Goal: Task Accomplishment & Management: Manage account settings

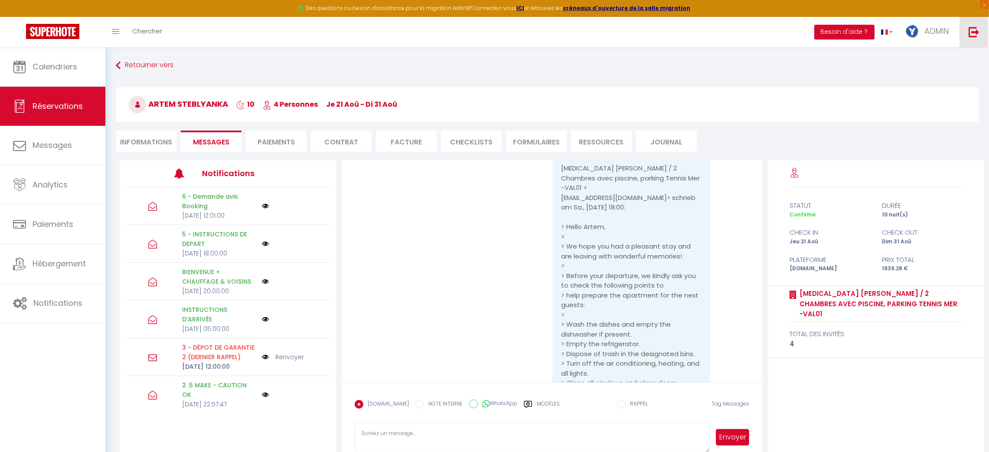
click at [972, 38] on link at bounding box center [974, 32] width 29 height 30
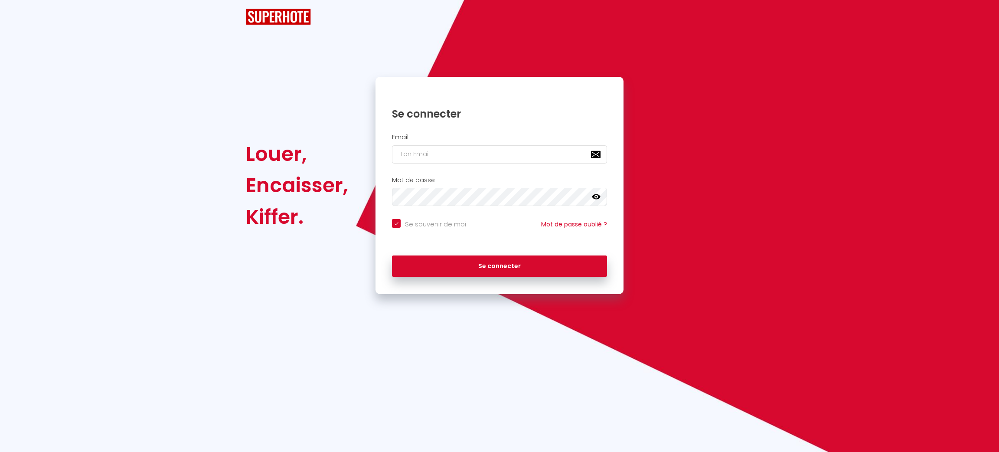
checkbox input "true"
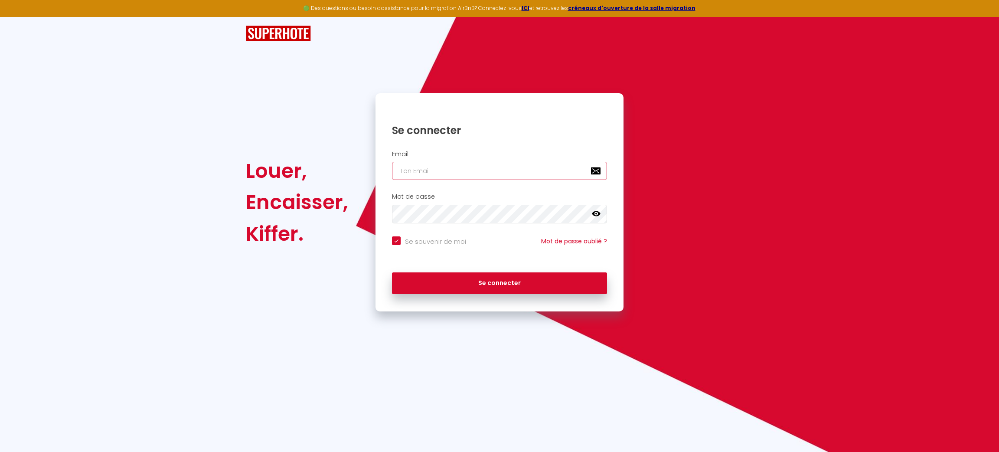
click at [467, 170] on input "email" at bounding box center [499, 171] width 215 height 18
type input "patrice.guien@hop-lcd.com"
checkbox input "true"
click at [576, 177] on input "patrice.guien@hop-lcd.com" at bounding box center [499, 171] width 215 height 18
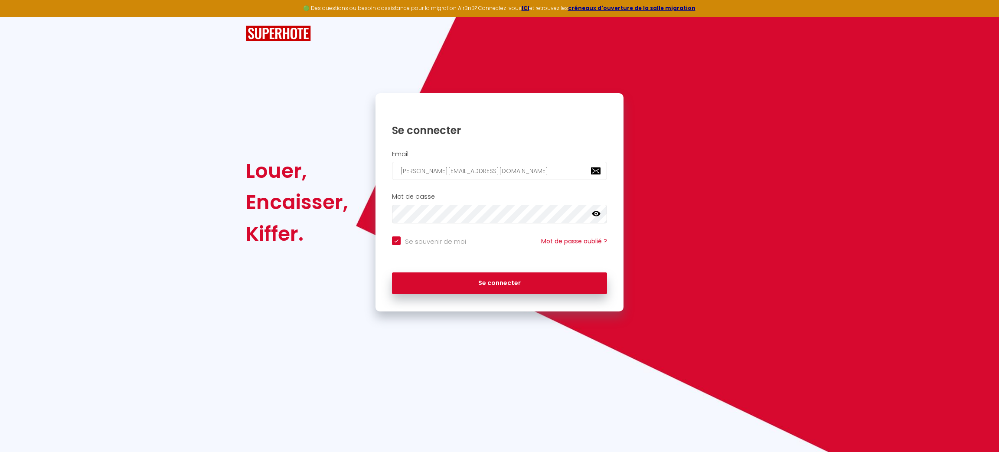
type input "patrice.guien@hop-lcd.lepetiterromardie@gmail.com"
checkbox input "true"
click at [576, 177] on input "patrice.guien@hop-lcd.lepetiterromardie@gmail.com" at bounding box center [499, 171] width 215 height 18
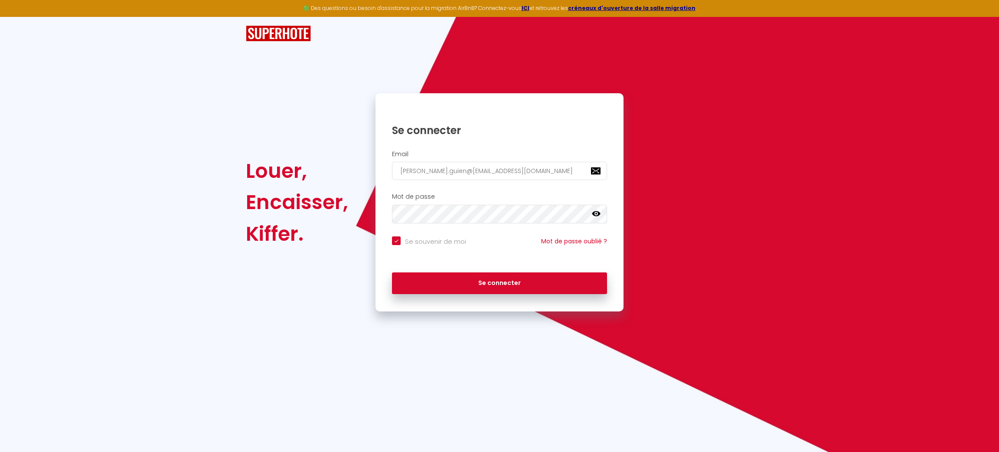
click at [576, 177] on input "patrice.guien@hop-lcd.lepetiterromardie@gmail.com" at bounding box center [499, 171] width 215 height 18
type input "*"
checkbox input "true"
type input "lepetiterromardie@gmail.com"
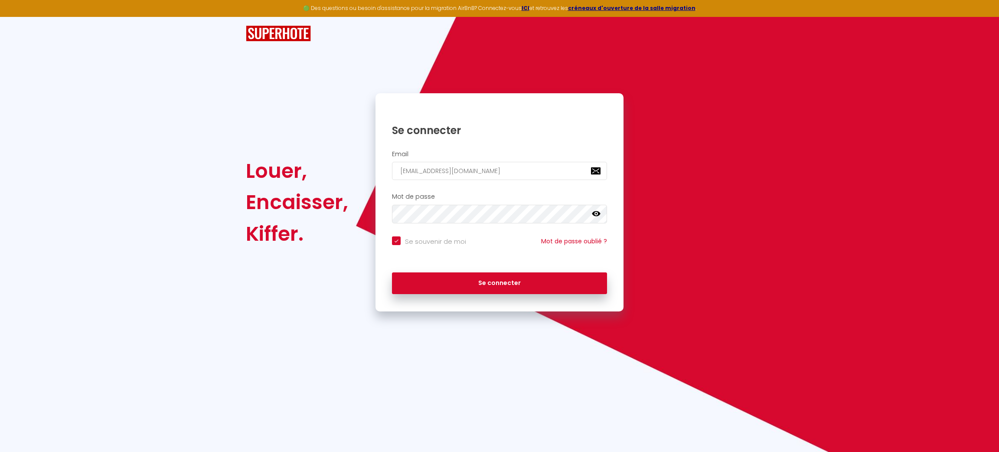
checkbox input "true"
click button "Se connecter" at bounding box center [499, 283] width 215 height 22
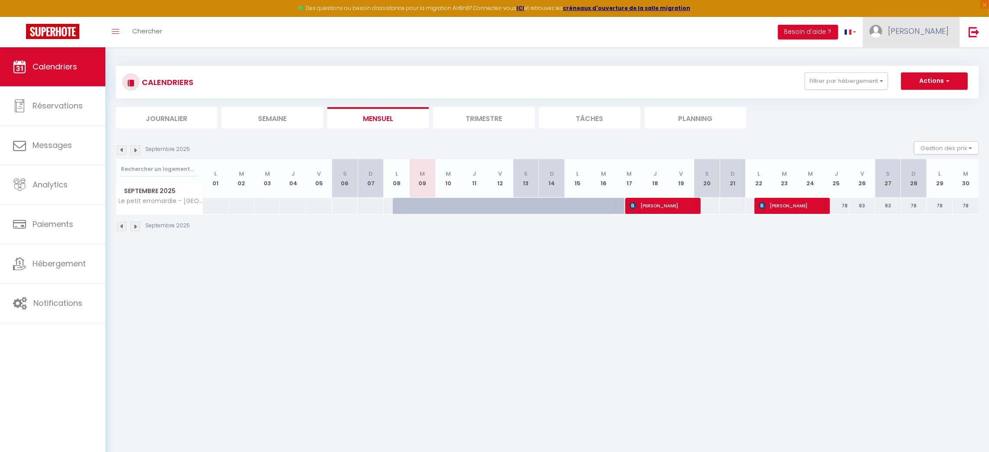
click at [939, 36] on span "Xavier" at bounding box center [918, 31] width 61 height 11
click at [930, 55] on link "Paramètres" at bounding box center [925, 60] width 64 height 15
select select "28"
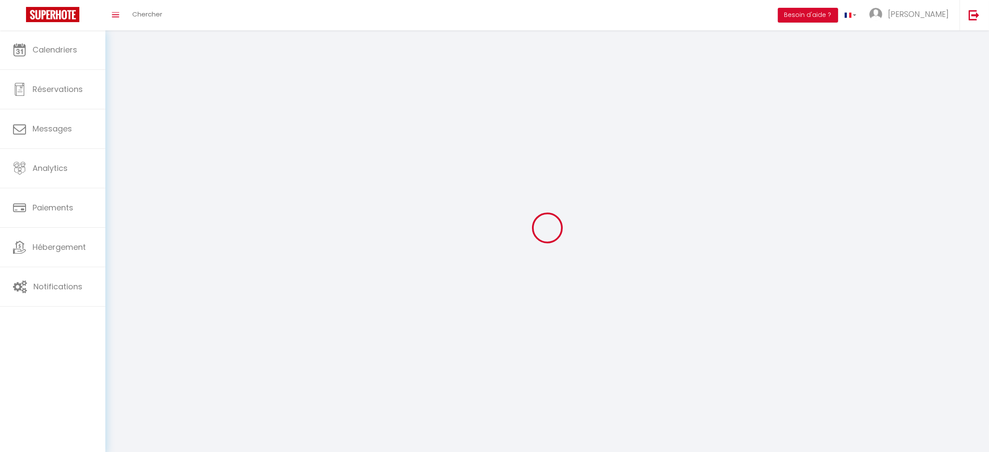
type input "tQqxojvpKx9NELYK8BdAizDeO"
type input "W5tZpb4eAefhGgmaImSWmOfSB"
type input "https://app.superhote.com/#/get-available-rentals/W5tZpb4eAefhGgmaImSWmOfSB"
select select "fr"
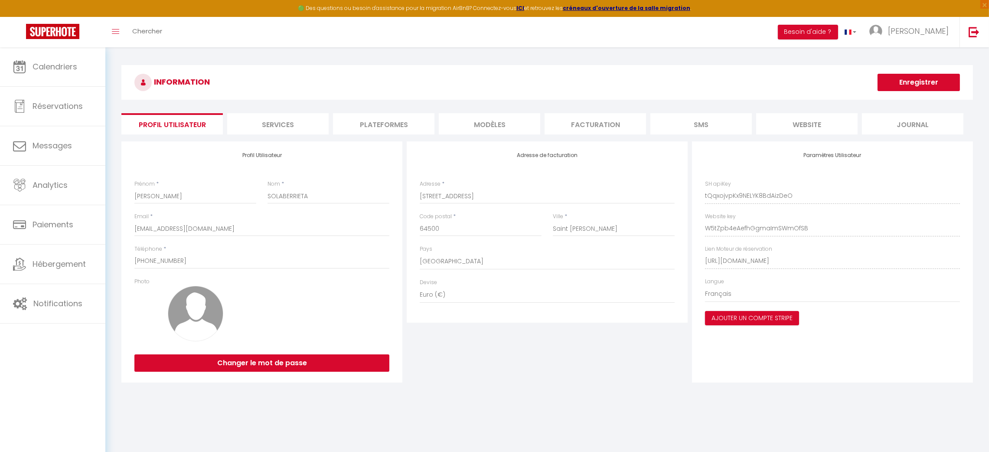
click at [376, 132] on li "Plateformes" at bounding box center [383, 123] width 101 height 21
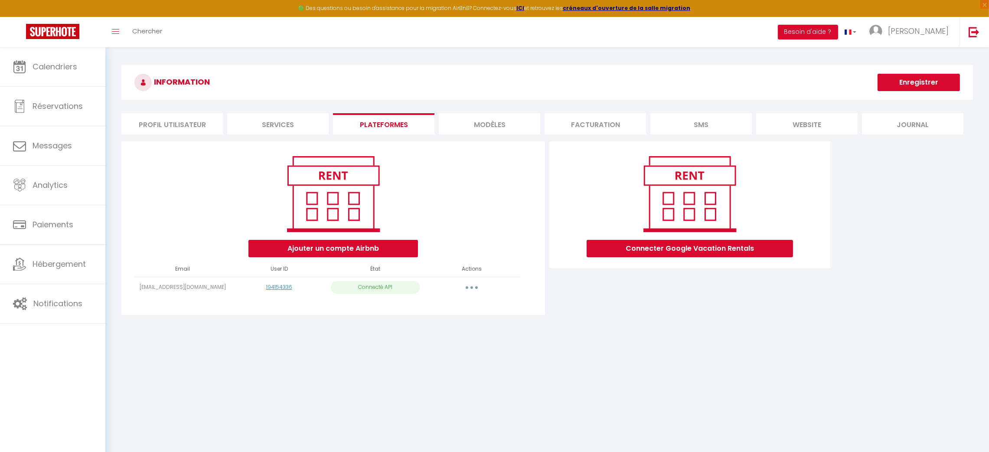
click at [468, 291] on button "button" at bounding box center [472, 288] width 24 height 14
click at [469, 303] on link "Importer les appartements" at bounding box center [434, 307] width 96 height 15
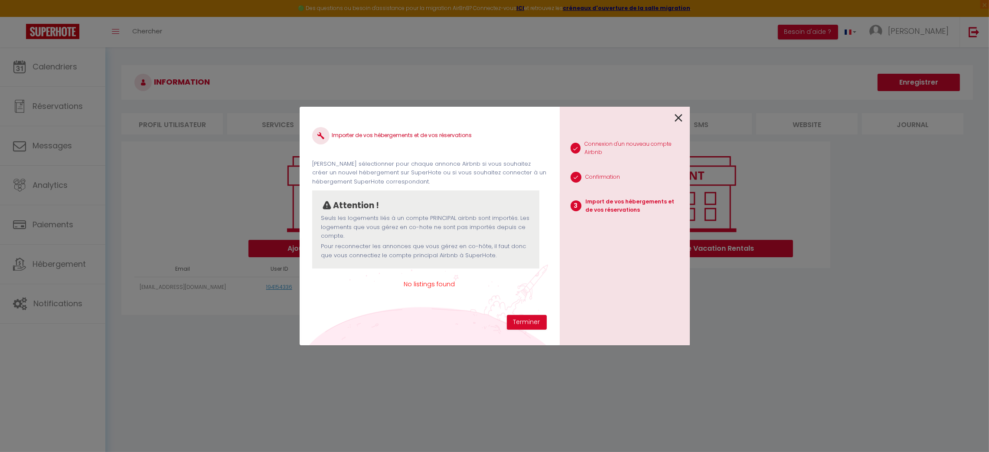
scroll to position [18, 0]
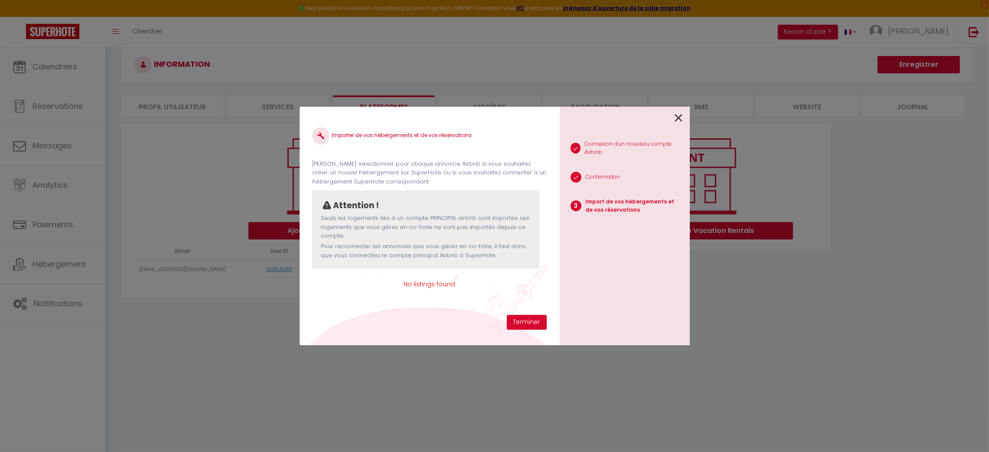
click at [682, 116] on icon at bounding box center [679, 117] width 8 height 13
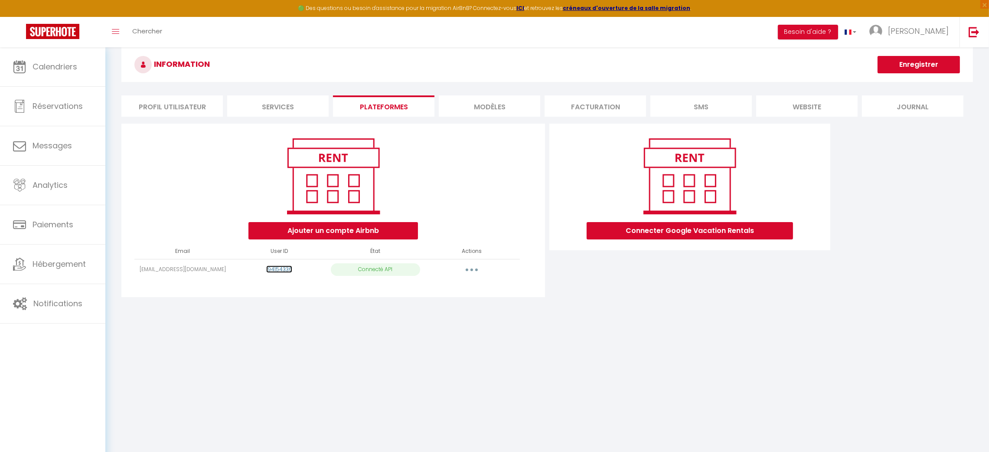
click at [282, 267] on link "194154336" at bounding box center [279, 268] width 26 height 7
click at [473, 274] on button "button" at bounding box center [472, 270] width 24 height 14
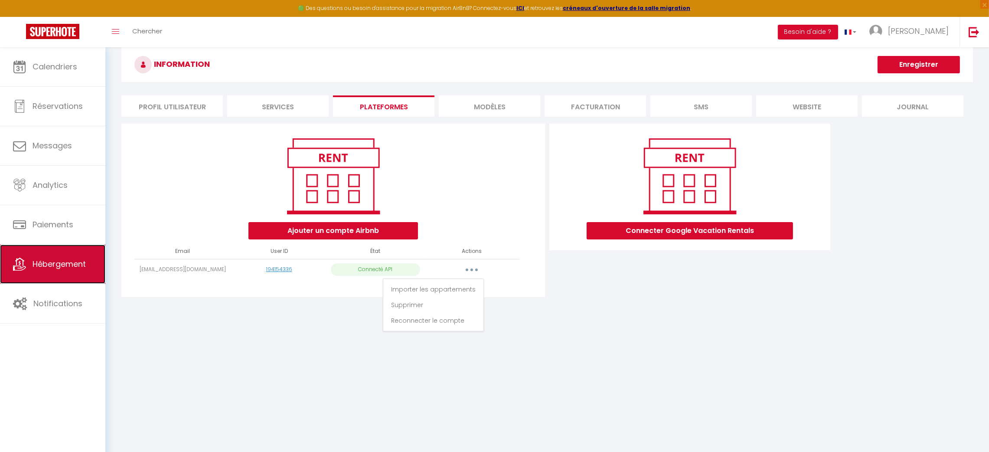
click at [79, 268] on span "Hébergement" at bounding box center [59, 264] width 53 height 11
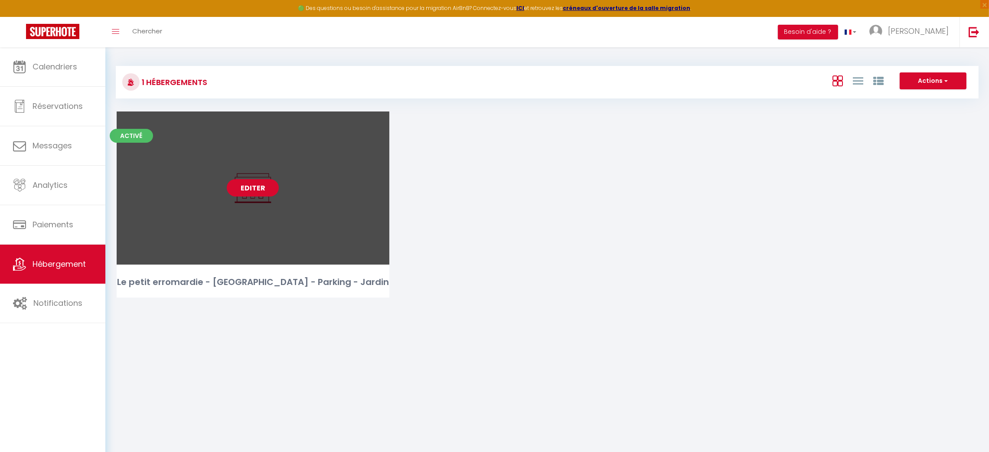
click at [244, 190] on link "Editer" at bounding box center [253, 187] width 52 height 17
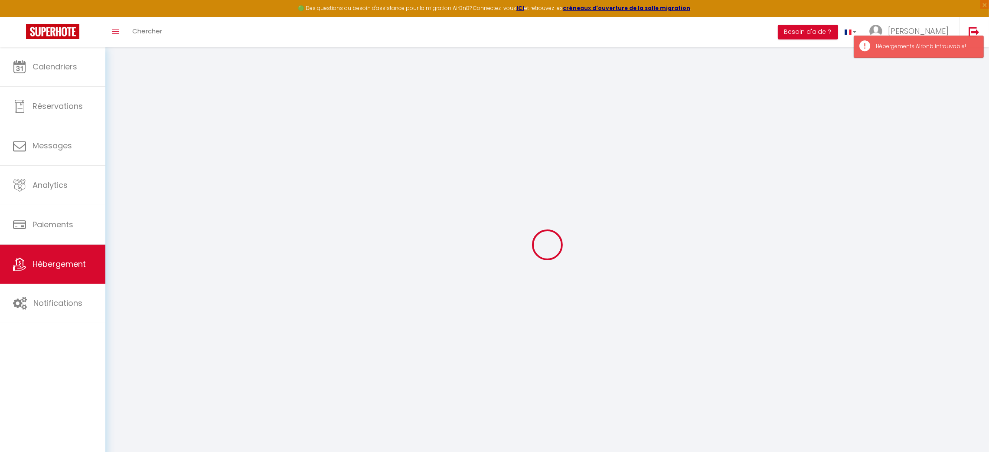
select select "+ 17 %"
select select "+ 20 %"
select select
checkbox input "false"
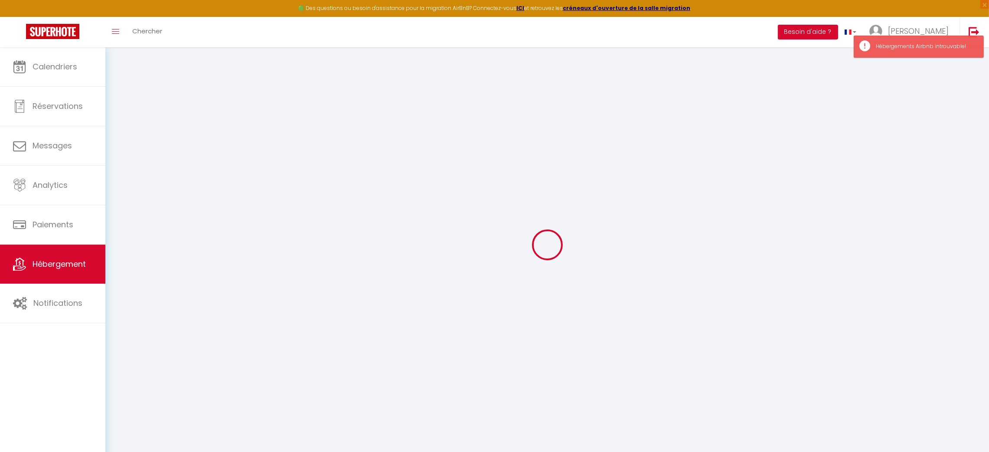
checkbox input "false"
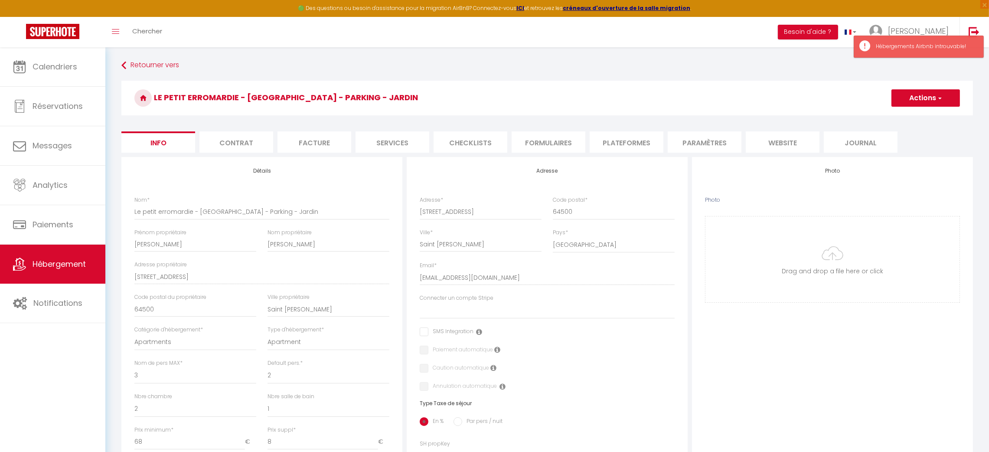
click at [563, 149] on li "Formulaires" at bounding box center [549, 141] width 74 height 21
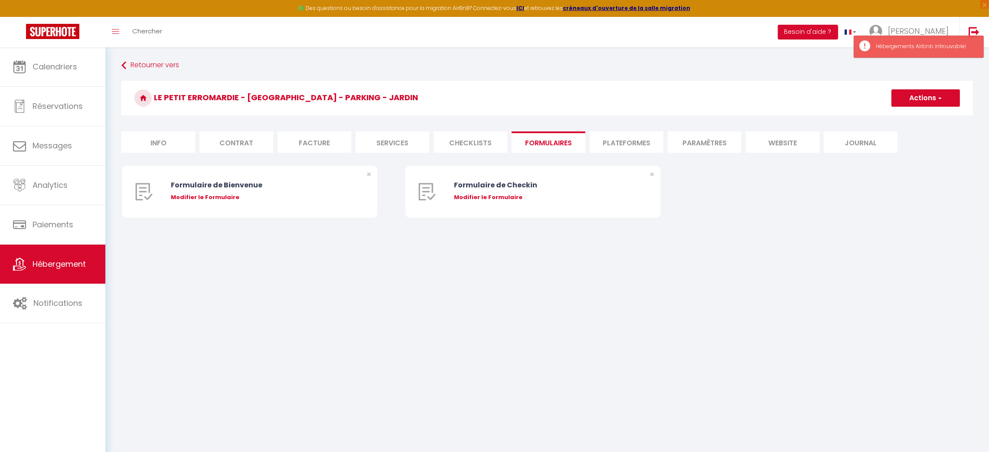
click at [614, 139] on li "Plateformes" at bounding box center [627, 141] width 74 height 21
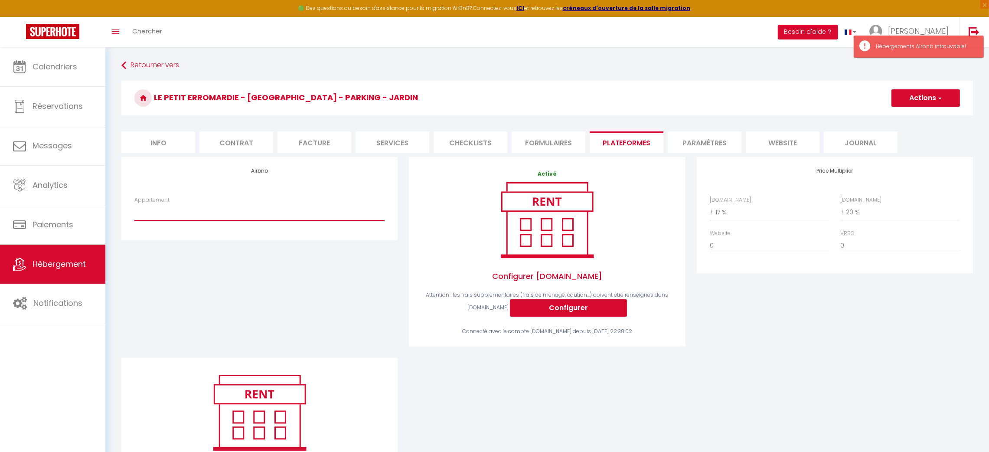
click at [295, 211] on select "Appartement" at bounding box center [259, 212] width 250 height 16
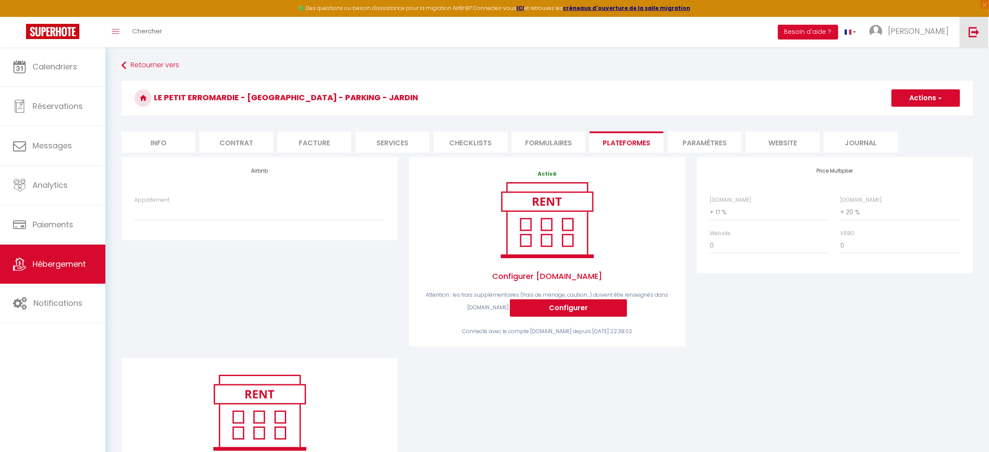
click at [967, 33] on link at bounding box center [974, 32] width 29 height 30
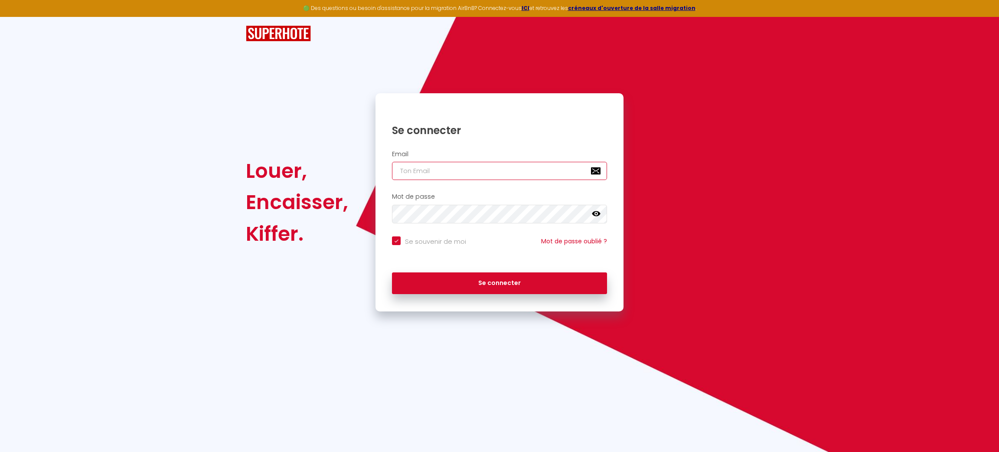
click at [557, 171] on input "email" at bounding box center [499, 171] width 215 height 18
type input "patrice.guien@hop-lcd.com"
checkbox input "true"
click at [540, 173] on input "patrice.guien@hop-lcd.com" at bounding box center [499, 171] width 215 height 18
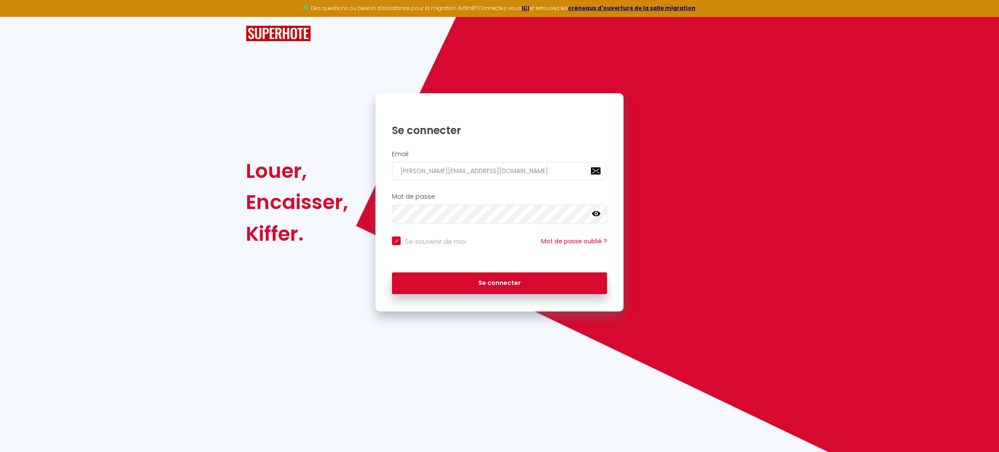
type input "crystelmichelloc@gmail.com"
checkbox input "true"
click at [540, 173] on input "crystelmichelloc@gmail.com" at bounding box center [499, 171] width 215 height 18
type input "crystelmichelloc@gmail.com"
click at [392, 272] on button "Se connecter" at bounding box center [499, 283] width 215 height 22
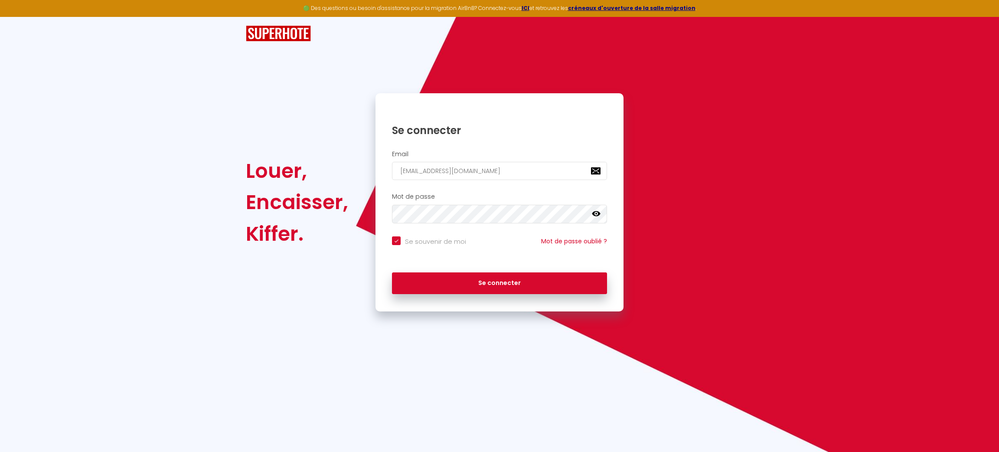
checkbox input "true"
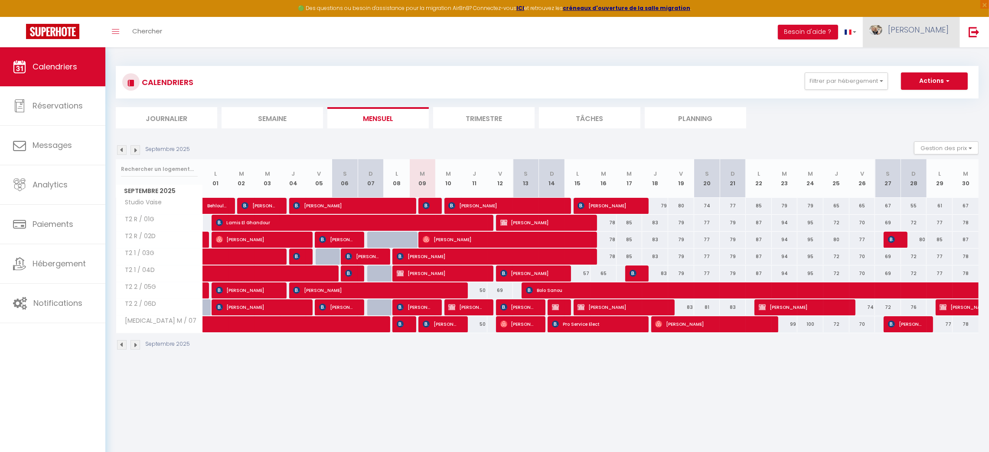
click at [920, 41] on link "Michel" at bounding box center [911, 32] width 97 height 30
click at [920, 64] on link "Paramètres" at bounding box center [925, 60] width 64 height 15
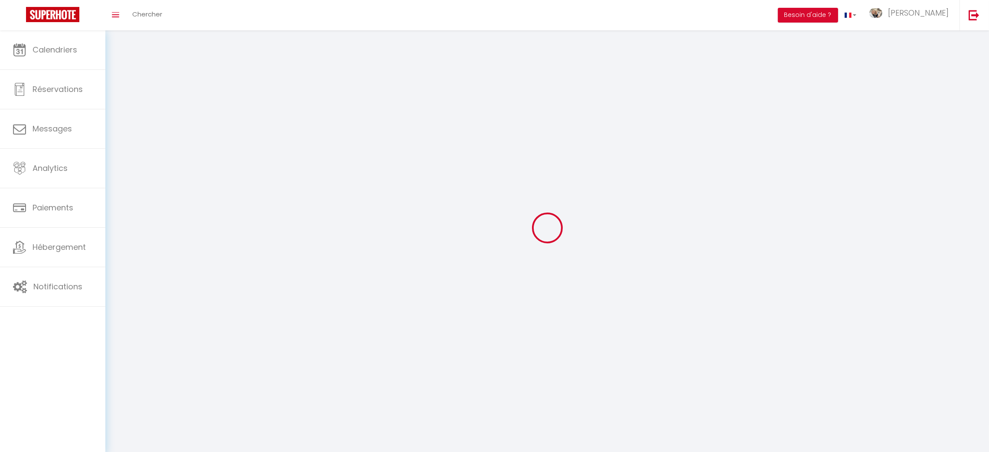
type input "Michel"
type input "CASTELHANO"
type input "0632938944"
type input "438 Rue De L'EGLISE"
type input "01390"
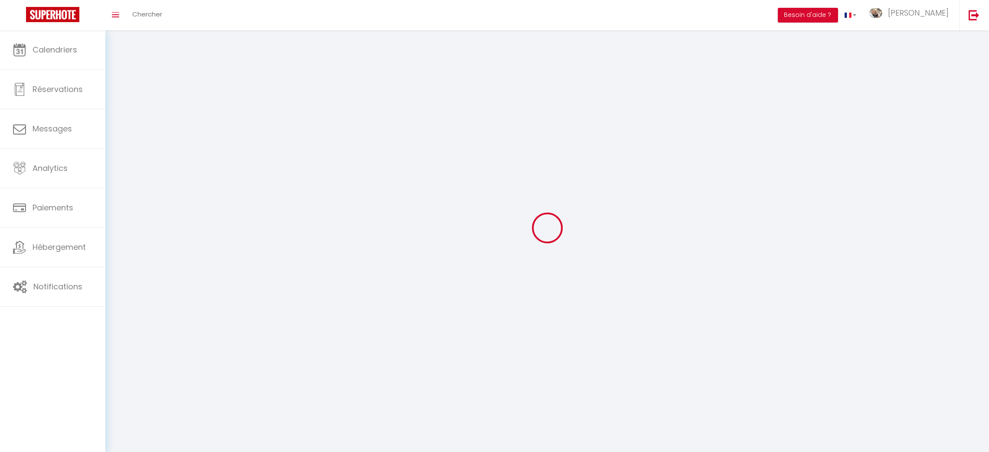
type input "TRAMOYES"
type input "IOPSt920fP8ccwhpL5j236gtl"
type input "NtXbjodTlt1VSNw17McTVzDjH"
type input "https://app.superhote.com/#/get-available-rentals/NtXbjodTlt1VSNw17McTVzDjH"
select select "28"
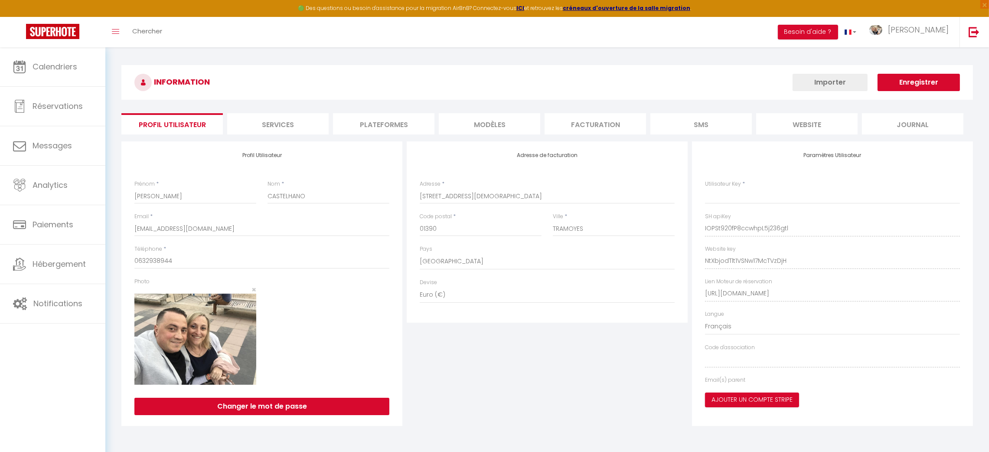
type input "IOPSt920fP8ccwhpL5j236gtl"
type input "NtXbjodTlt1VSNw17McTVzDjH"
type input "https://app.superhote.com/#/get-available-rentals/NtXbjodTlt1VSNw17McTVzDjH"
select select "fr"
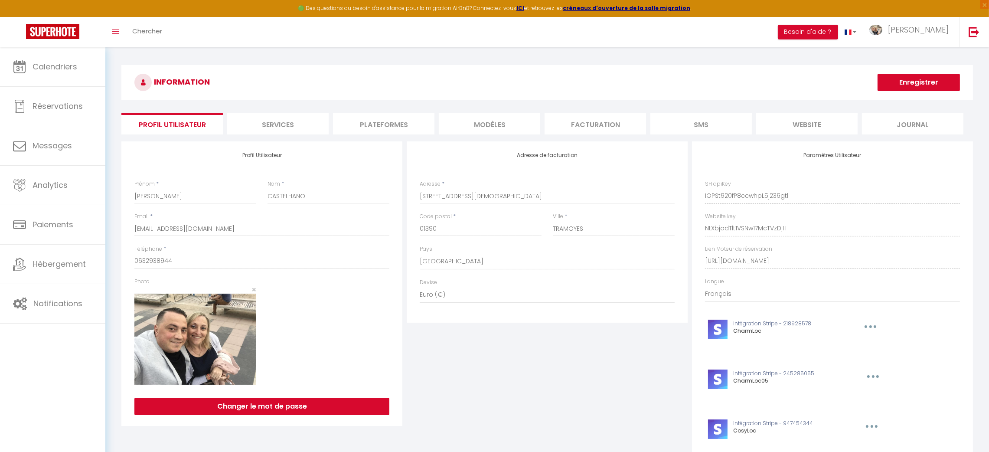
click at [392, 132] on li "Plateformes" at bounding box center [383, 123] width 101 height 21
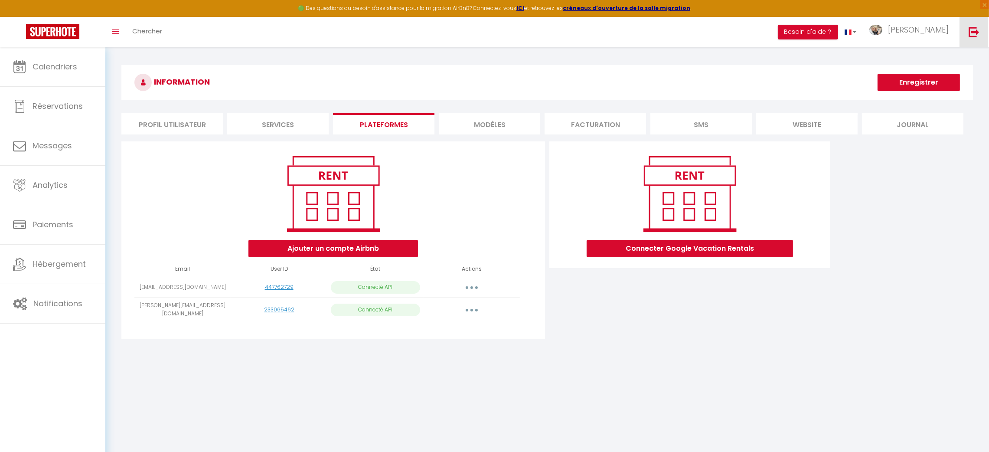
click at [975, 40] on link at bounding box center [974, 32] width 29 height 30
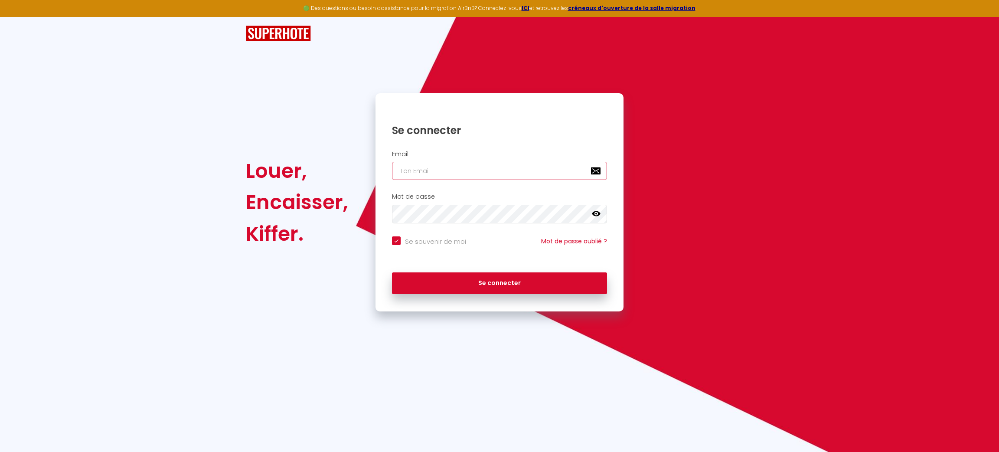
click at [519, 175] on input "email" at bounding box center [499, 171] width 215 height 18
type input "patrice.guien@hop-lcd.com"
checkbox input "true"
click at [565, 168] on input "patrice.guien@hop-lcd.com" at bounding box center [499, 171] width 215 height 18
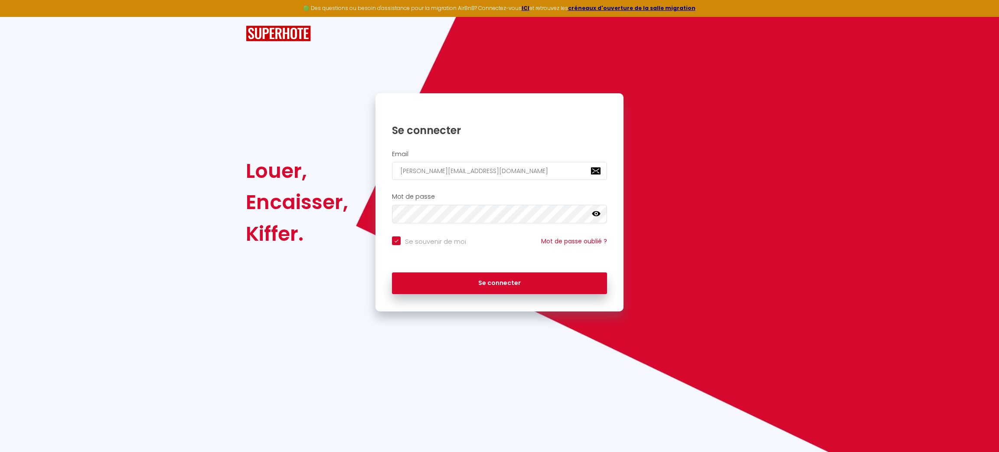
click at [565, 168] on input "patrice.guien@hop-lcd.com" at bounding box center [499, 171] width 215 height 18
type input "[EMAIL_ADDRESS][DOMAIN_NAME]"
checkbox input "true"
type input "[EMAIL_ADDRESS][DOMAIN_NAME]"
click at [392, 272] on button "Se connecter" at bounding box center [499, 283] width 215 height 22
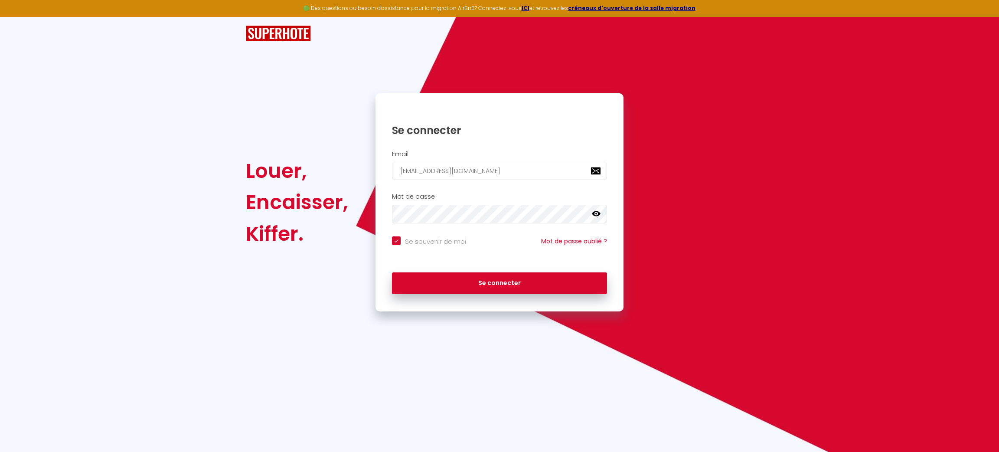
checkbox input "true"
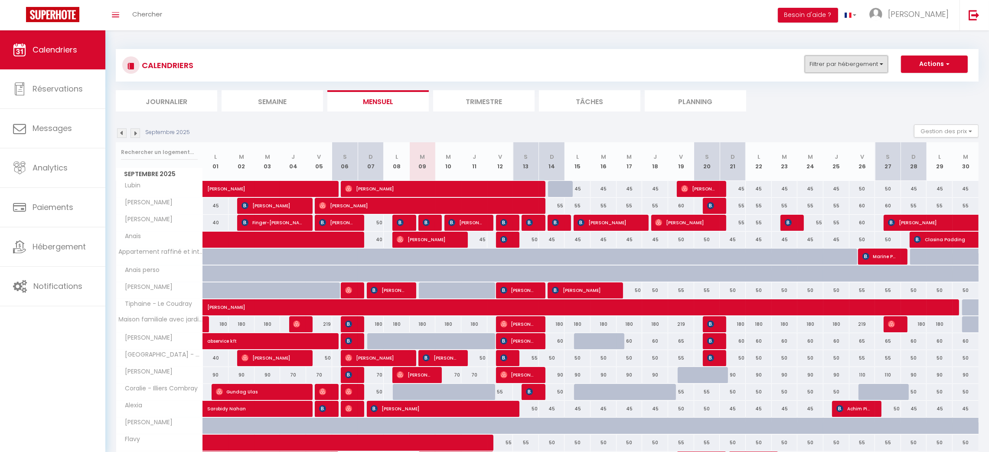
click at [863, 59] on button "Filtrer par hébergement" at bounding box center [846, 64] width 83 height 17
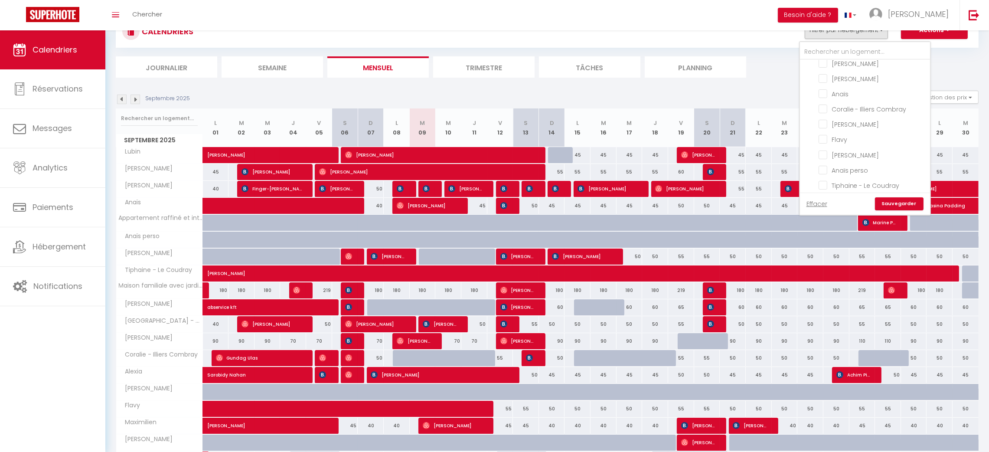
scroll to position [251, 0]
click at [824, 101] on input "Coralie - Illiers Combray" at bounding box center [873, 105] width 108 height 9
checkbox input "true"
checkbox input "false"
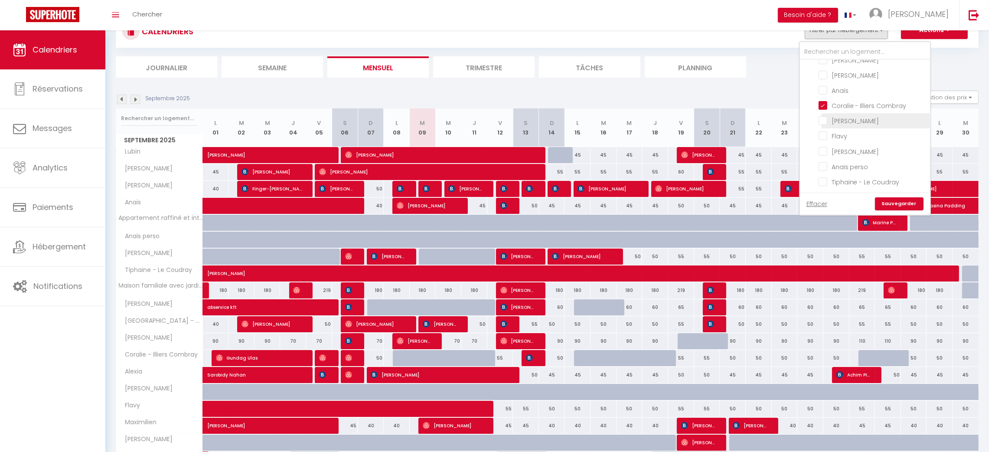
checkbox input "false"
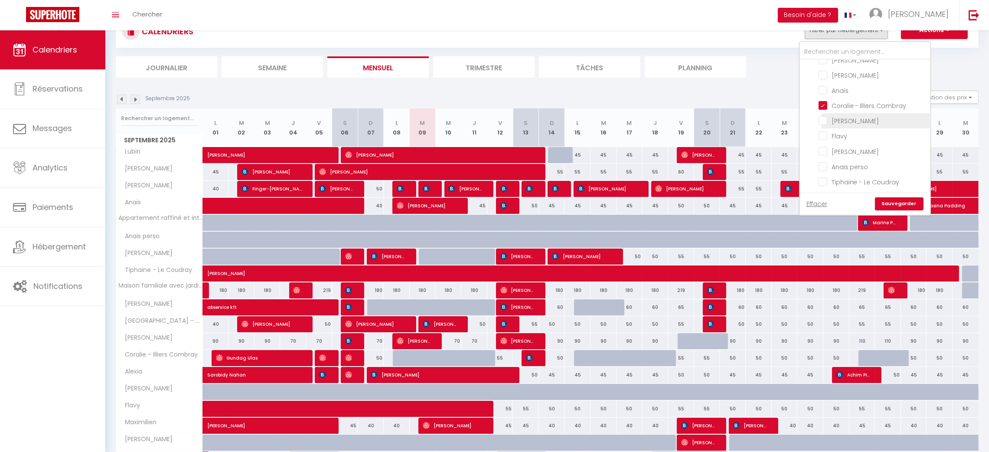
checkbox input "false"
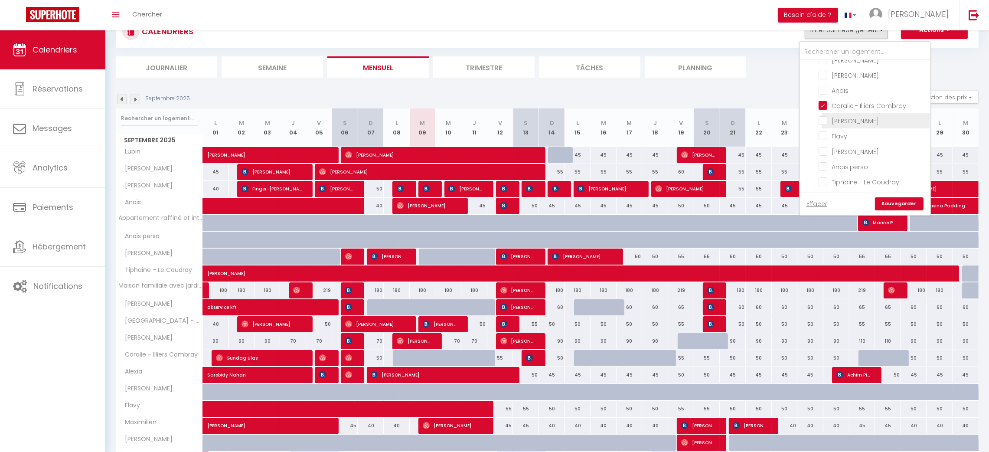
checkbox input "false"
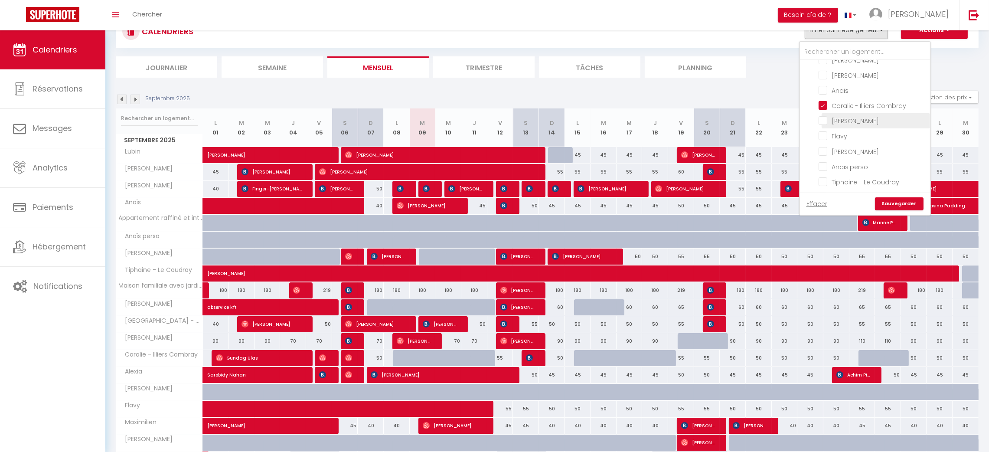
checkbox input "false"
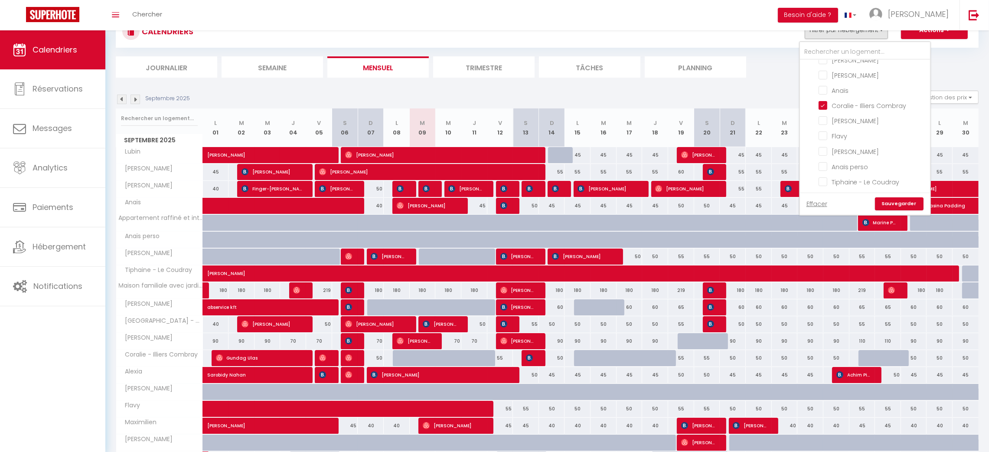
click at [897, 205] on link "Sauvegarder" at bounding box center [899, 203] width 49 height 13
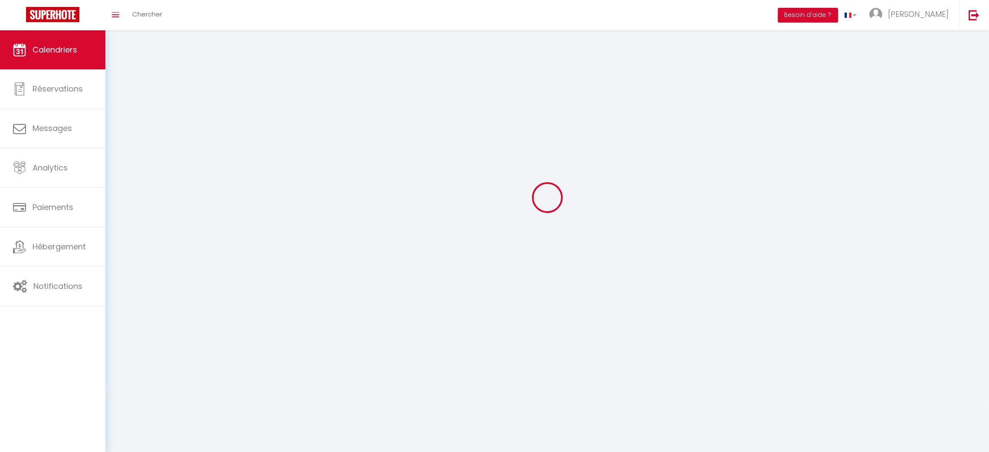
scroll to position [30, 0]
select select
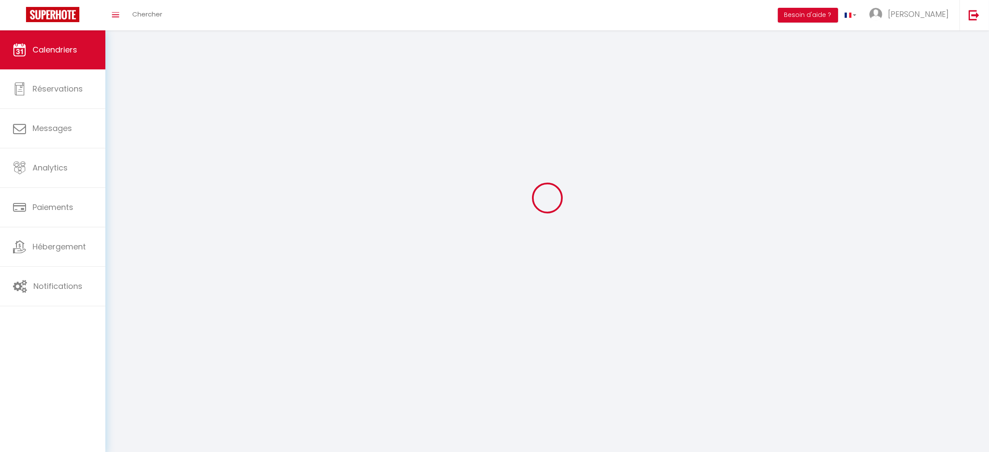
select select
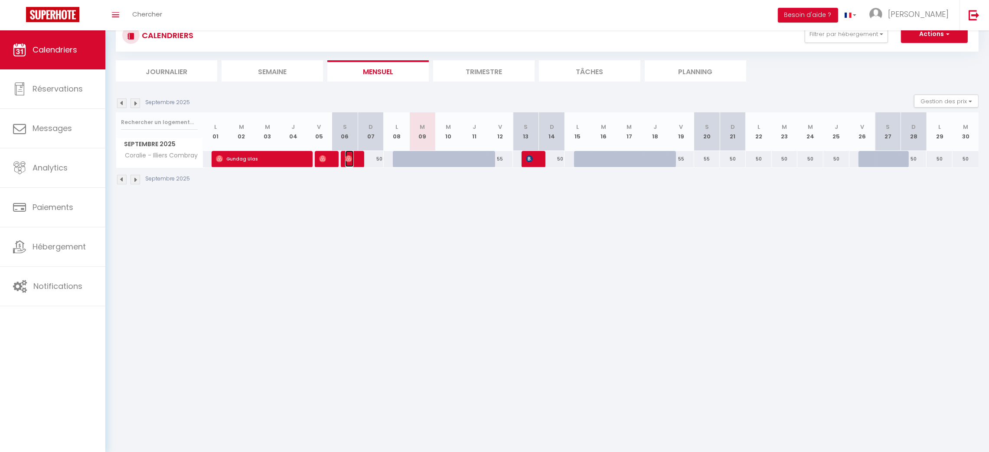
click at [345, 159] on img at bounding box center [348, 158] width 7 height 7
select select "OK"
select select "0"
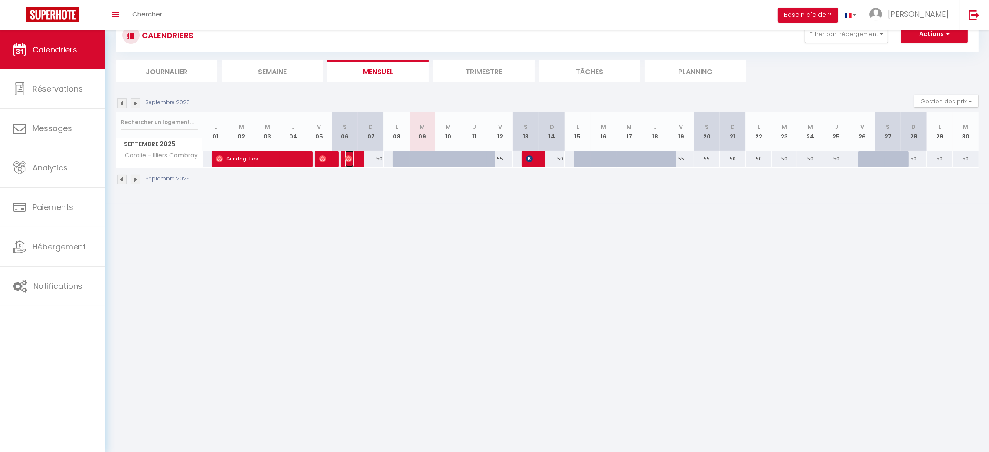
select select "1"
select select
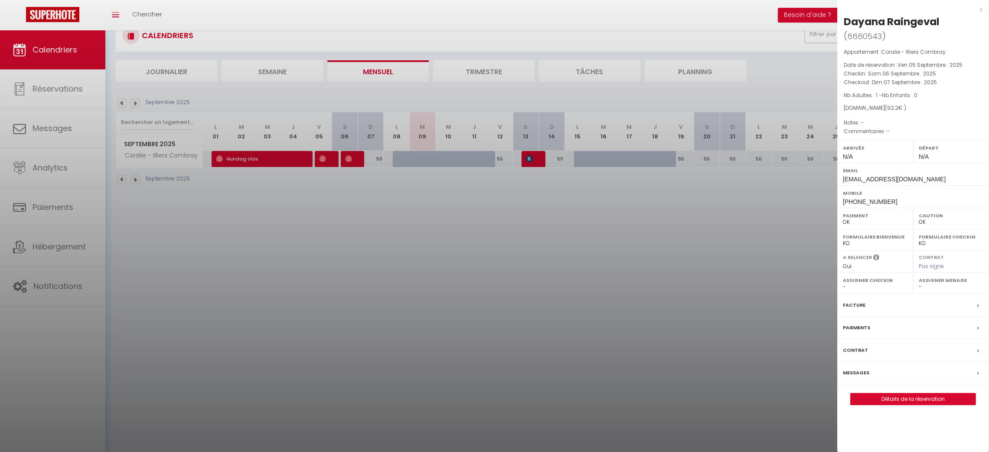
click at [314, 152] on div at bounding box center [494, 226] width 989 height 452
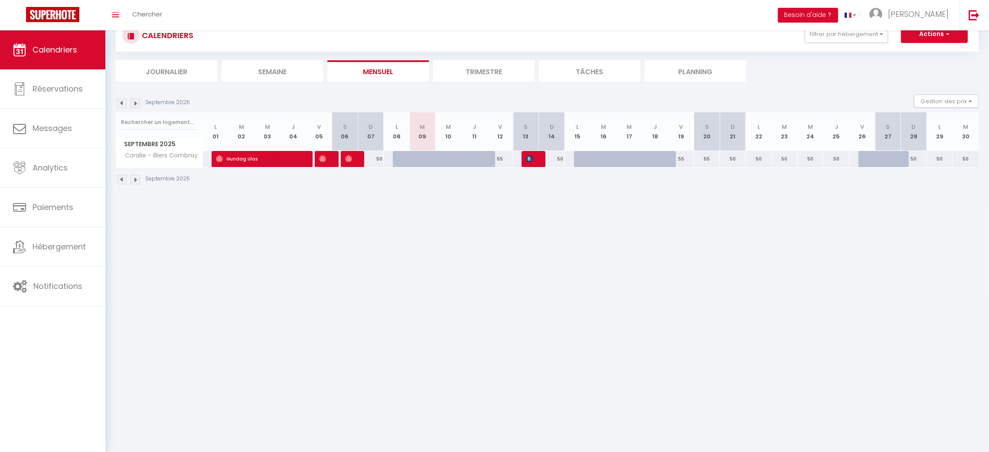
click at [321, 160] on body "🟢 Des questions ou besoin d'assistance pour la migration AirBnB? Connectez-vous…" at bounding box center [494, 226] width 989 height 452
click at [324, 156] on img at bounding box center [322, 158] width 7 height 7
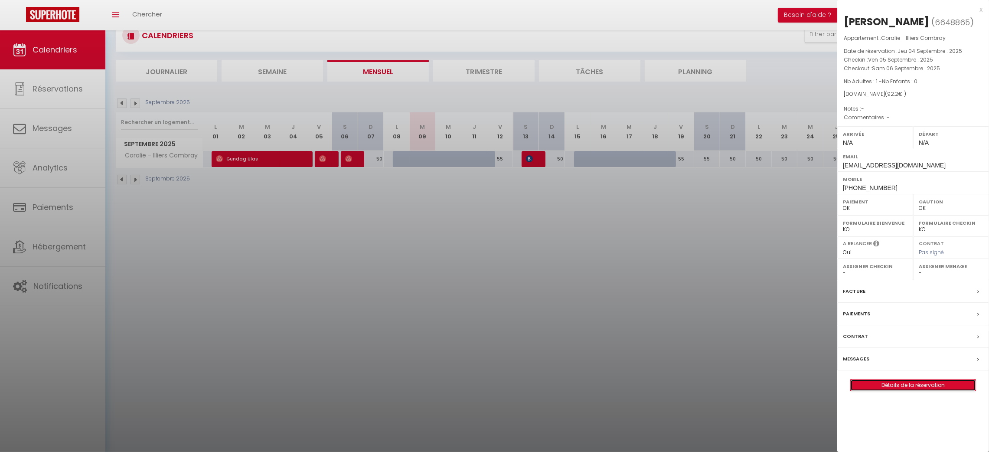
click at [895, 384] on link "Détails de la réservation" at bounding box center [913, 385] width 125 height 11
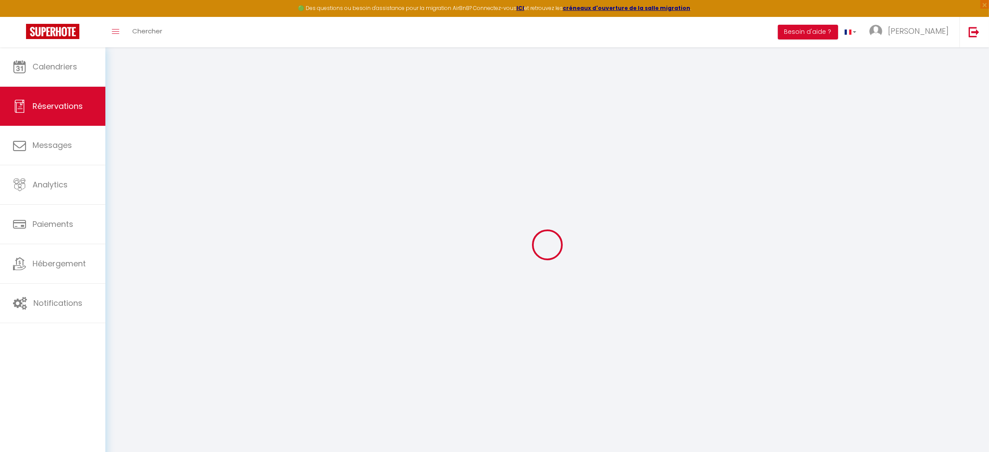
type input "[PERSON_NAME]"
type input "Roman"
type input "[EMAIL_ADDRESS][DOMAIN_NAME]"
type input "[PHONE_NUMBER]"
select select
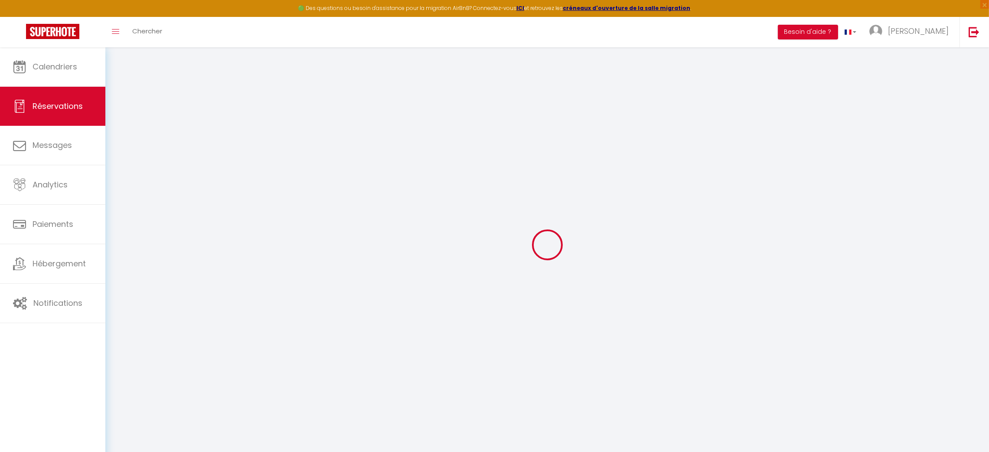
type input "3.24"
select select "73924"
select select "1"
select select
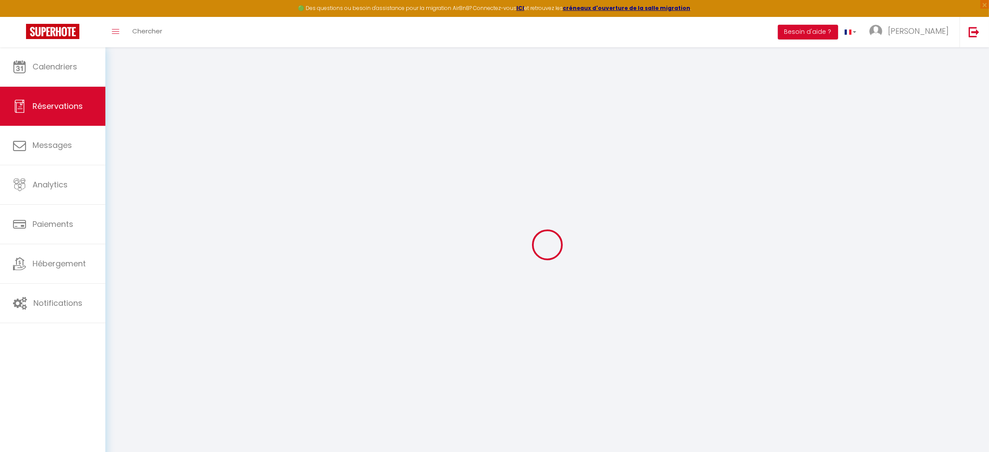
type input "1"
select select "12"
select select
type input "58"
checkbox input "false"
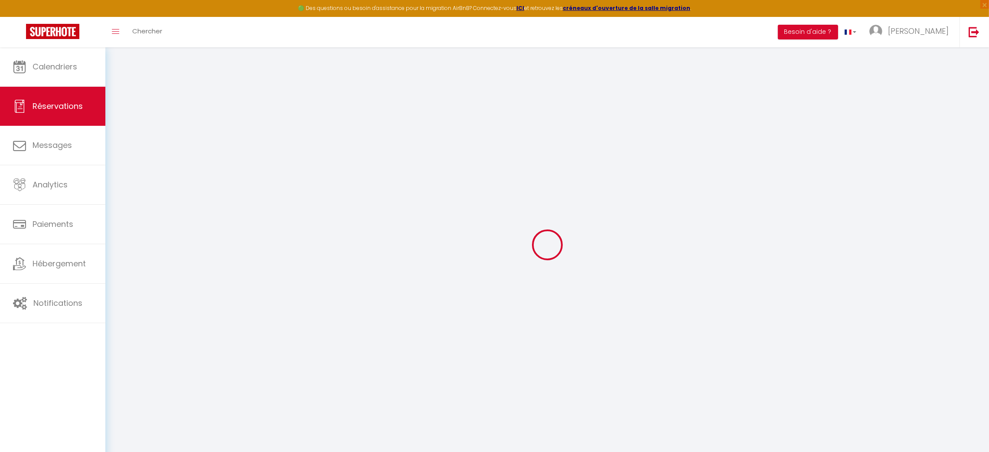
type input "0"
select select "1"
type input "0"
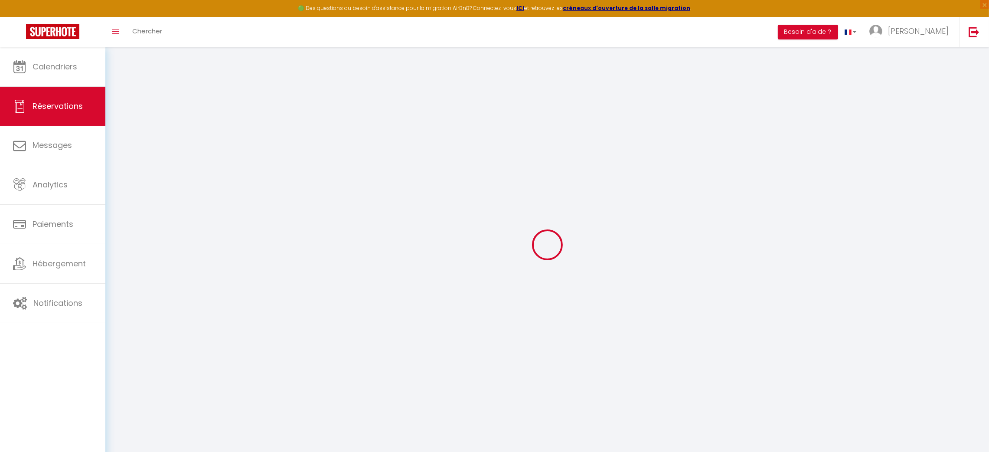
select select
select select "15"
checkbox input "false"
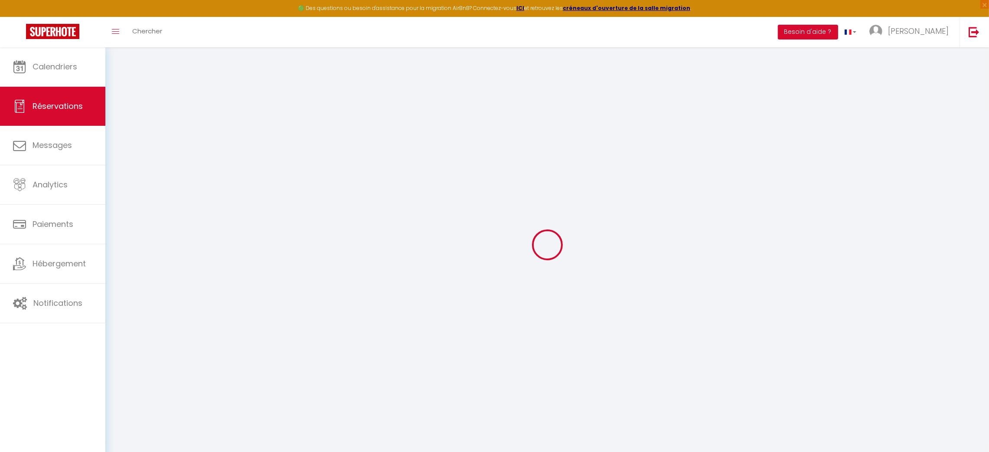
select select
checkbox input "false"
select select
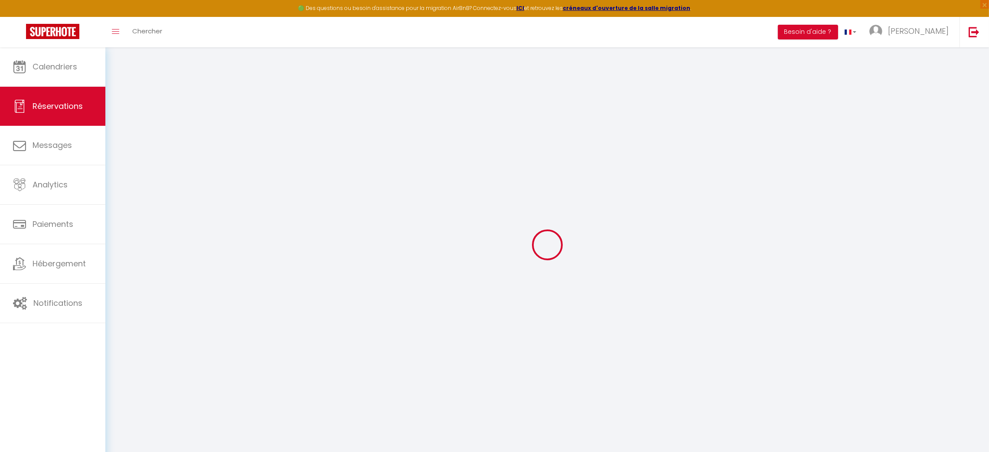
select select
checkbox input "false"
select select
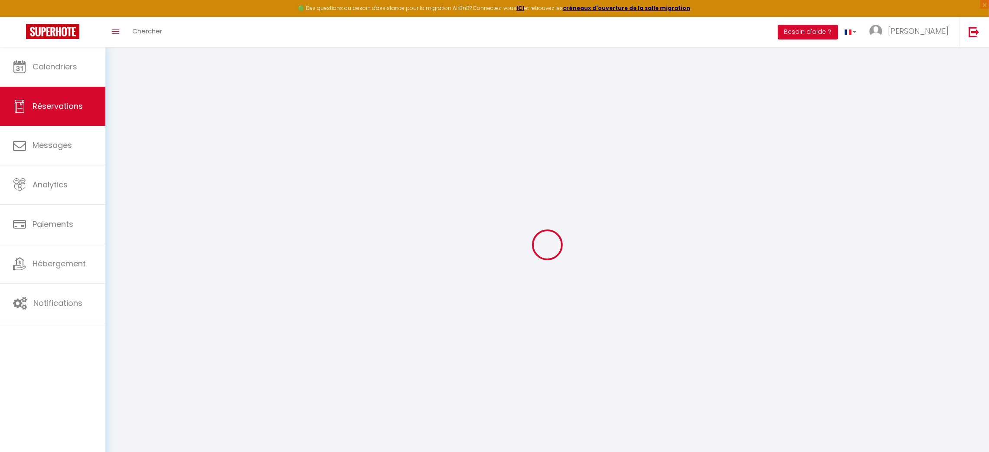
select select
checkbox input "false"
select select
type input "32"
type input "2.2"
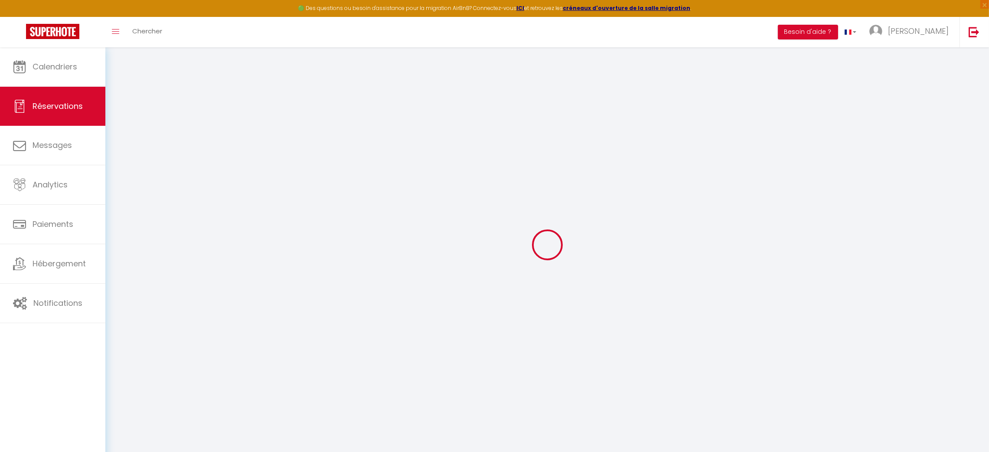
select select
checkbox input "false"
select select
checkbox input "false"
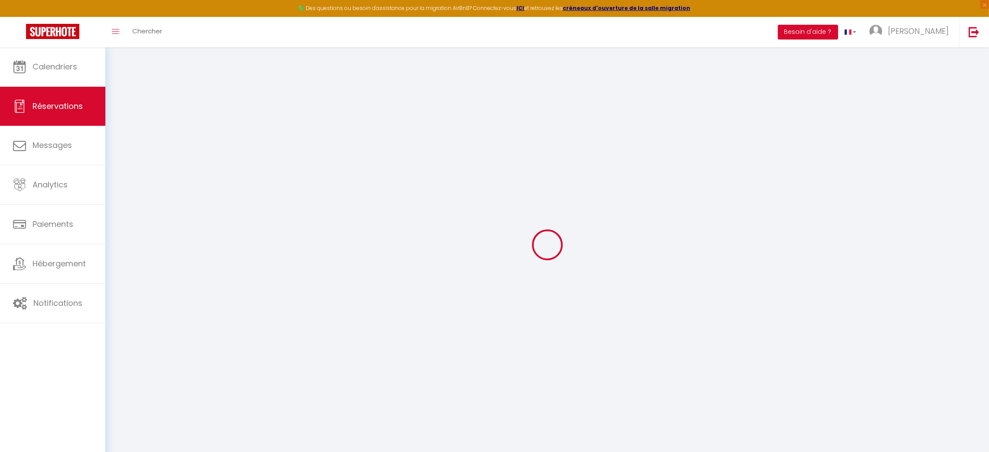
select select
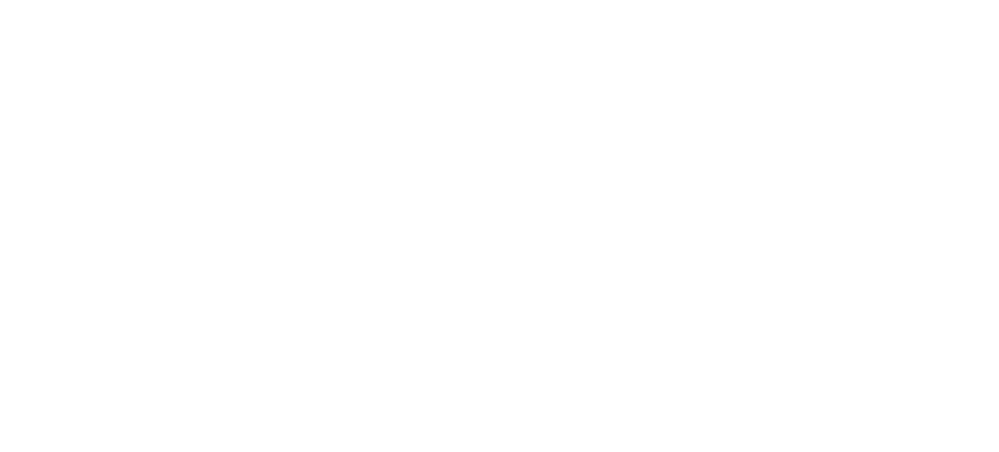
select select
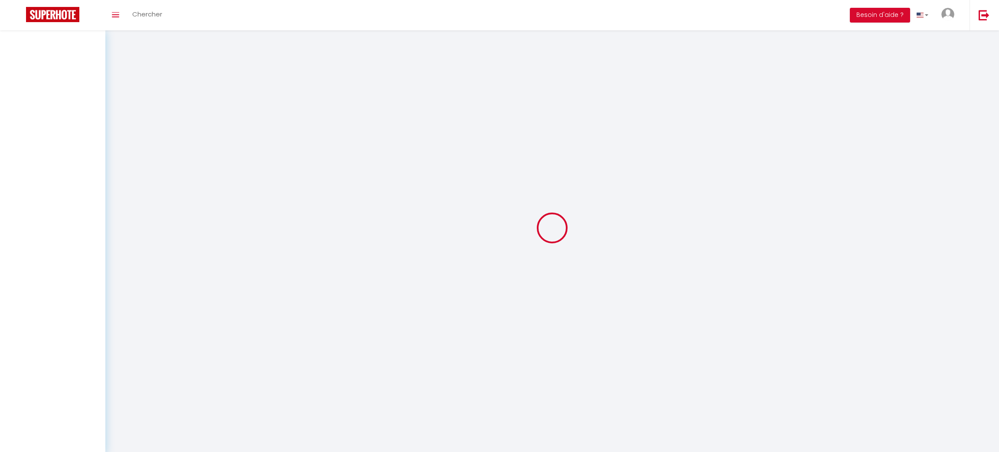
select select
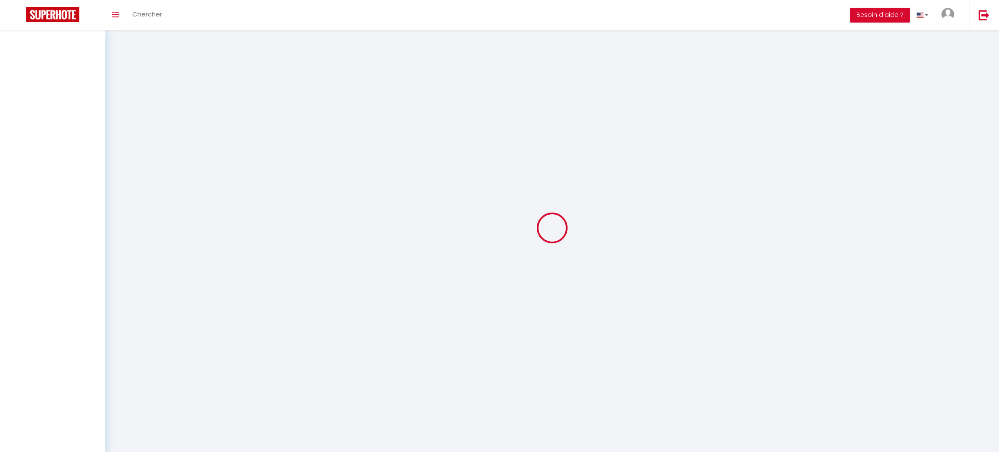
select select
checkbox input "false"
select select
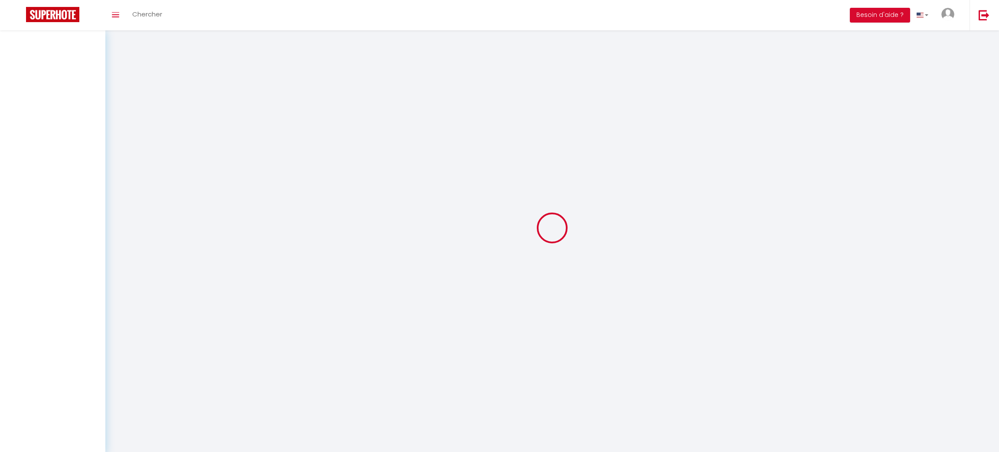
select select
checkbox input "false"
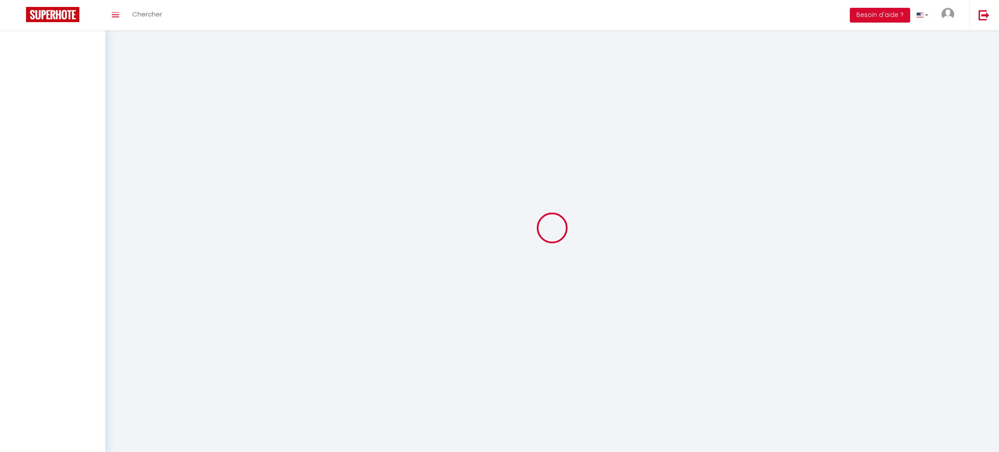
select select
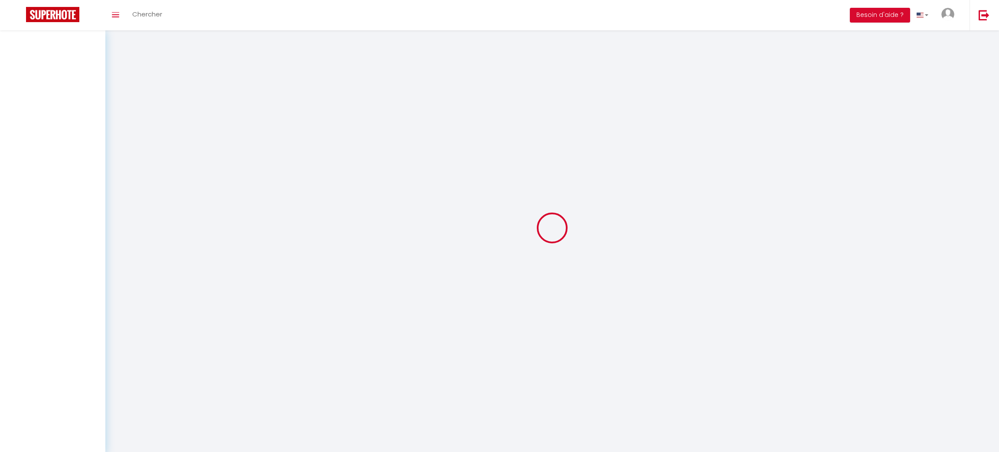
select select
checkbox input "false"
select select
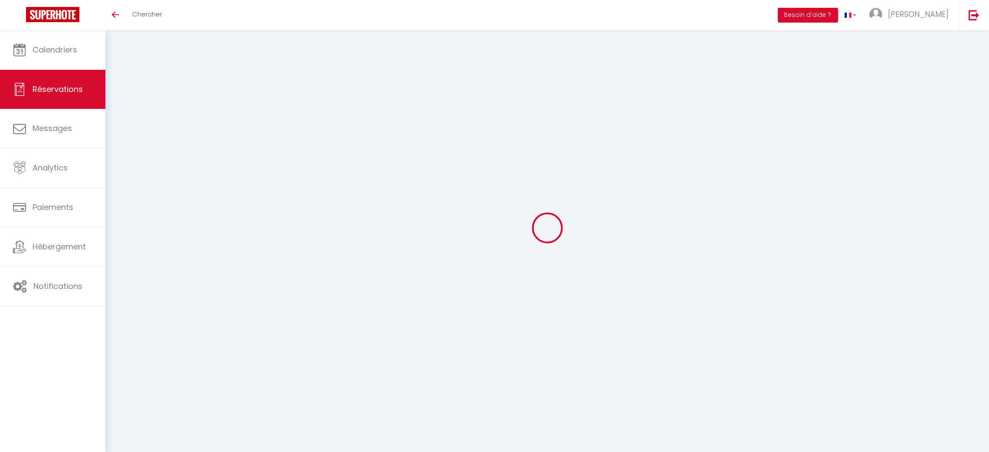
type input "[PERSON_NAME]"
type input "Roman"
type input "[EMAIL_ADDRESS][DOMAIN_NAME]"
type input "[PHONE_NUMBER]"
select select
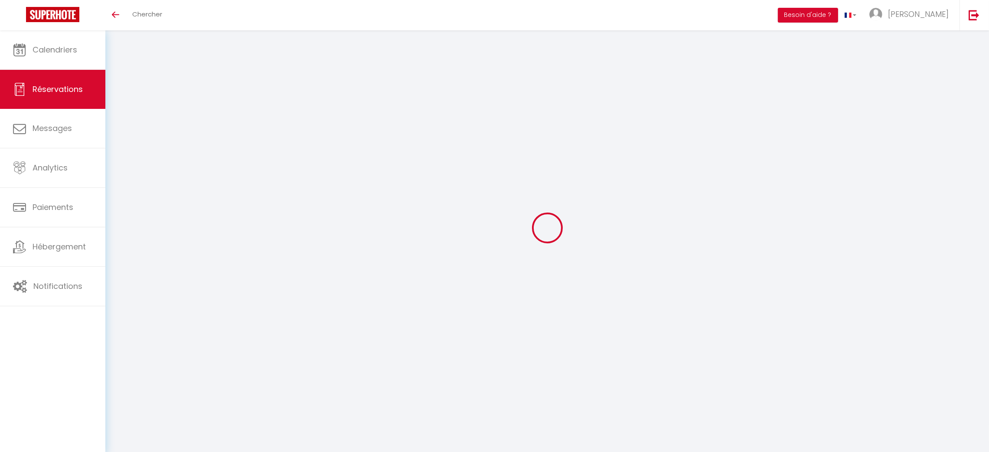
type input "3.24"
select select "73924"
select select "1"
select select
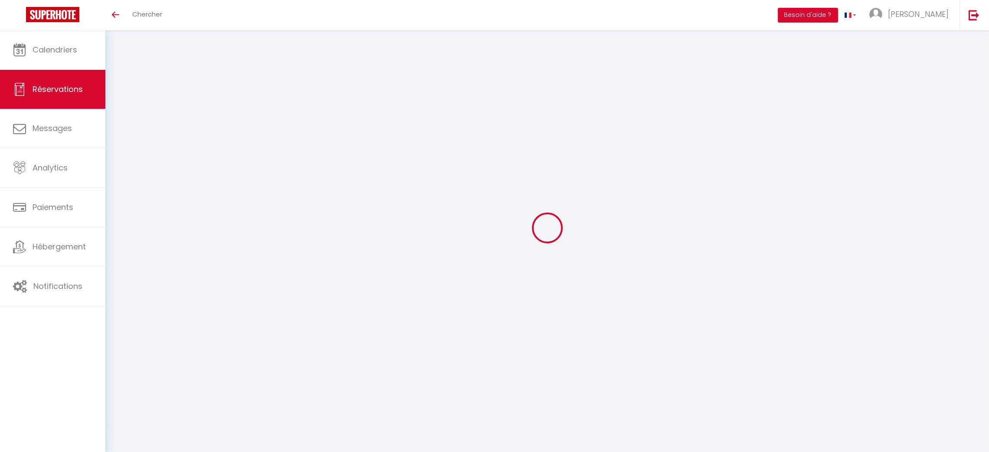
type input "1"
select select "12"
select select
type input "58"
checkbox input "false"
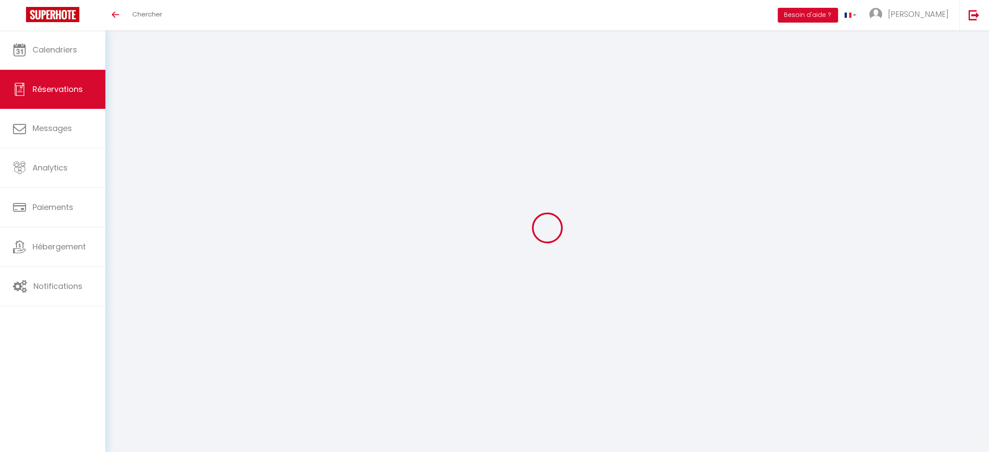
type input "0"
select select "1"
type input "0"
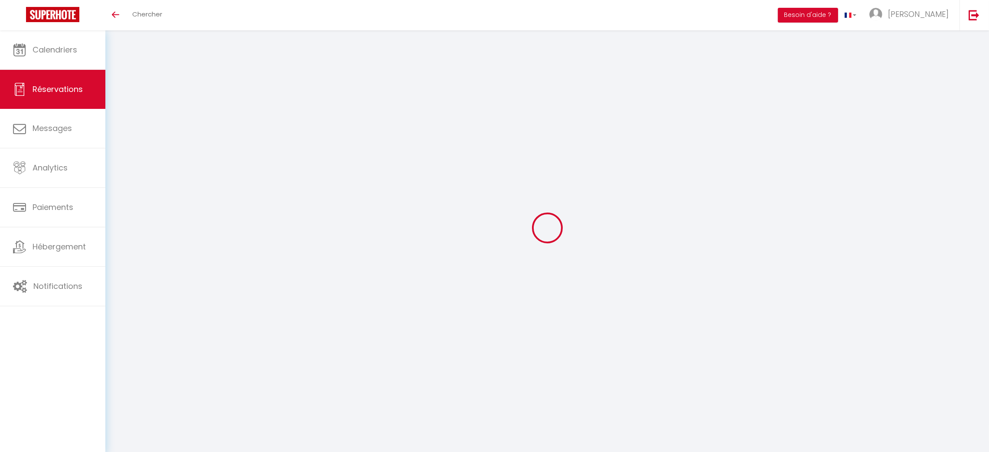
select select
select select "15"
checkbox input "false"
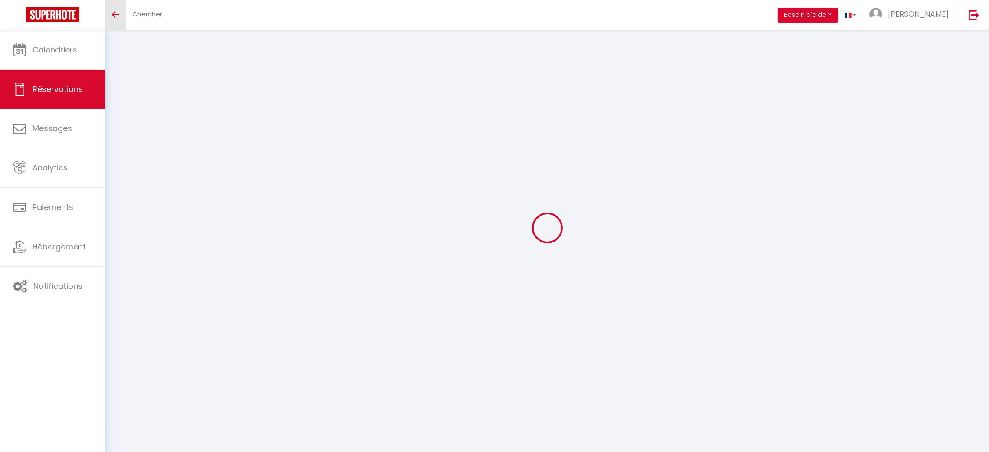
select select
checkbox input "false"
select select
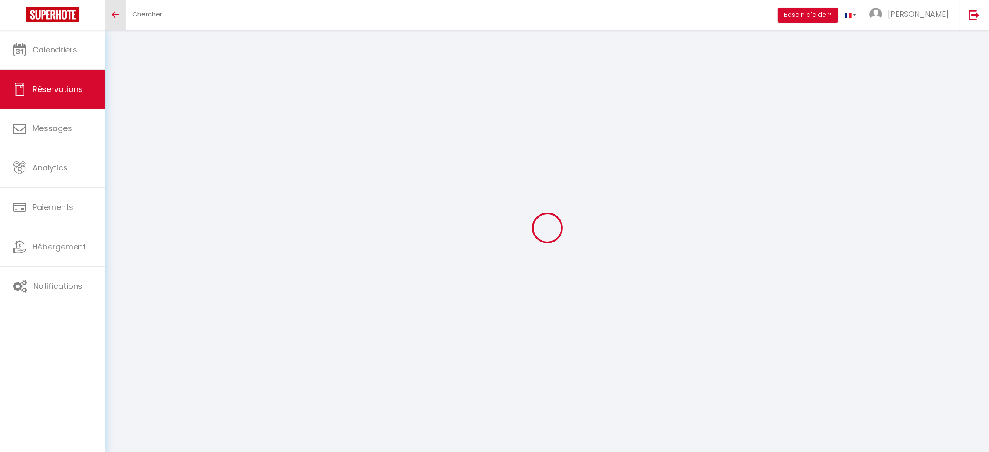
select select
checkbox input "false"
select select
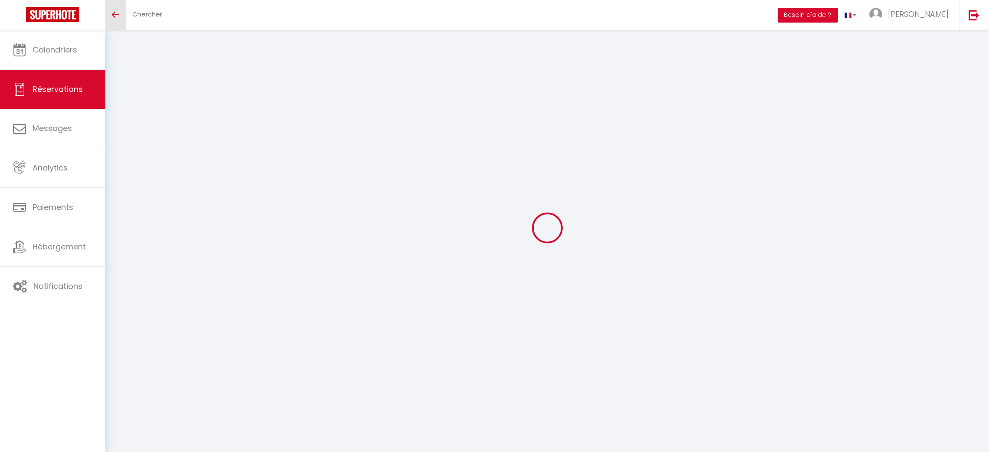
select select
checkbox input "false"
select select
type input "32"
type input "2.2"
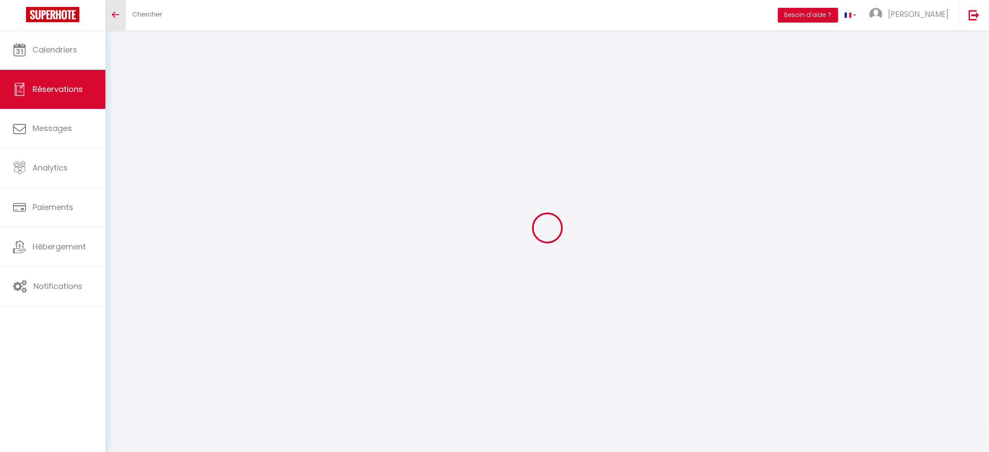
select select
checkbox input "false"
select select
checkbox input "false"
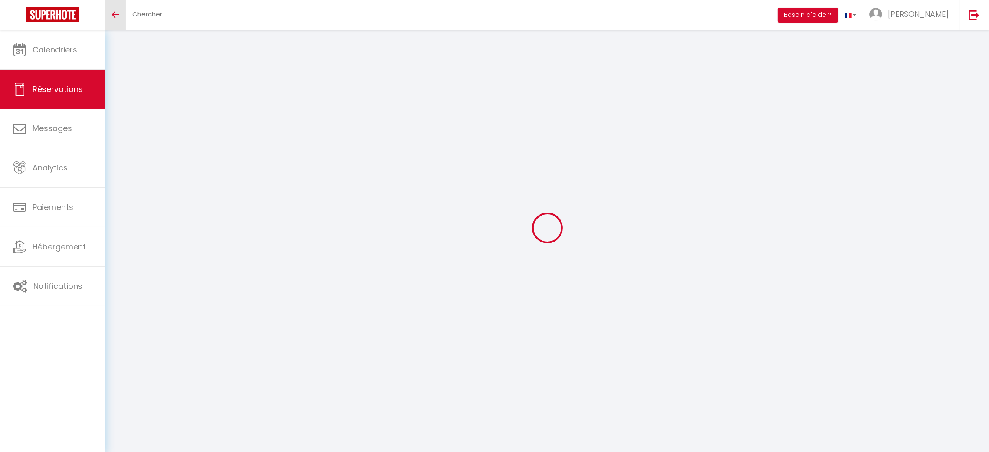
select select
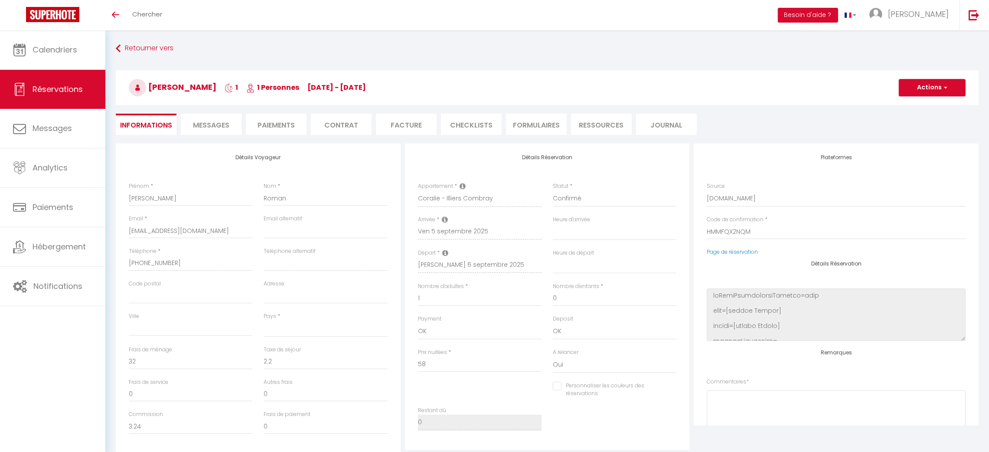
click at [37, 359] on div "Calendriers Réservations Messages Analytics Paiements Hébergement Notifications" at bounding box center [52, 241] width 105 height 423
click at [208, 119] on li "Messages" at bounding box center [211, 124] width 61 height 21
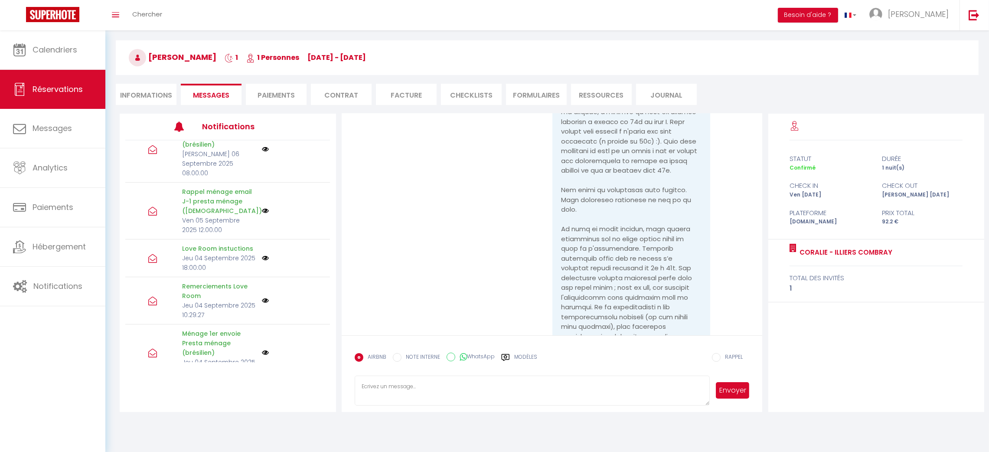
scroll to position [346, 0]
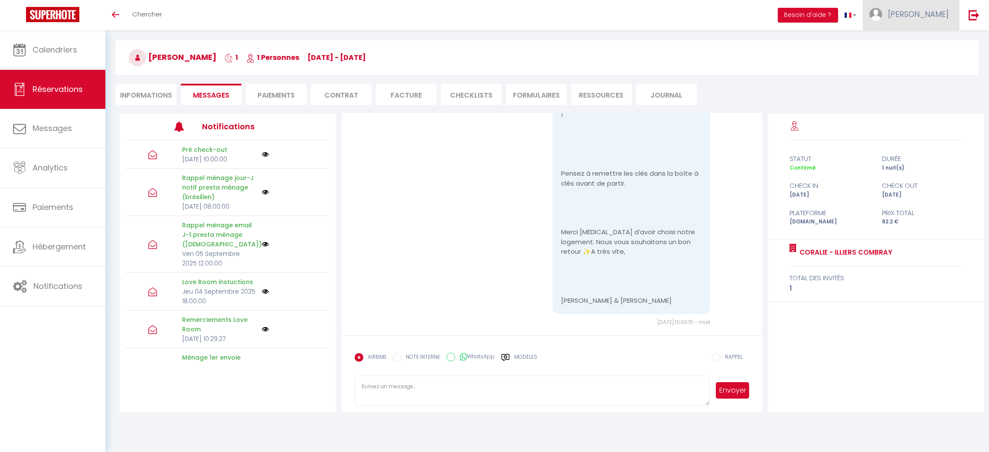
click at [951, 9] on link "[PERSON_NAME]" at bounding box center [911, 15] width 97 height 30
click at [933, 40] on link "Paramètres" at bounding box center [925, 43] width 64 height 15
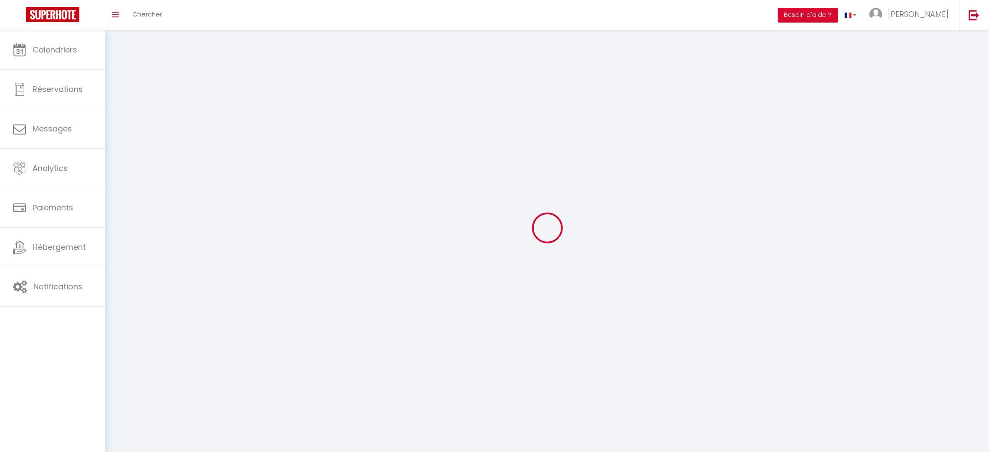
type input "[PERSON_NAME]"
type input "Santerre"
type input "0601731284"
type input "16 rue de la Croix Blanche"
type input "28000"
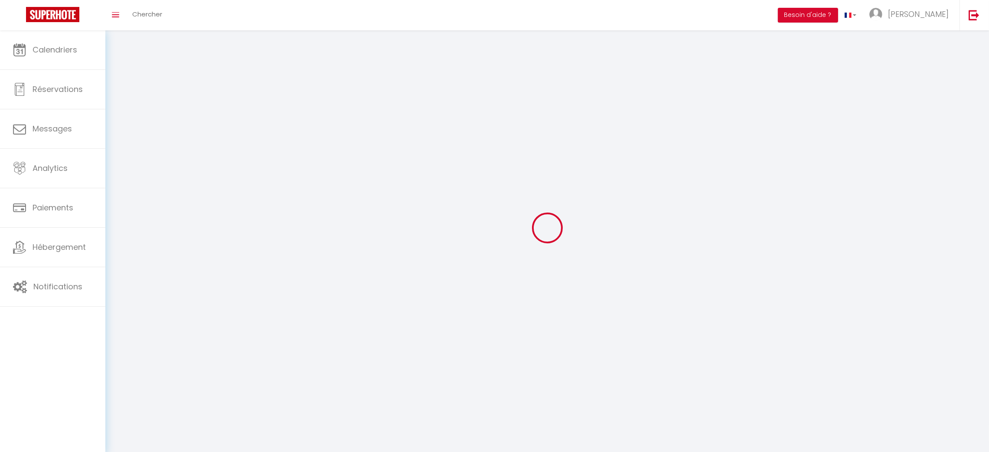
type input "[GEOGRAPHIC_DATA]"
type input "aofQTnGkqzLZAZ3dVNcNfNEFL"
type input "2bFSNBto9bnUaTvarohCE1iGC"
type input "https://app.superhote.com/#/get-available-rentals/2bFSNBto9bnUaTvarohCE1iGC"
select select "28"
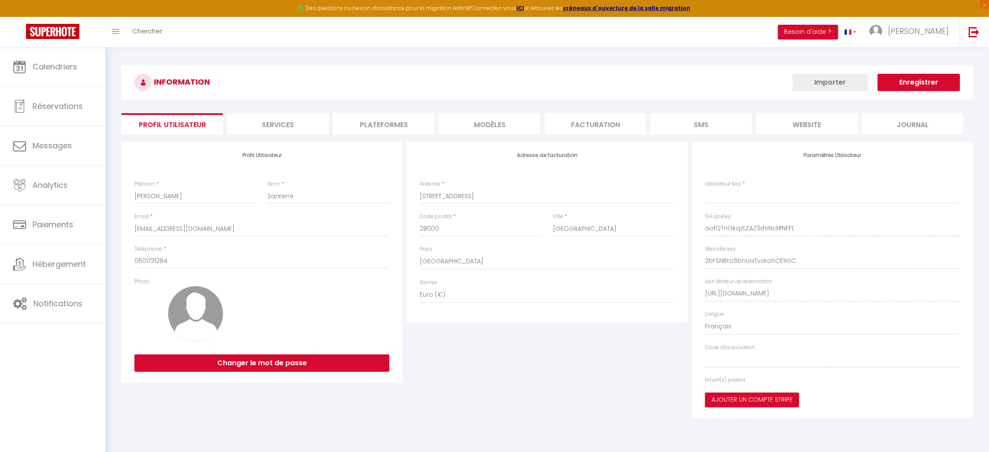
type input "aofQTnGkqzLZAZ3dVNcNfNEFL"
type input "2bFSNBto9bnUaTvarohCE1iGC"
type input "https://app.superhote.com/#/get-available-rentals/2bFSNBto9bnUaTvarohCE1iGC"
select select "fr"
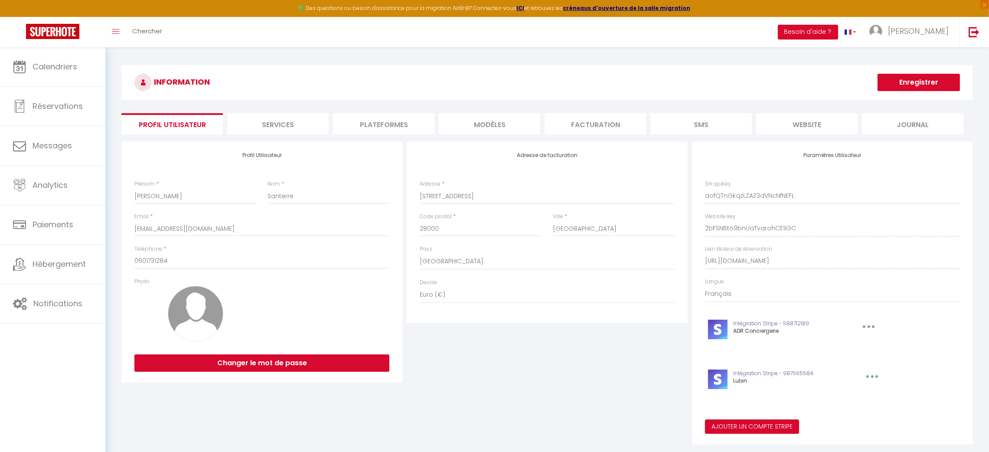
click at [378, 122] on li "Plateformes" at bounding box center [383, 123] width 101 height 21
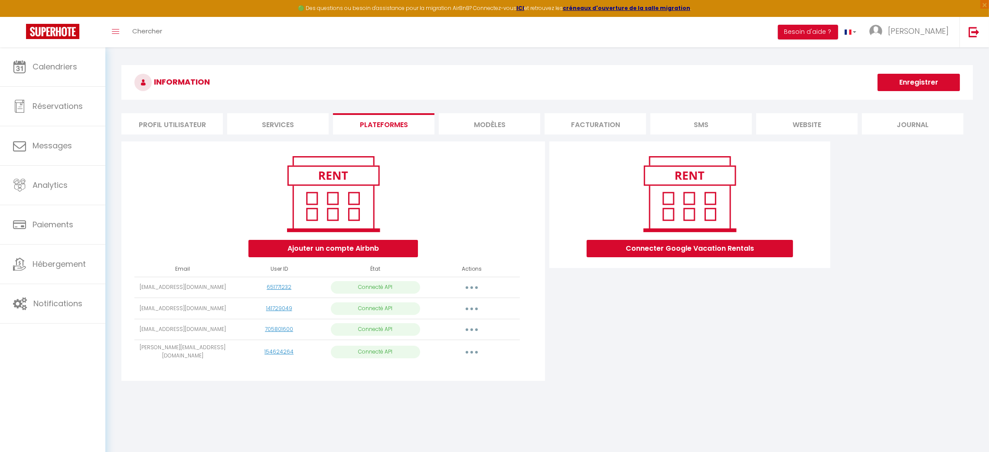
click at [470, 351] on button "button" at bounding box center [472, 352] width 24 height 14
click at [461, 370] on link "Importer les appartements" at bounding box center [434, 371] width 96 height 15
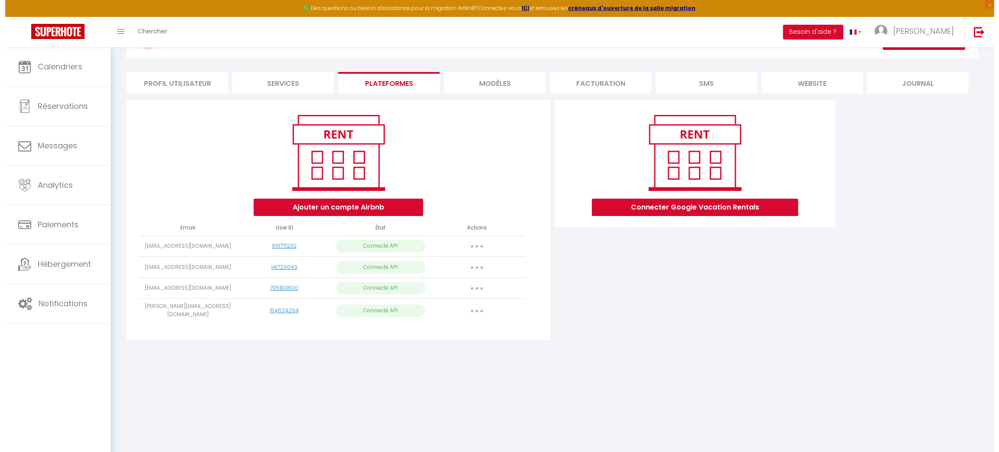
scroll to position [47, 0]
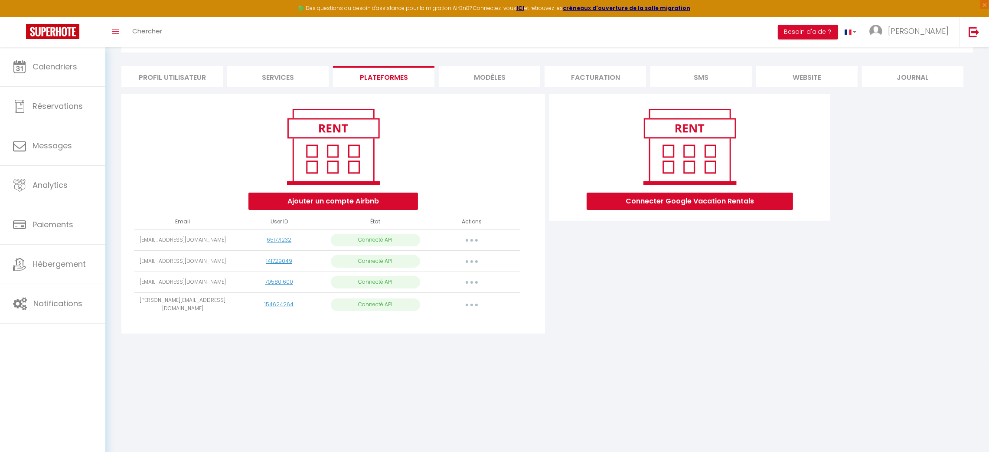
select select "75964"
select select "75965"
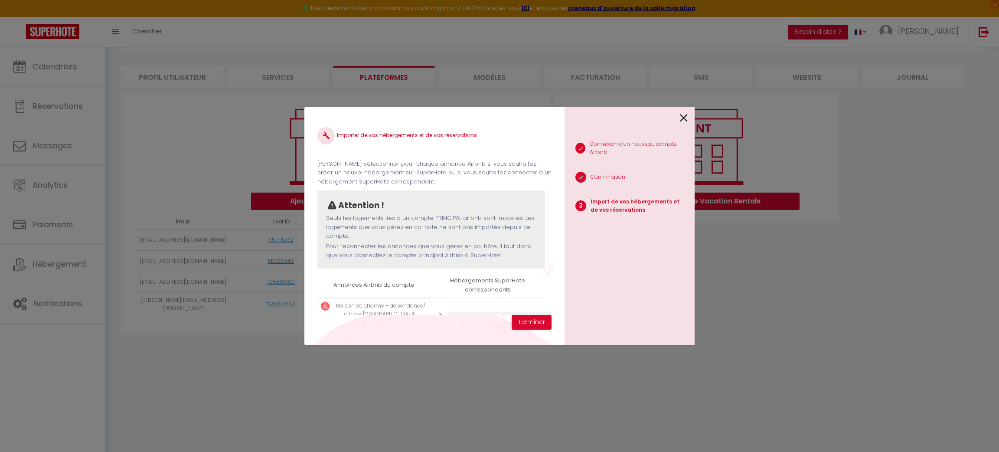
scroll to position [89, 0]
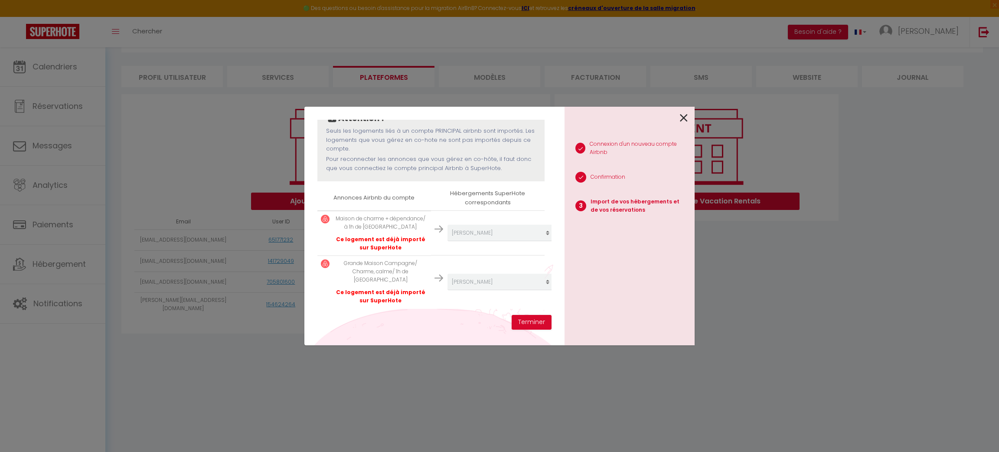
click at [688, 117] on div "1 Connexion d'un nouveau compte Airbnb 2 Confirmation 3 Import de vos hébergeme…" at bounding box center [630, 226] width 130 height 239
click at [684, 117] on icon at bounding box center [684, 117] width 8 height 13
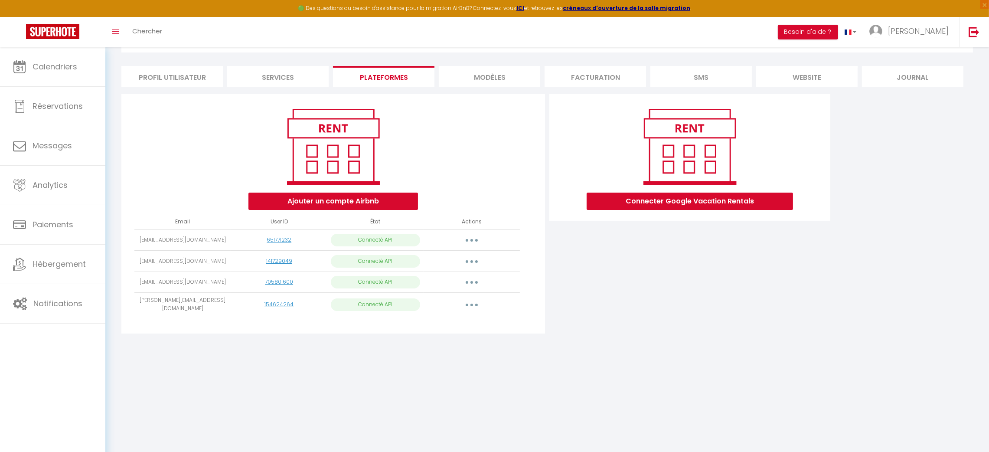
click at [468, 262] on button "button" at bounding box center [472, 261] width 24 height 14
click at [460, 276] on link "Importer les appartements" at bounding box center [434, 281] width 96 height 15
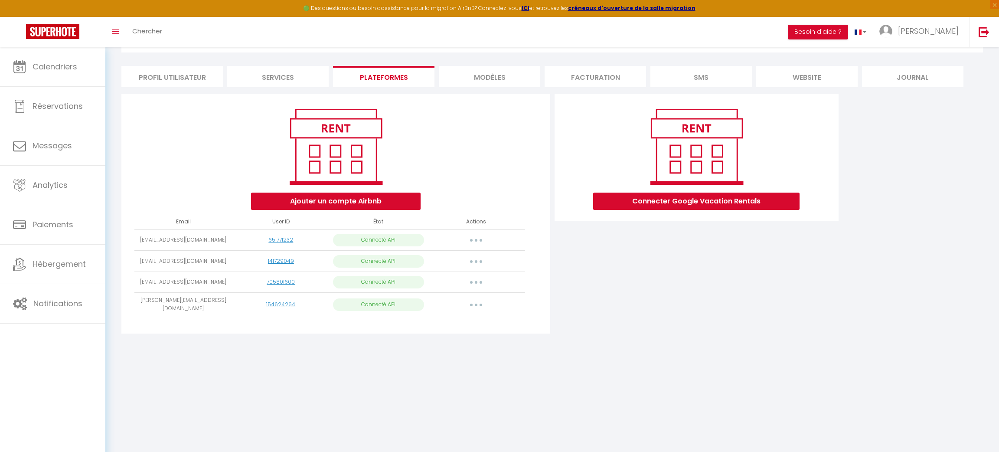
select select "71393"
select select
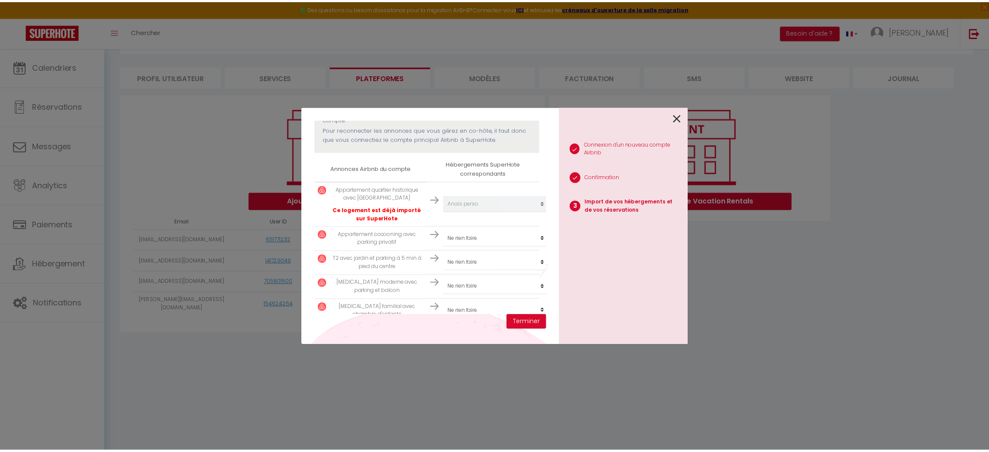
scroll to position [141, 0]
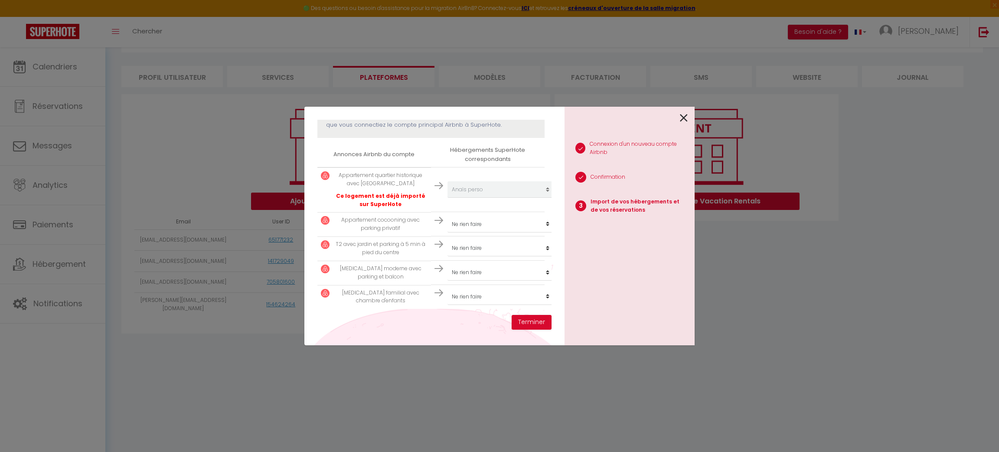
click at [684, 123] on icon at bounding box center [684, 117] width 8 height 13
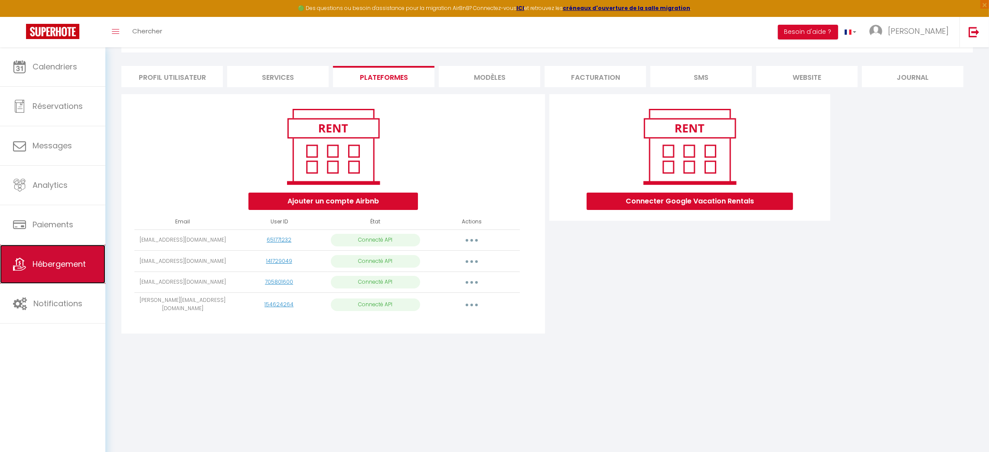
click at [64, 269] on span "Hébergement" at bounding box center [59, 264] width 53 height 11
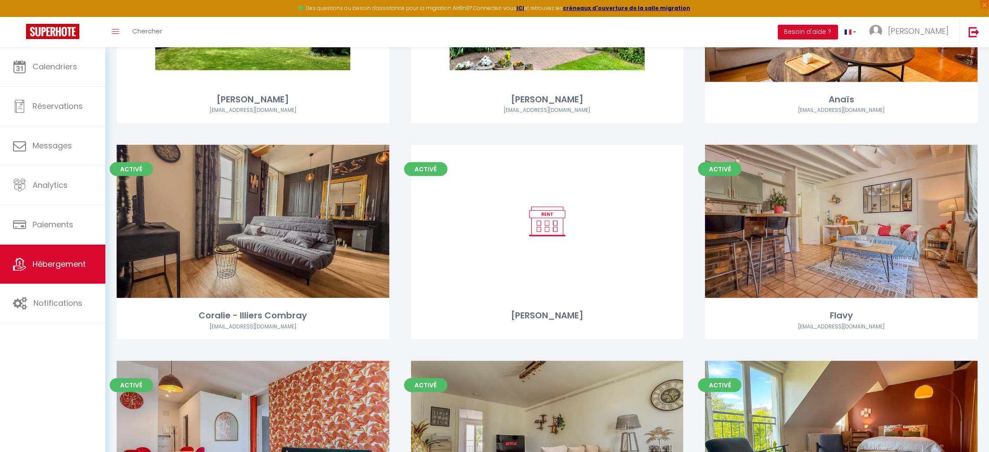
scroll to position [1036, 0]
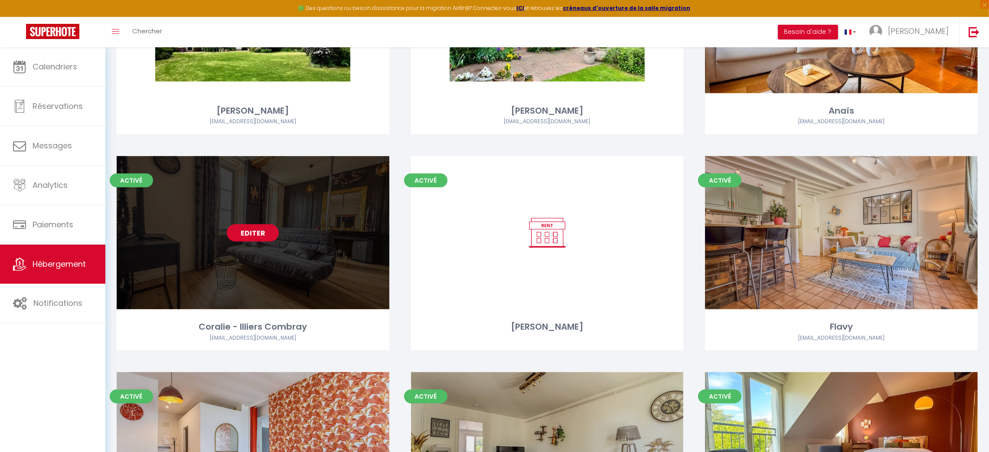
click at [267, 231] on link "Editer" at bounding box center [253, 232] width 52 height 17
select select "3"
select select "2"
select select "1"
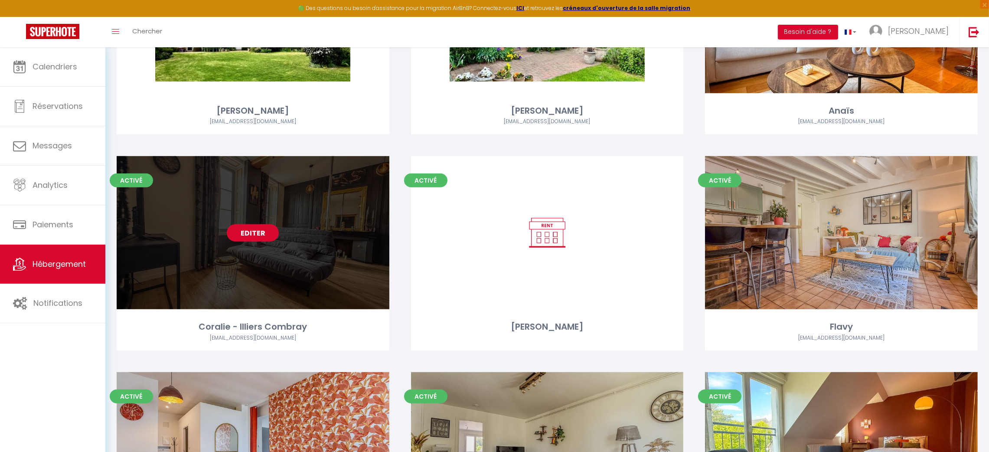
select select "1"
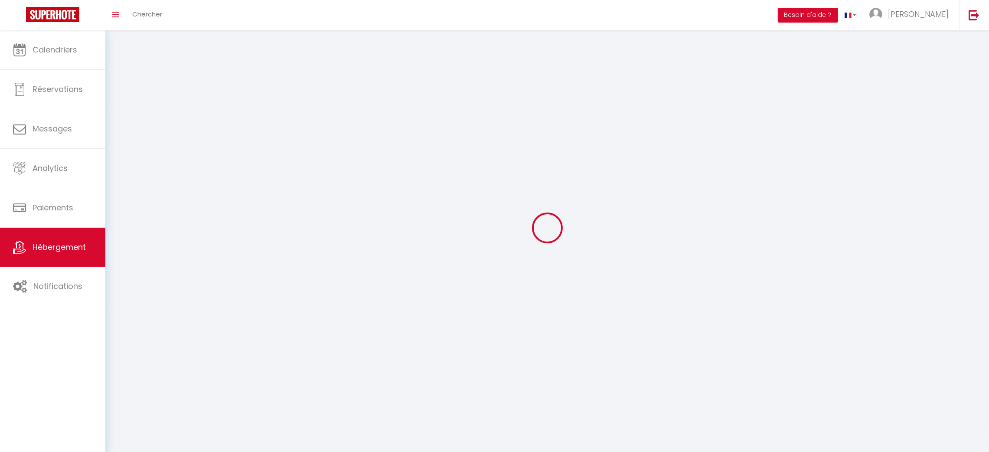
select select
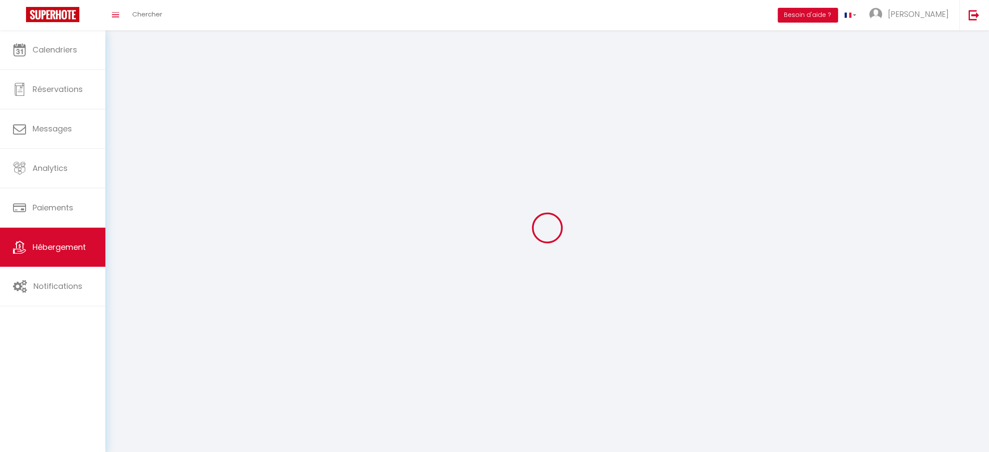
checkbox input "false"
select select
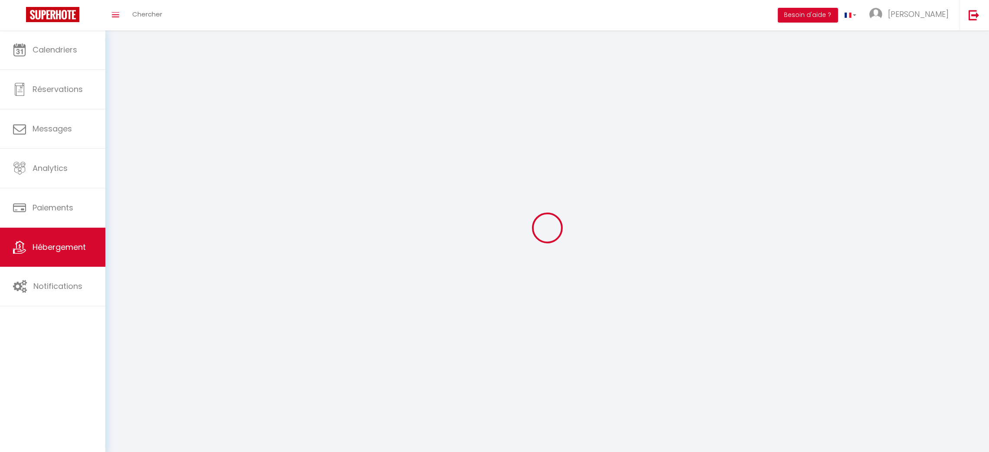
select select
select select "1"
select select
select select "28"
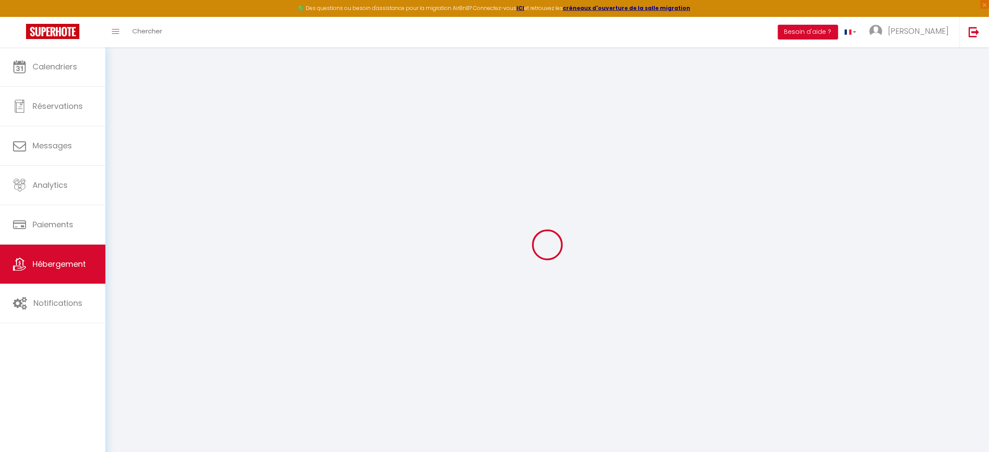
select select
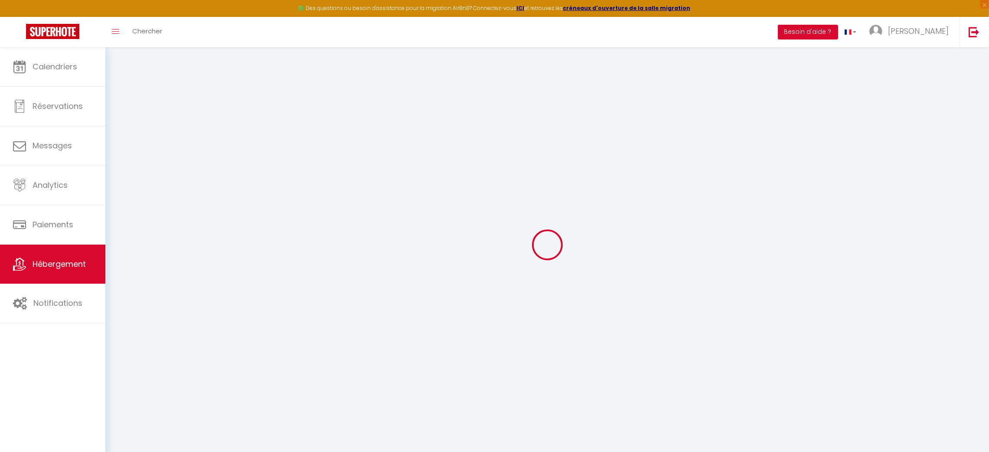
select select
checkbox input "false"
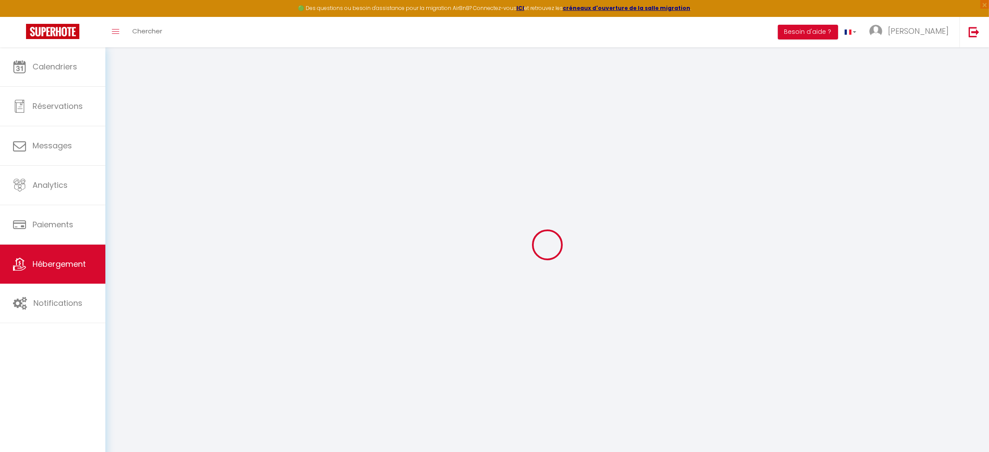
select select
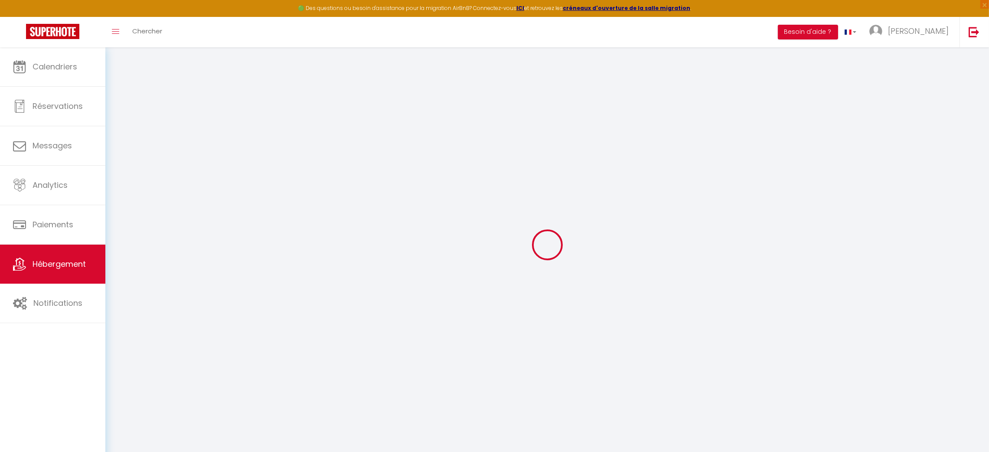
select select
checkbox input "false"
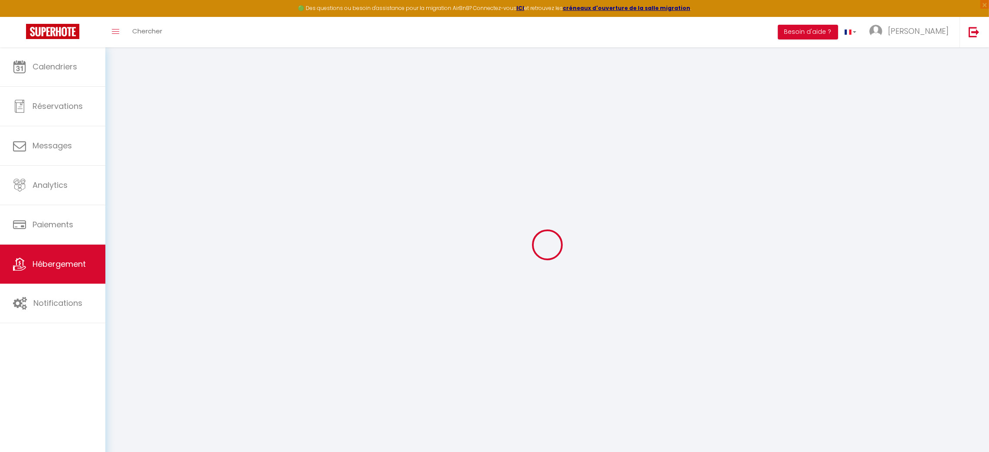
checkbox input "false"
select select
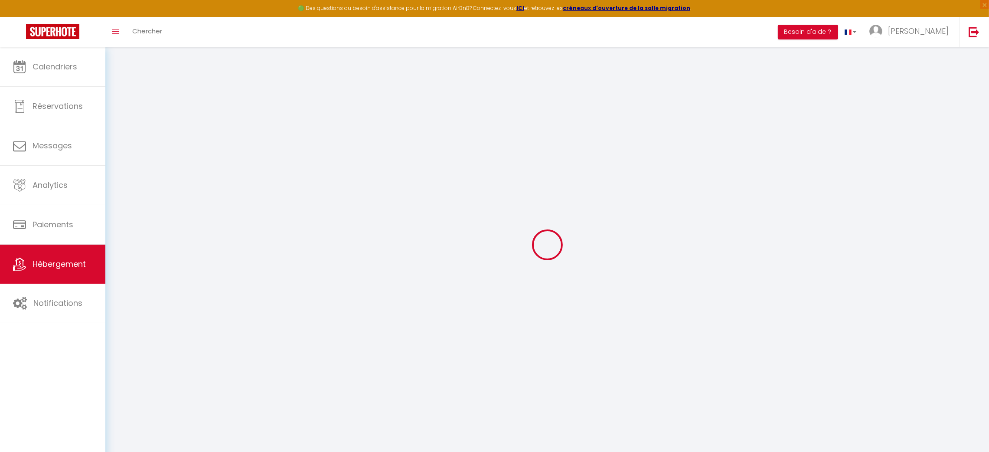
select select
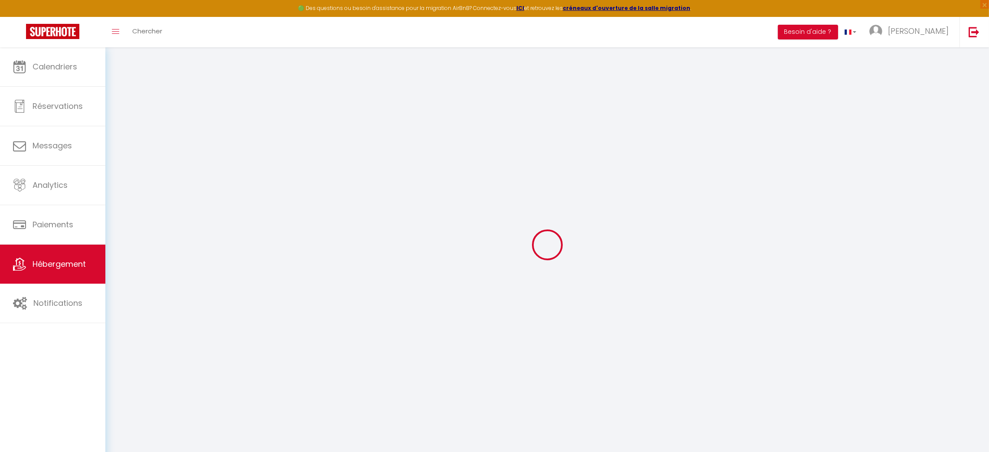
checkbox input "false"
select select
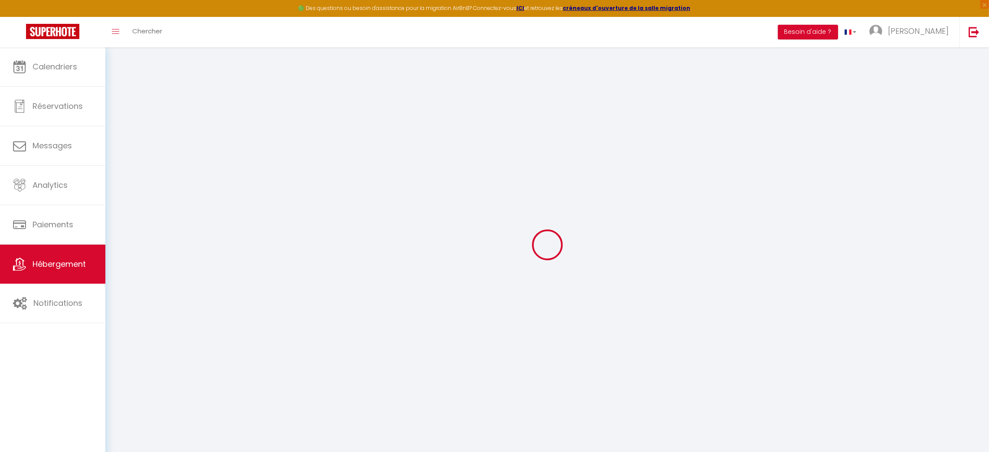
select select
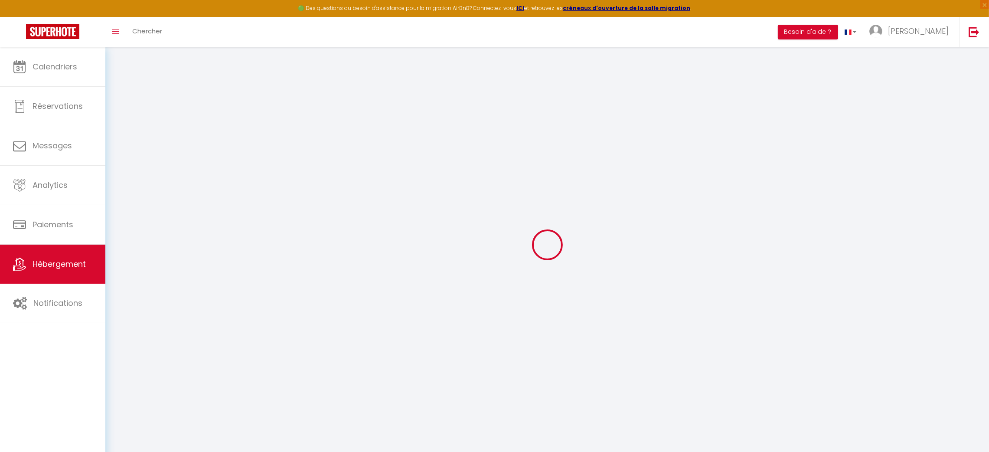
select select
checkbox input "false"
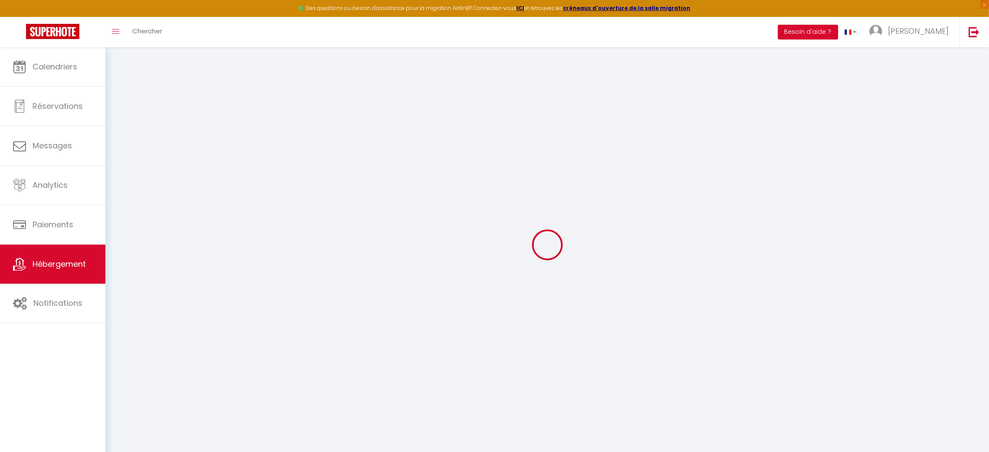
checkbox input "false"
select select
type input "Coralie - Illiers Combray"
type input "Coralie"
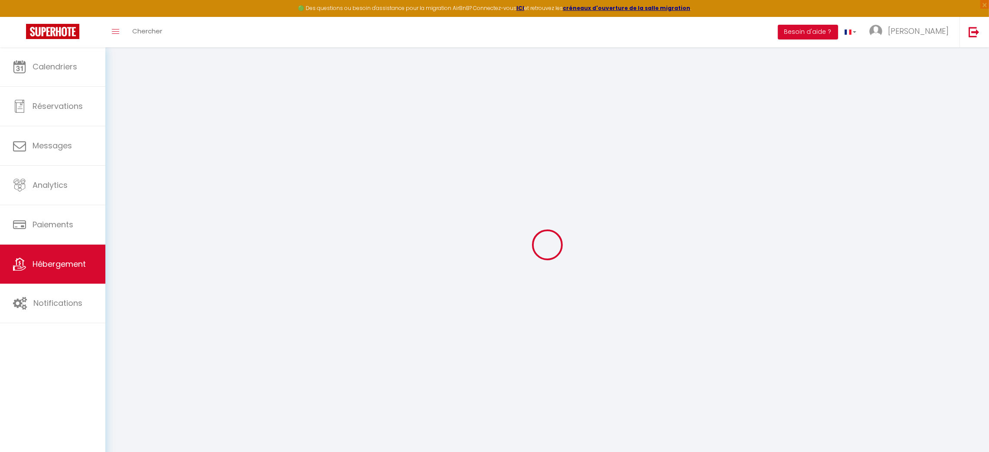
type input "50"
type input "6"
type input "32"
select select
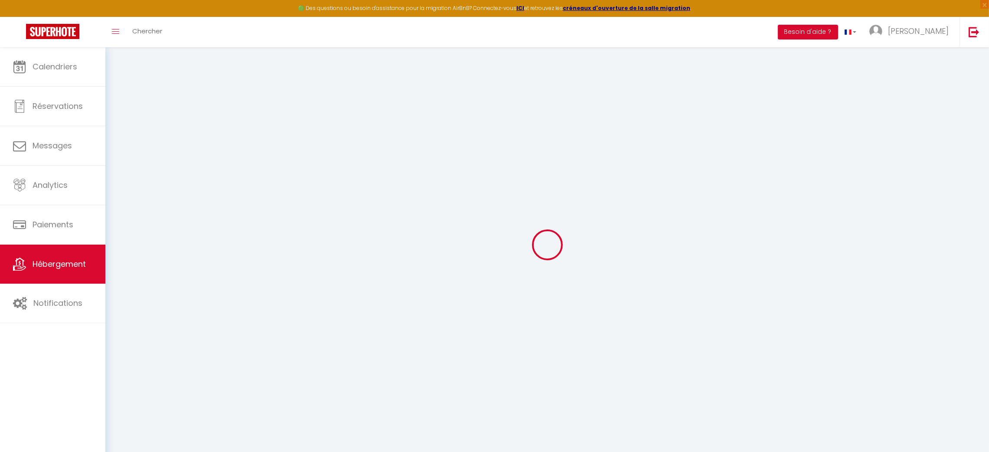
select select
type input "[STREET_ADDRESS][PERSON_NAME]"
type input "28120"
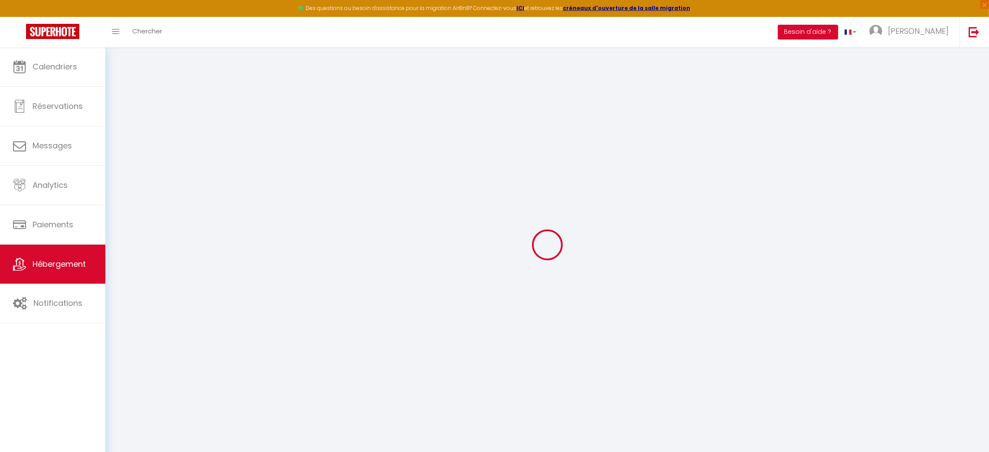
type input "Illiers-Combray"
type input "[EMAIL_ADDRESS][DOMAIN_NAME]"
select select
checkbox input "false"
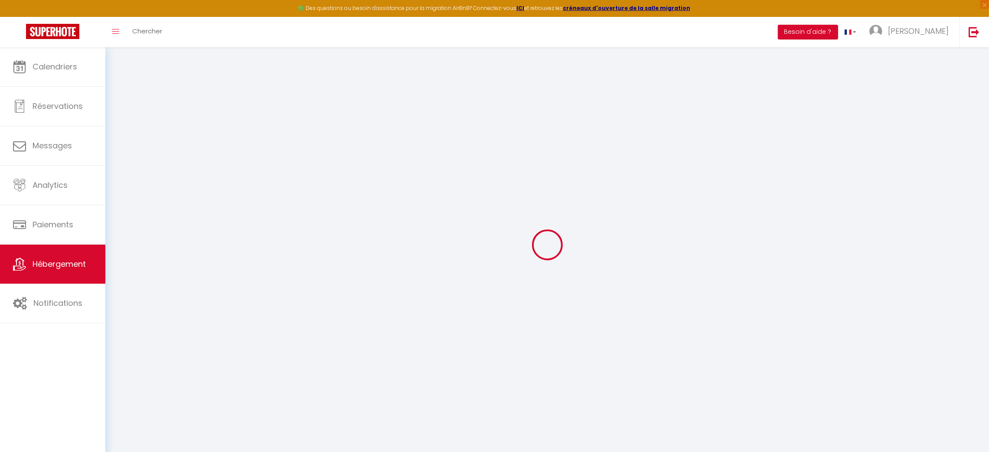
checkbox input "false"
type input "0"
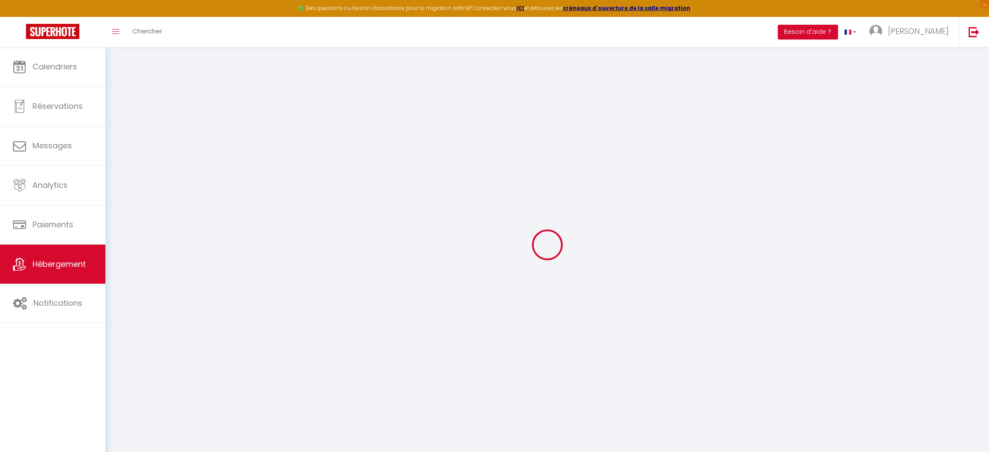
type input "0"
select select
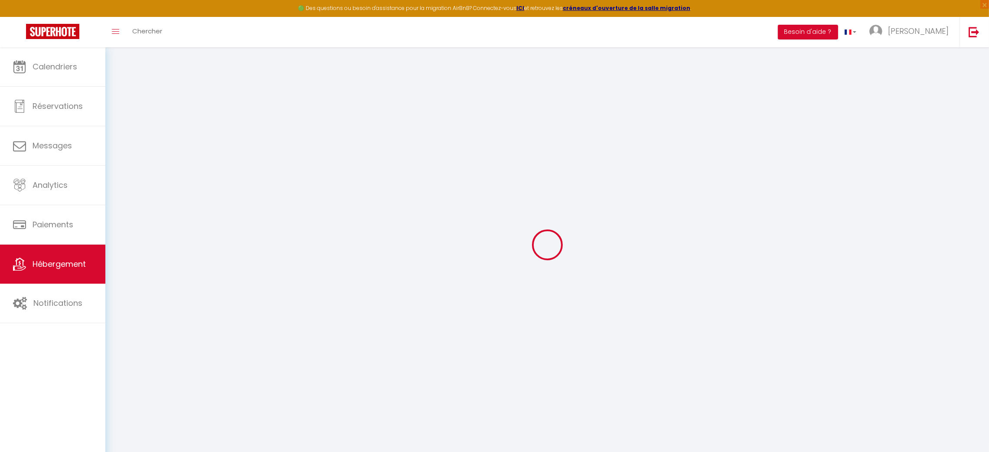
select select
checkbox input "false"
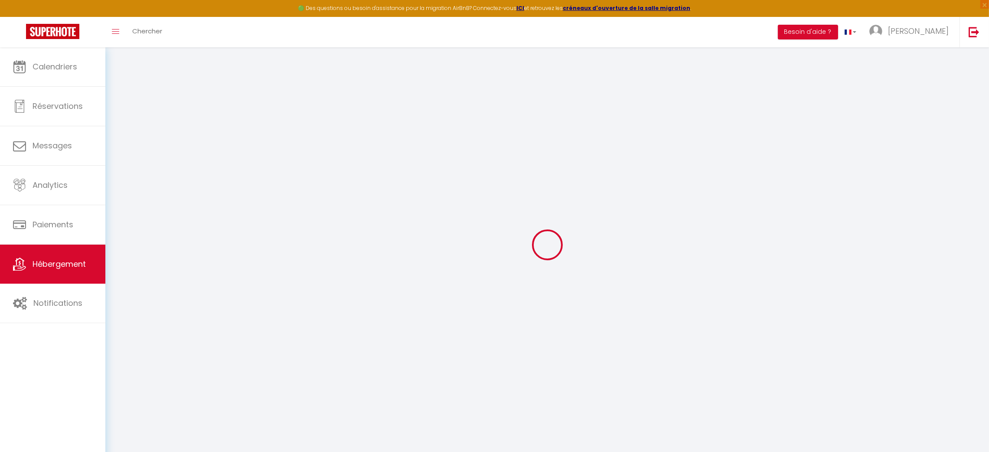
checkbox input "false"
select select
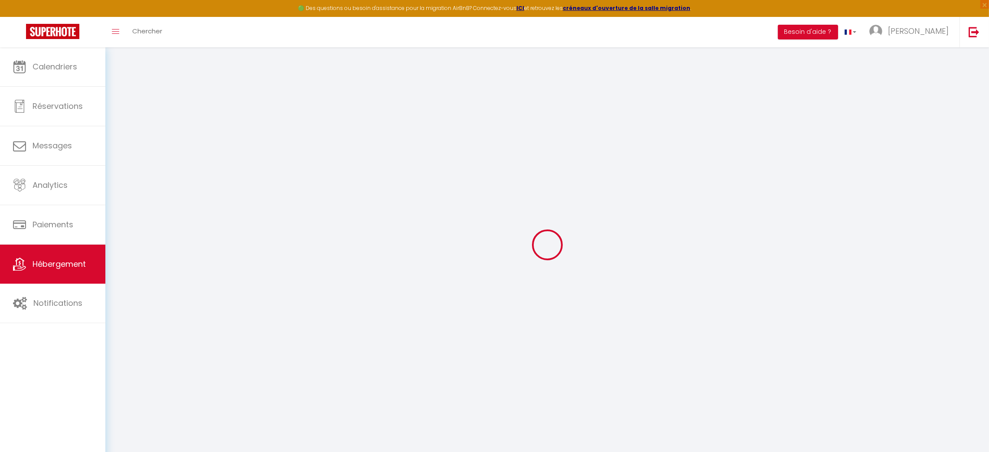
select select
checkbox input "false"
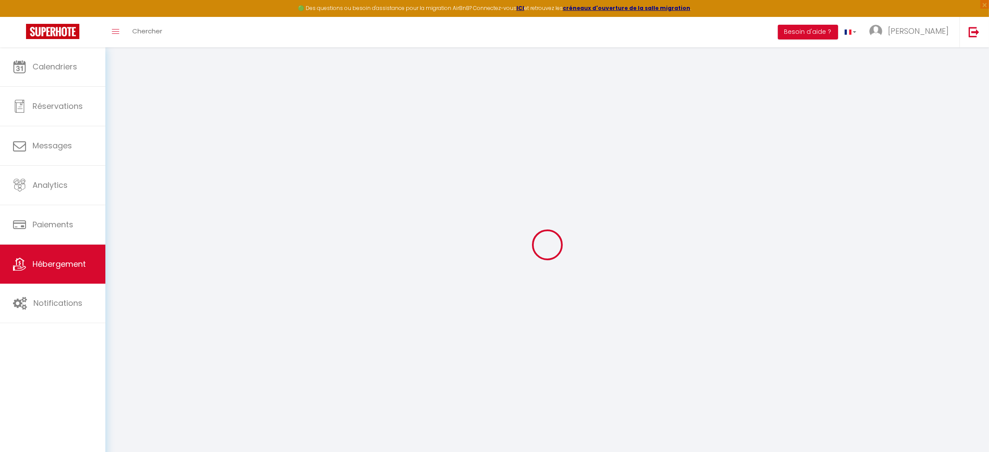
checkbox input "false"
select select
checkbox input "false"
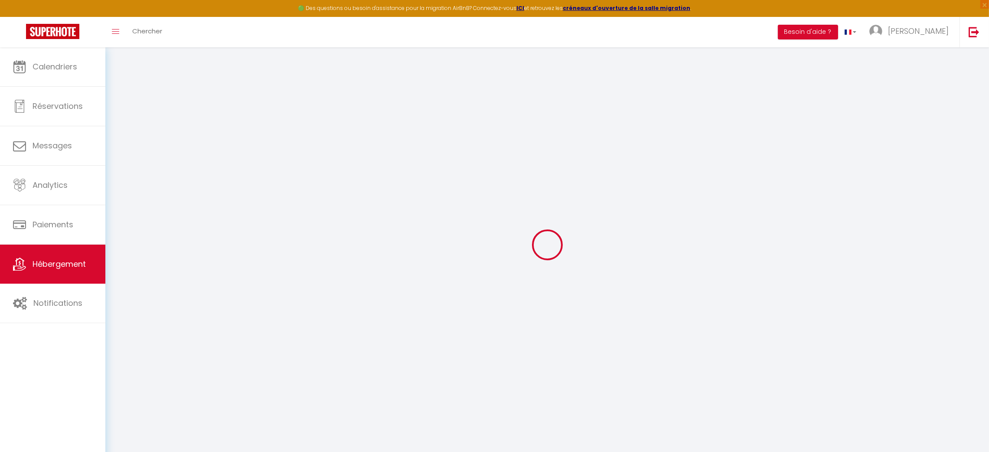
checkbox input "false"
select select "14:00"
select select
select select "11:00"
select select "30"
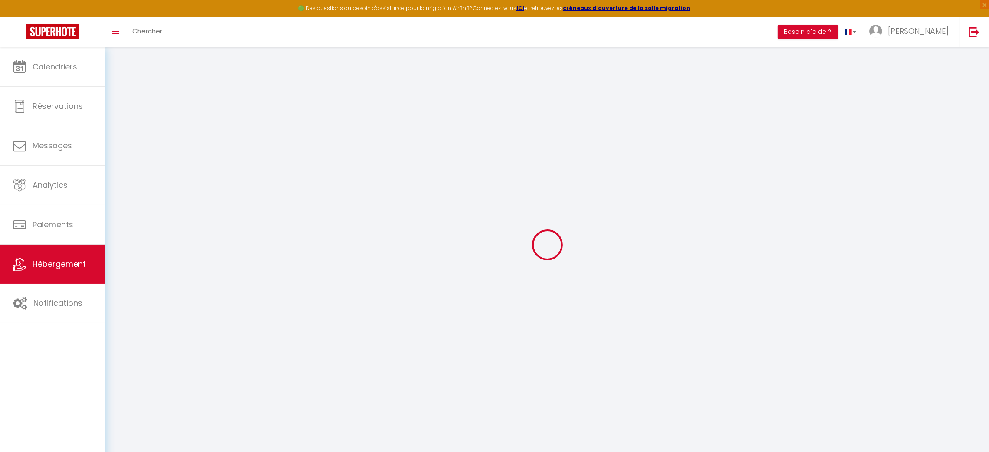
select select "120"
select select
checkbox input "false"
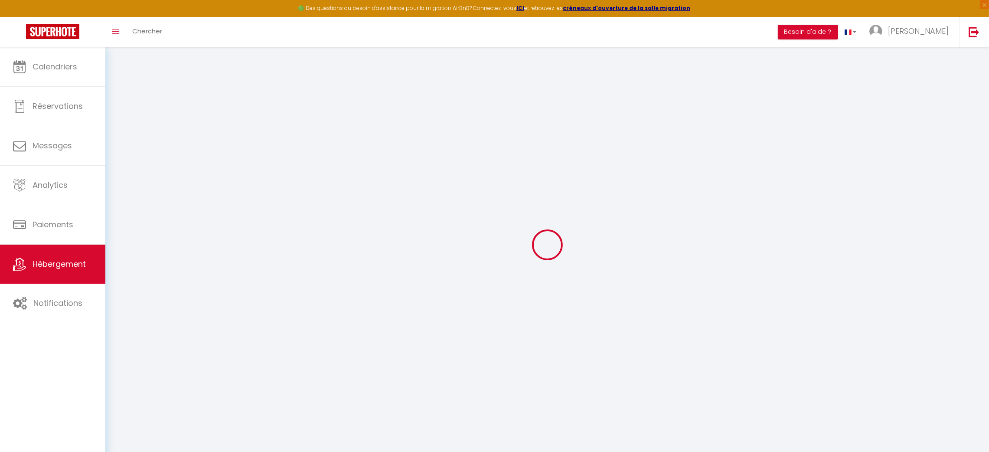
checkbox input "false"
select select
checkbox input "false"
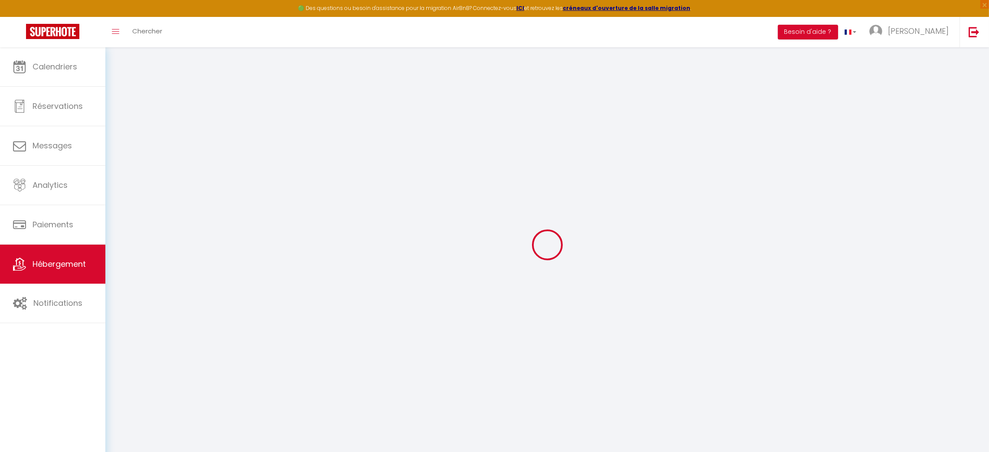
checkbox input "false"
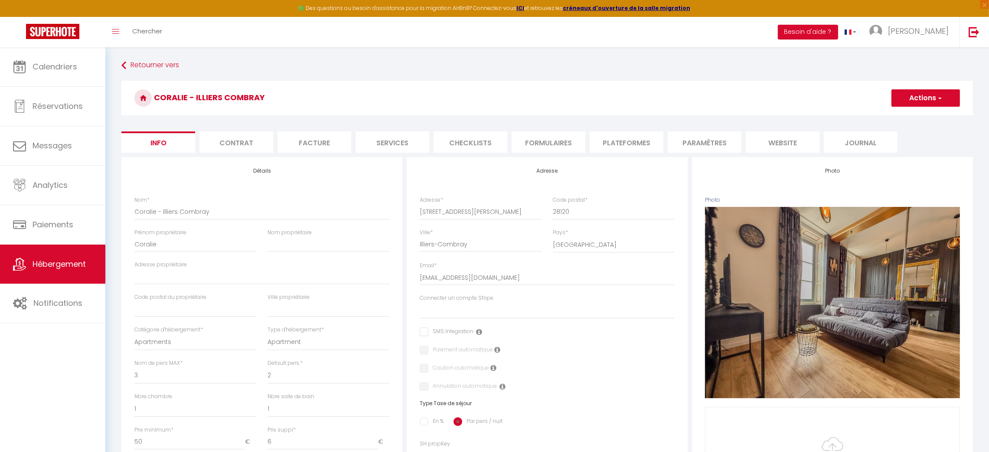
select select
checkbox input "false"
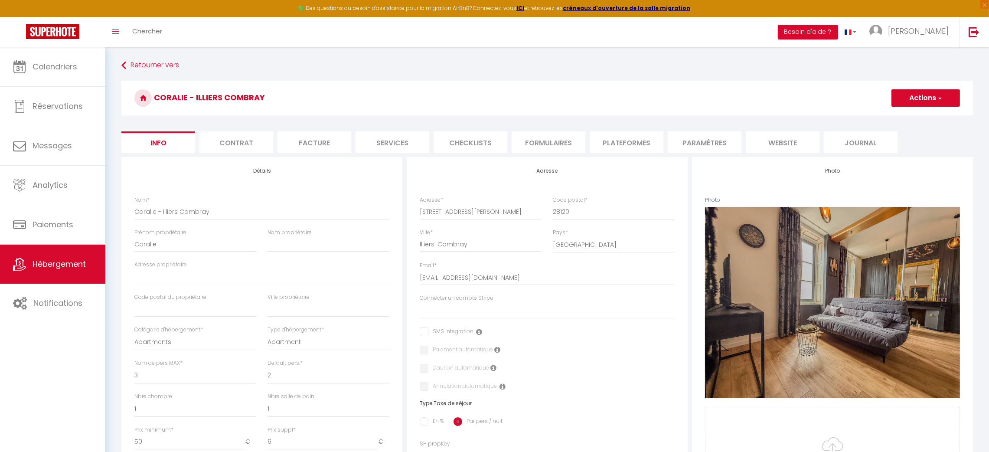
checkbox input "false"
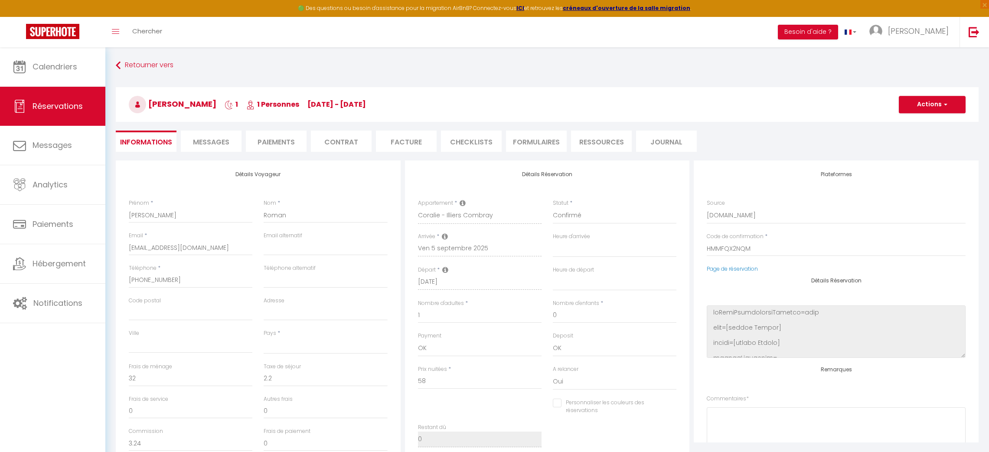
select select
select select "73924"
select select
select select "1"
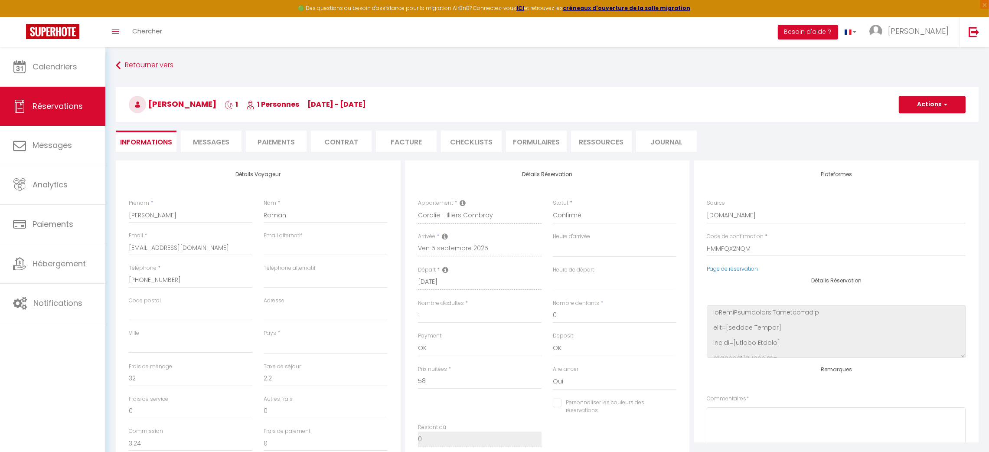
click at [203, 141] on span "Messages" at bounding box center [211, 142] width 36 height 10
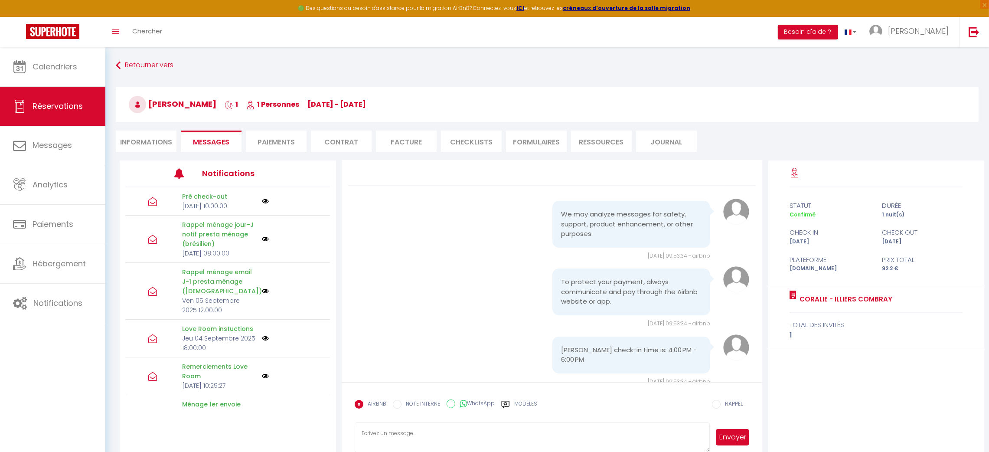
scroll to position [72, 0]
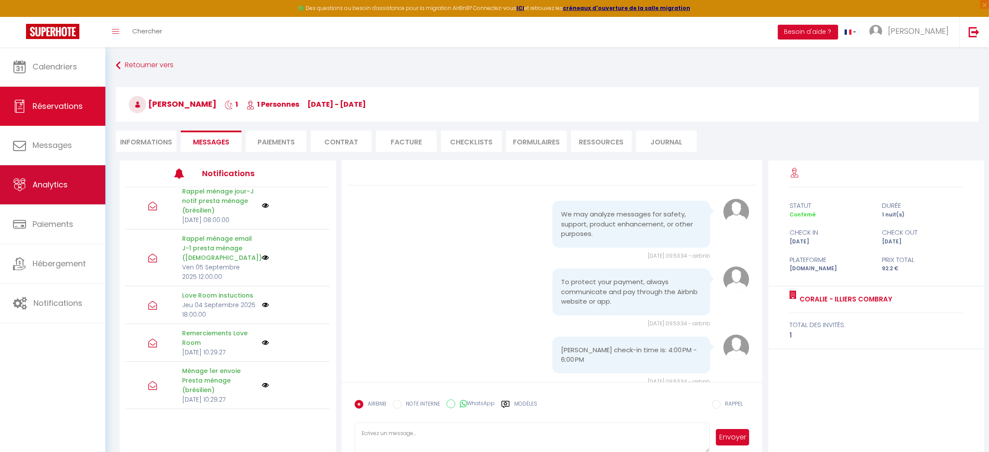
drag, startPoint x: 45, startPoint y: 387, endPoint x: 26, endPoint y: 173, distance: 215.2
click at [44, 385] on div "Calendriers Réservations Messages Analytics Paiements Hébergement Notifications" at bounding box center [52, 258] width 105 height 423
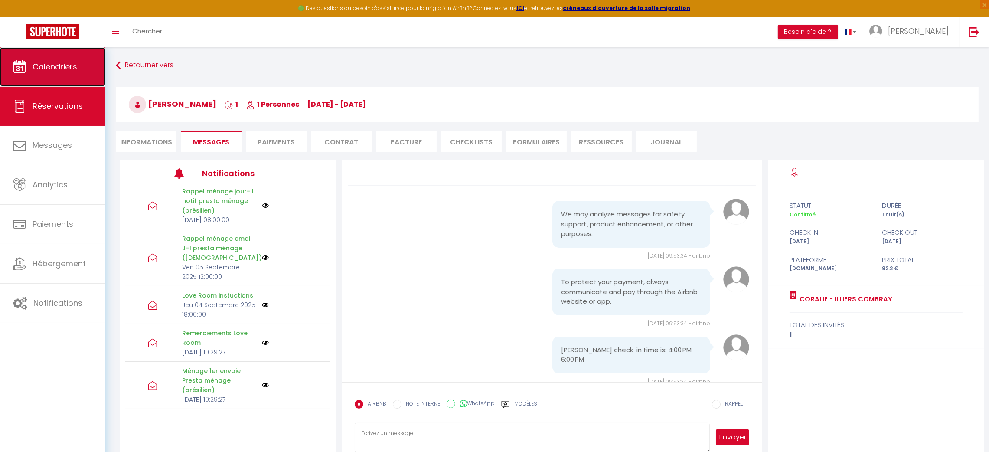
click at [62, 67] on span "Calendriers" at bounding box center [55, 66] width 45 height 11
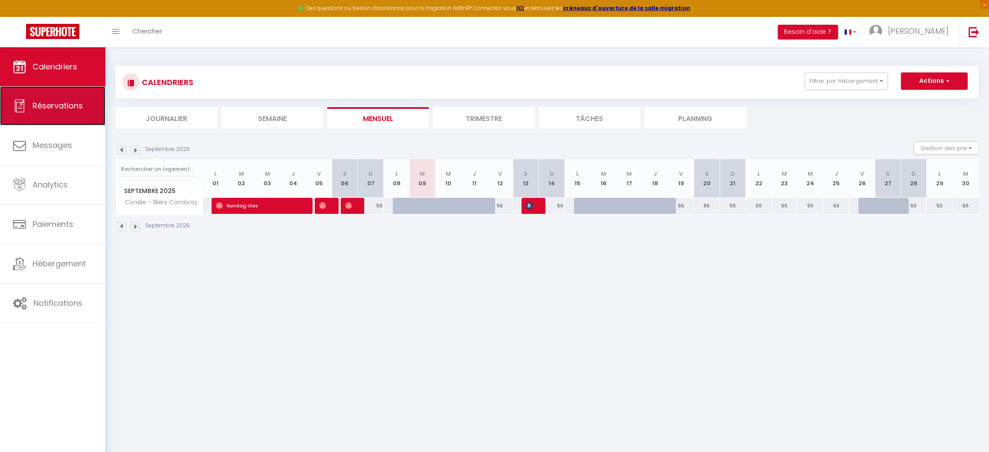
click at [56, 116] on link "Réservations" at bounding box center [52, 105] width 105 height 39
select select "not_cancelled"
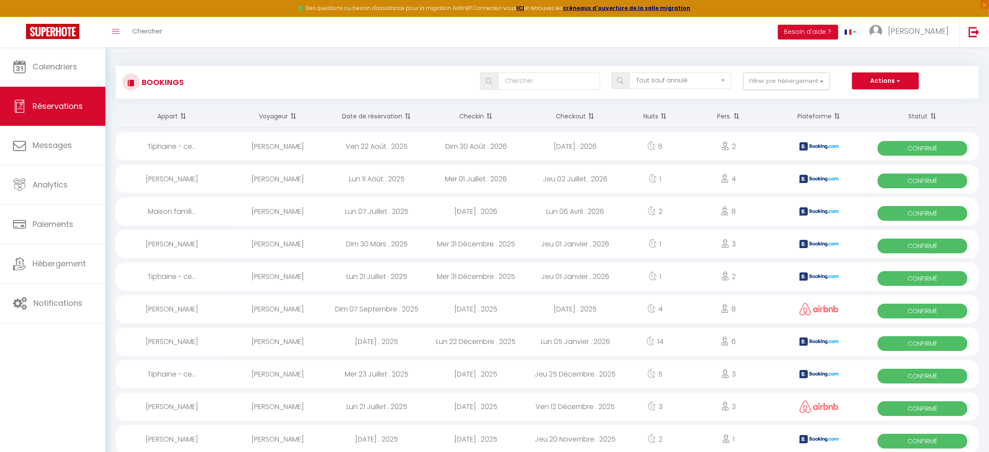
click at [490, 117] on span at bounding box center [488, 116] width 9 height 17
click at [403, 115] on span at bounding box center [407, 116] width 9 height 17
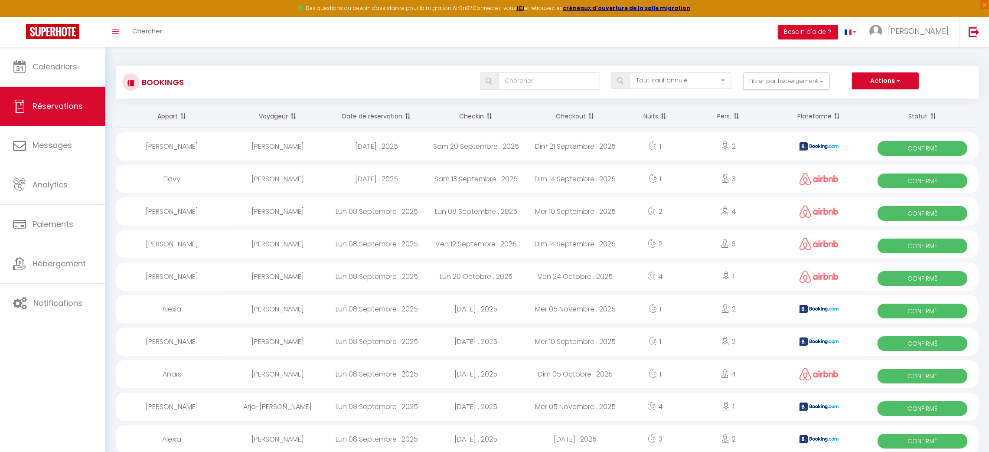
click at [291, 143] on div "Christine Pelletier" at bounding box center [277, 146] width 99 height 28
select select "OK"
select select "KO"
select select "0"
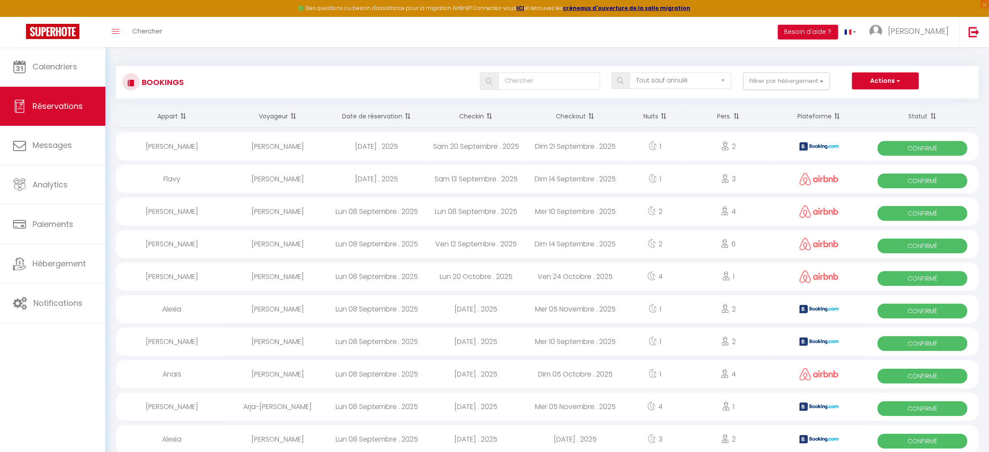
select select "1"
select select
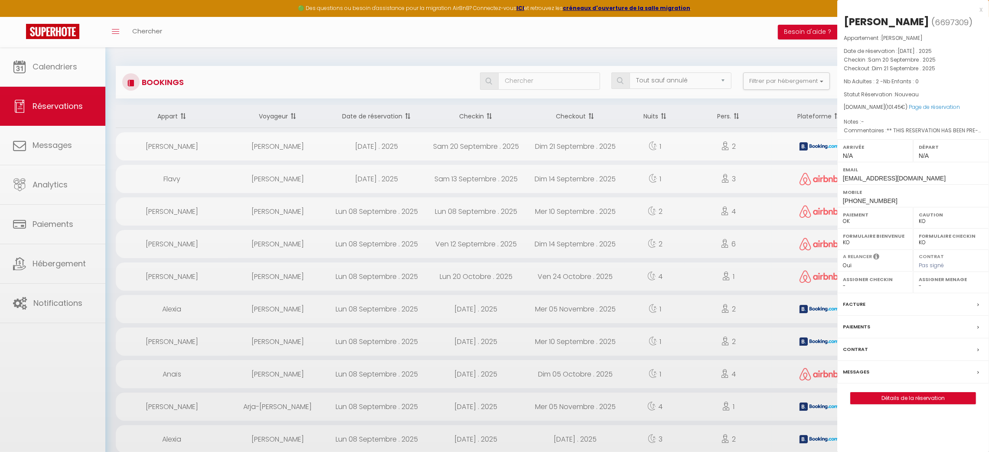
select select "42069"
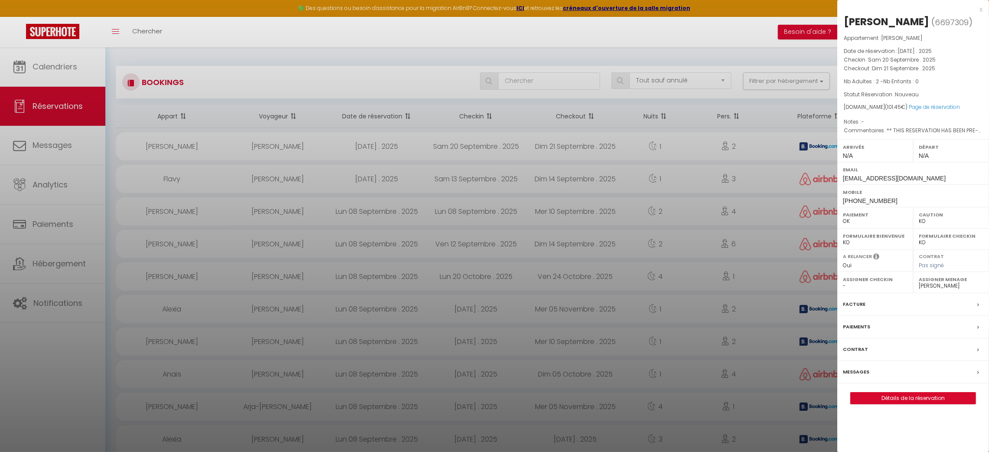
click at [405, 64] on div at bounding box center [494, 226] width 989 height 452
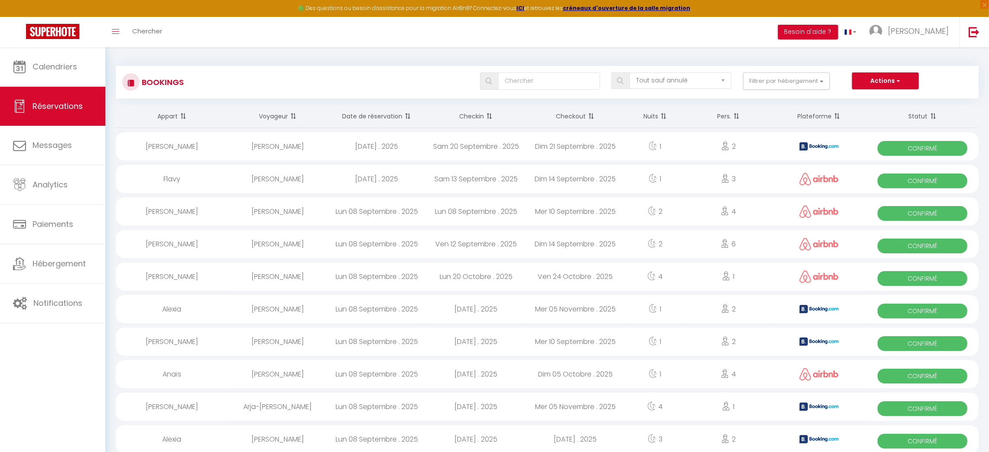
click at [316, 182] on div "Elodie Guibert" at bounding box center [277, 179] width 99 height 28
select select "OK"
select select
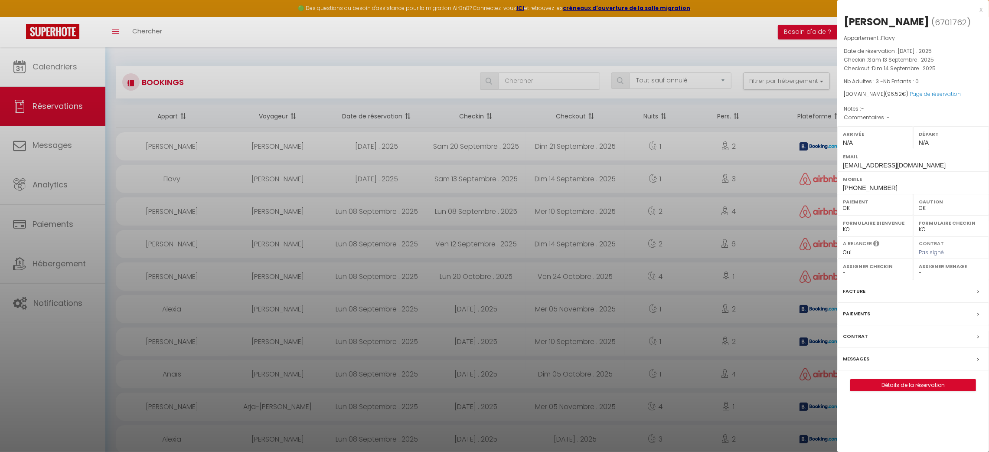
click at [848, 355] on label "Messages" at bounding box center [856, 358] width 26 height 9
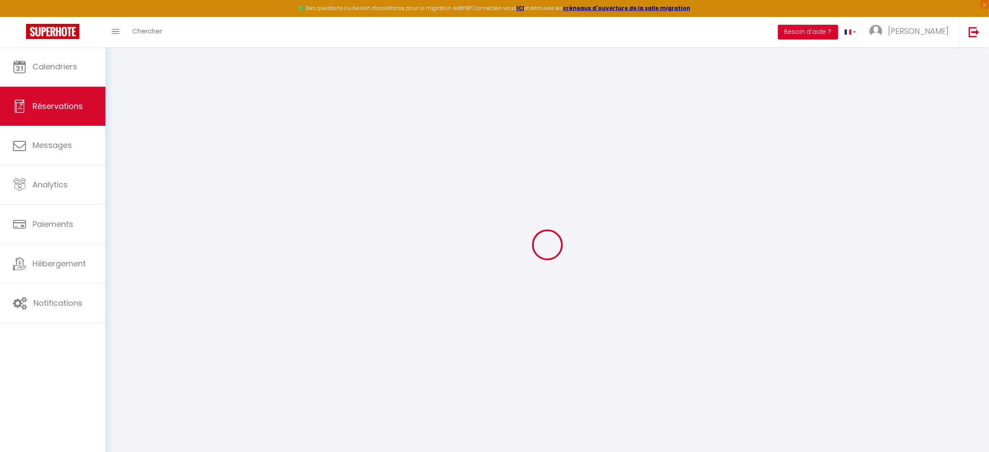
select select
checkbox input "false"
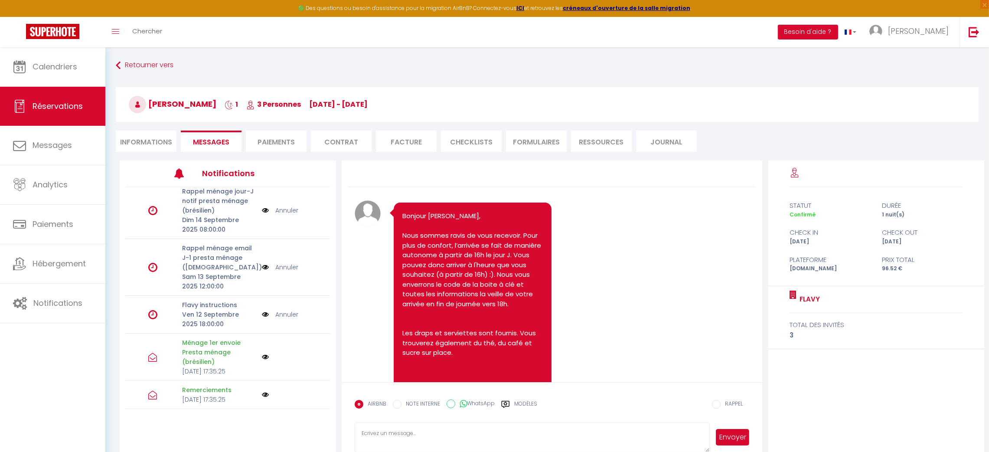
scroll to position [143, 0]
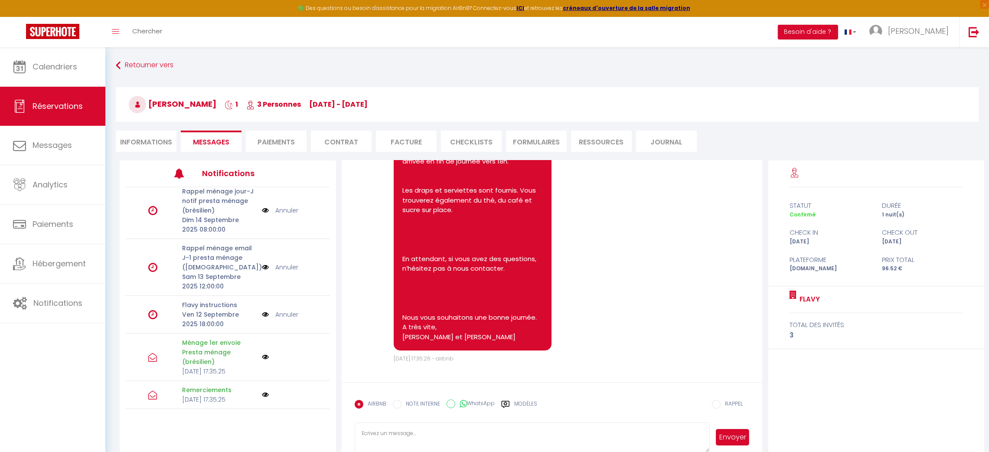
click at [162, 137] on li "Informations" at bounding box center [146, 141] width 61 height 21
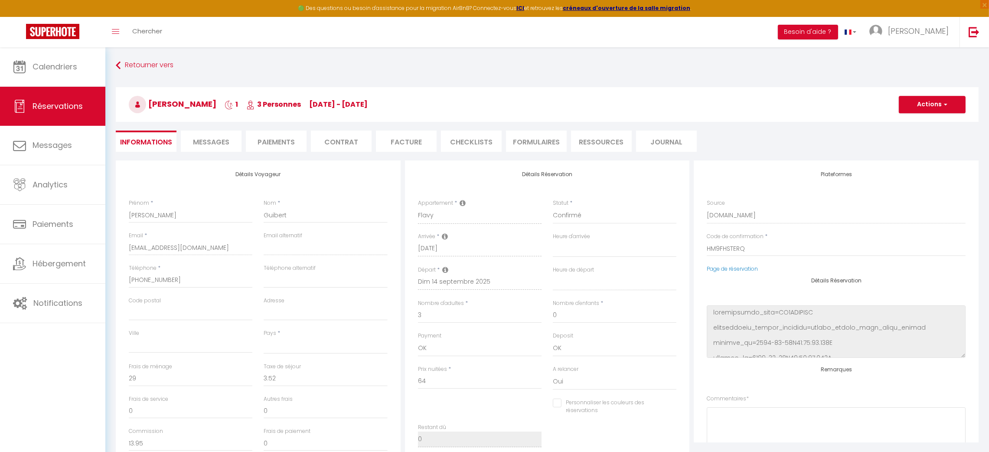
select select
click at [223, 140] on span "Messages" at bounding box center [211, 142] width 36 height 10
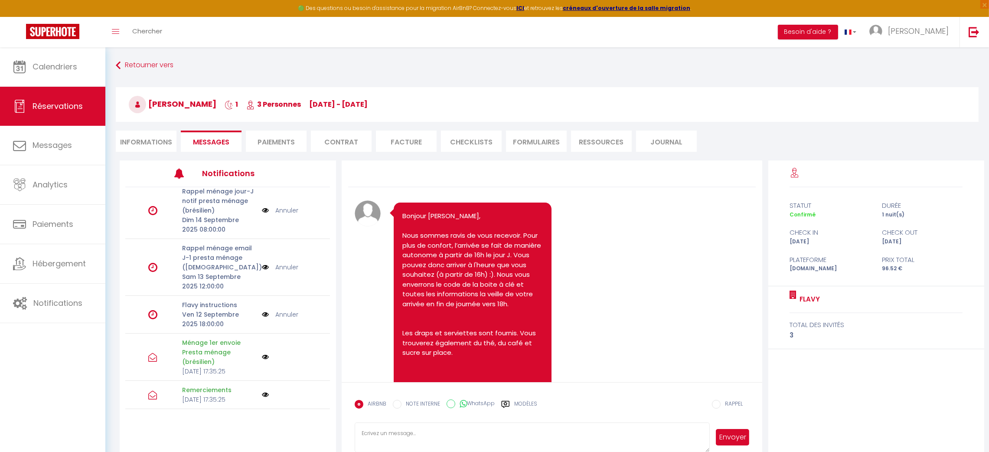
scroll to position [143, 0]
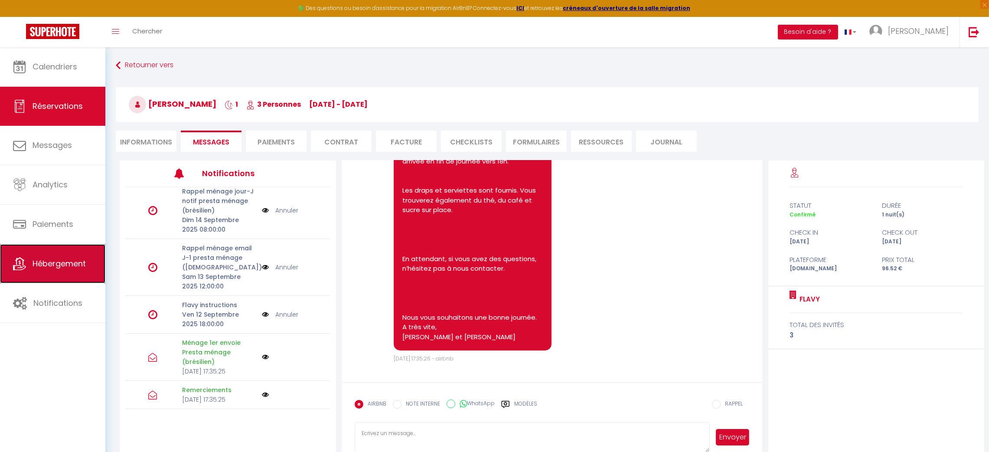
click at [63, 259] on link "Hébergement" at bounding box center [52, 263] width 105 height 39
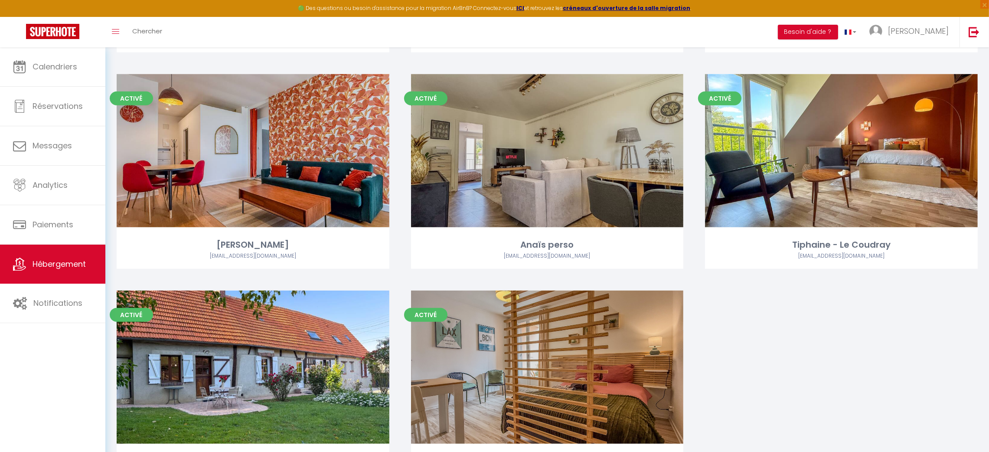
scroll to position [1335, 0]
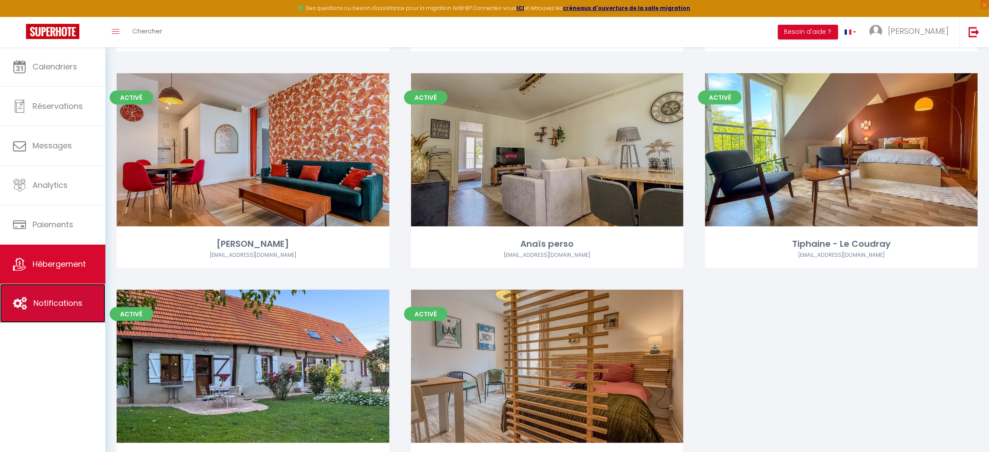
click at [52, 295] on link "Notifications" at bounding box center [52, 303] width 105 height 39
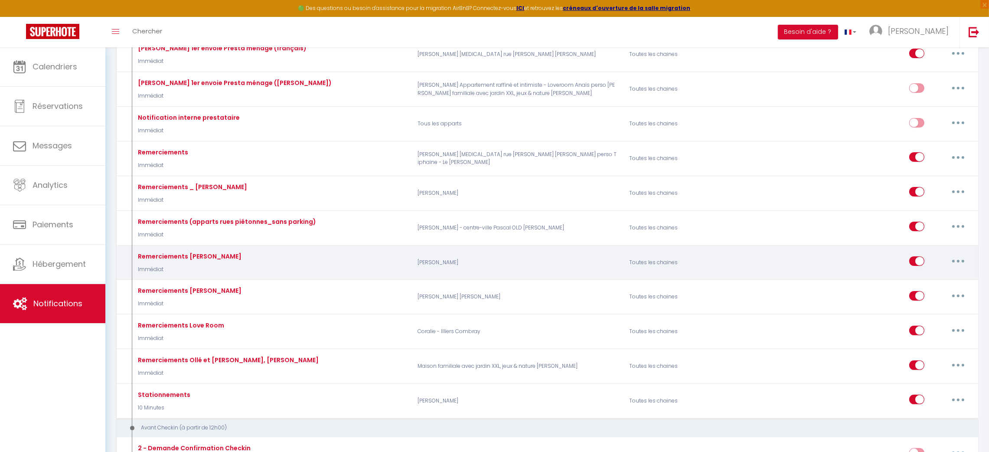
scroll to position [311, 0]
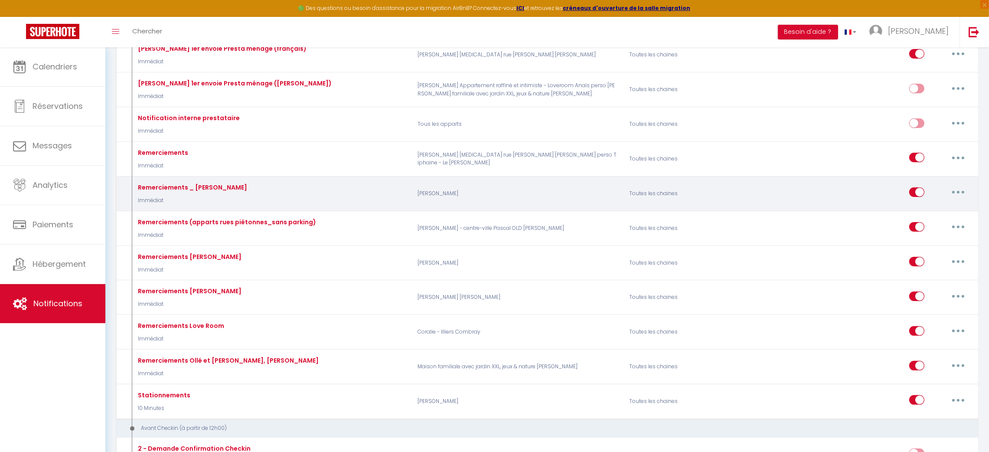
click at [962, 190] on button "button" at bounding box center [958, 192] width 24 height 14
click at [939, 208] on link "Editer" at bounding box center [936, 212] width 64 height 15
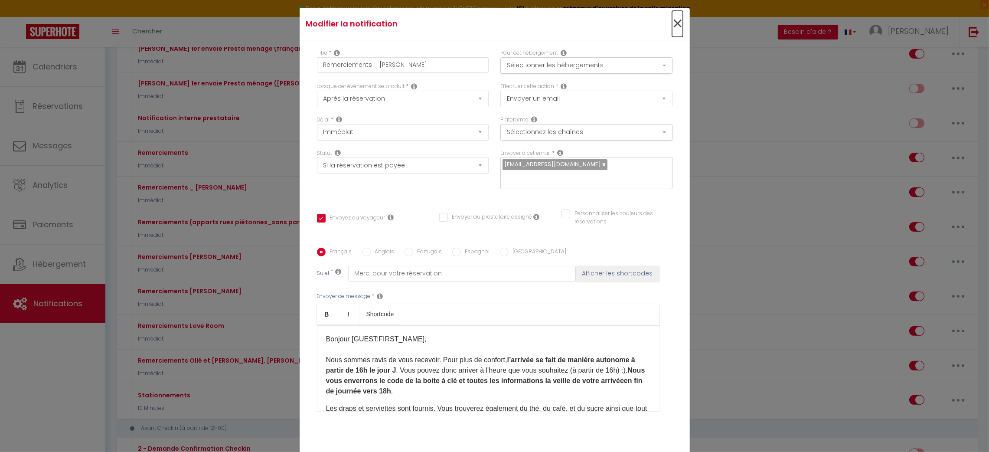
click at [673, 20] on span "×" at bounding box center [677, 24] width 11 height 26
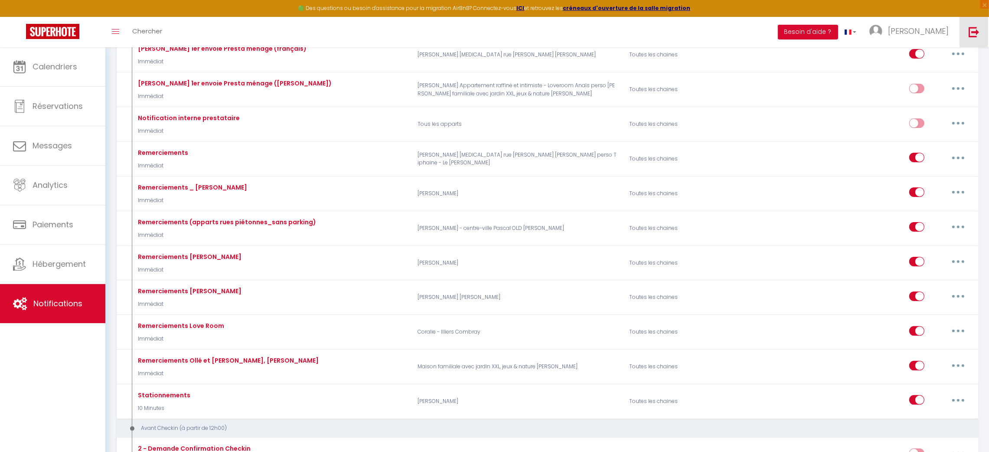
click at [969, 29] on img at bounding box center [974, 31] width 11 height 11
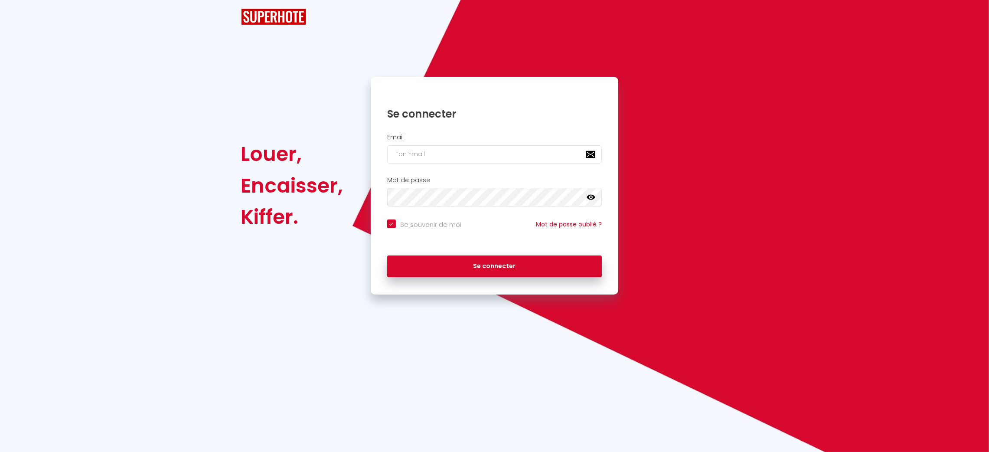
checkbox input "true"
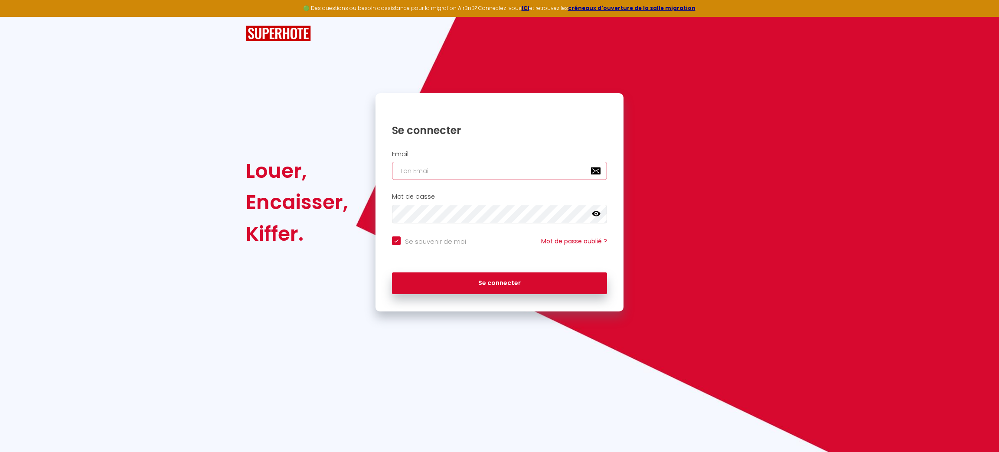
click at [530, 173] on input "email" at bounding box center [499, 171] width 215 height 18
type input "patrice.guien@hop-lcd.com"
checkbox input "true"
click at [556, 171] on input "patrice.guien@hop-lcd.com" at bounding box center [499, 171] width 215 height 18
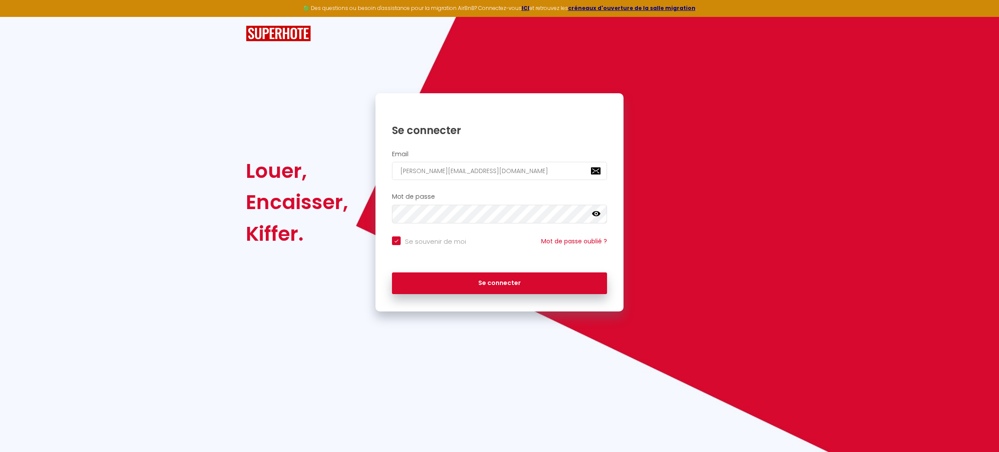
type input "mathildedevismes@gmail.com"
checkbox input "true"
click at [556, 171] on input "mathildedevismes@gmail.com" at bounding box center [499, 171] width 215 height 18
type input "mathildedevismes@gmail.com"
click at [392, 272] on button "Se connecter" at bounding box center [499, 283] width 215 height 22
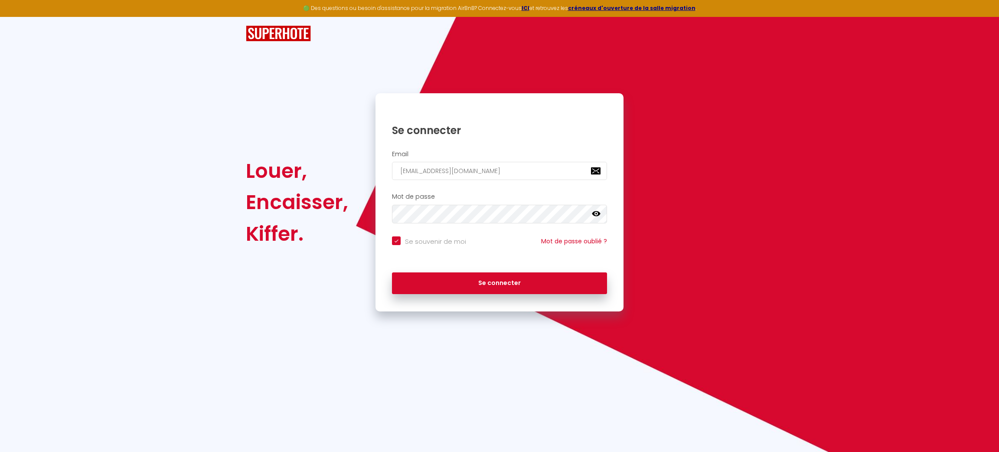
checkbox input "true"
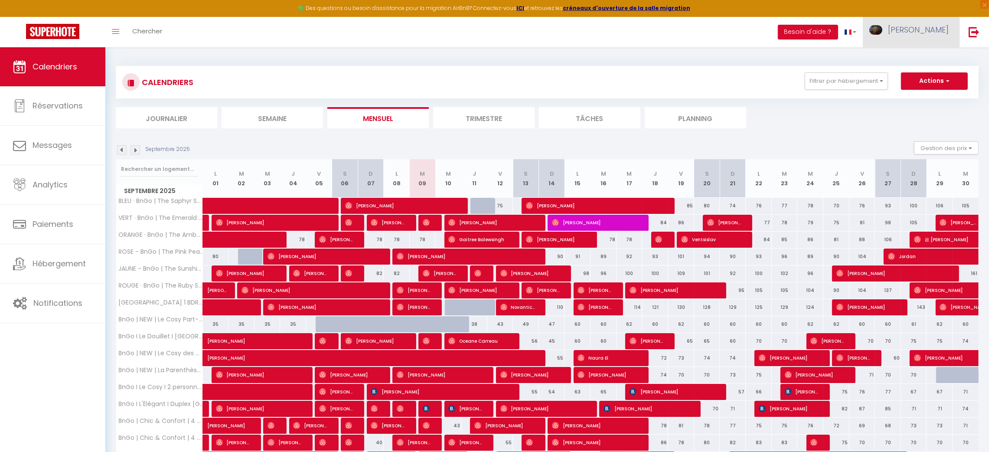
click at [921, 31] on span "Mathilde" at bounding box center [918, 29] width 61 height 11
click at [930, 55] on link "Paramètres" at bounding box center [925, 60] width 64 height 15
select select "fr"
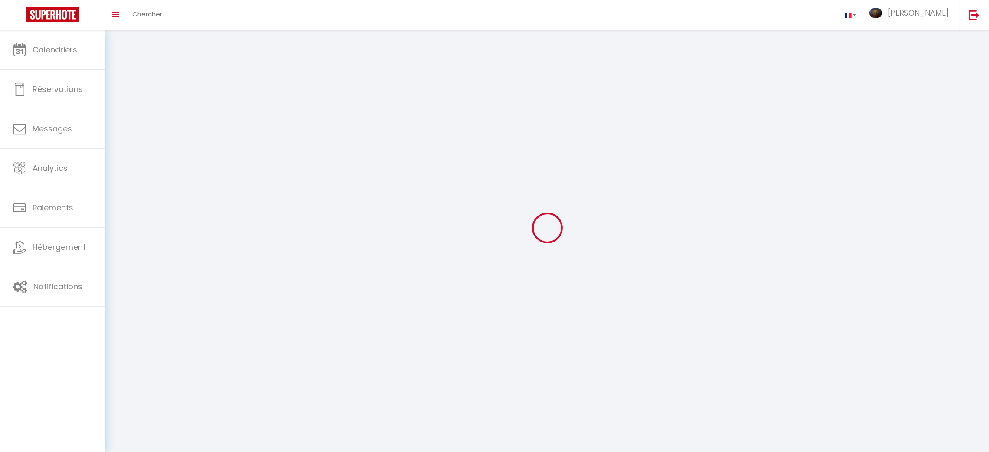
type input "Mathilde"
type input "DEVISMES"
type input "https://app.superhote.com/#/get-available-rentals/null"
select select
select select "28"
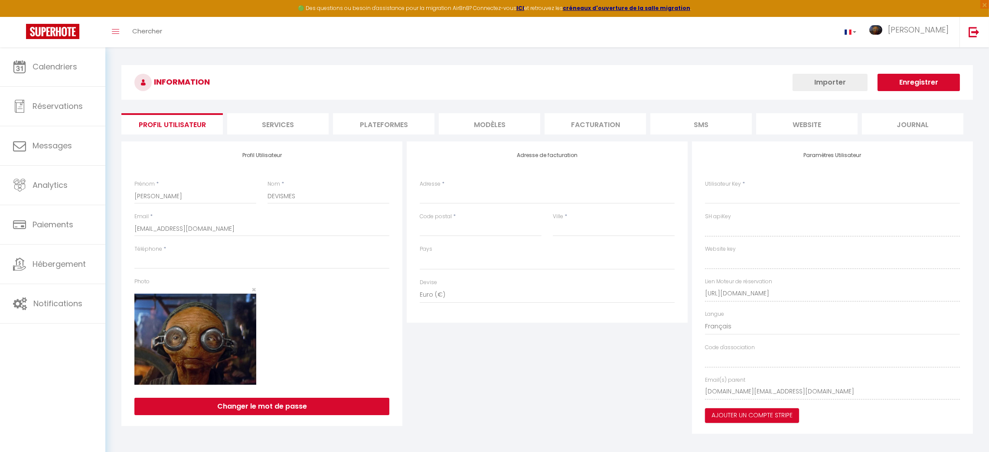
select select
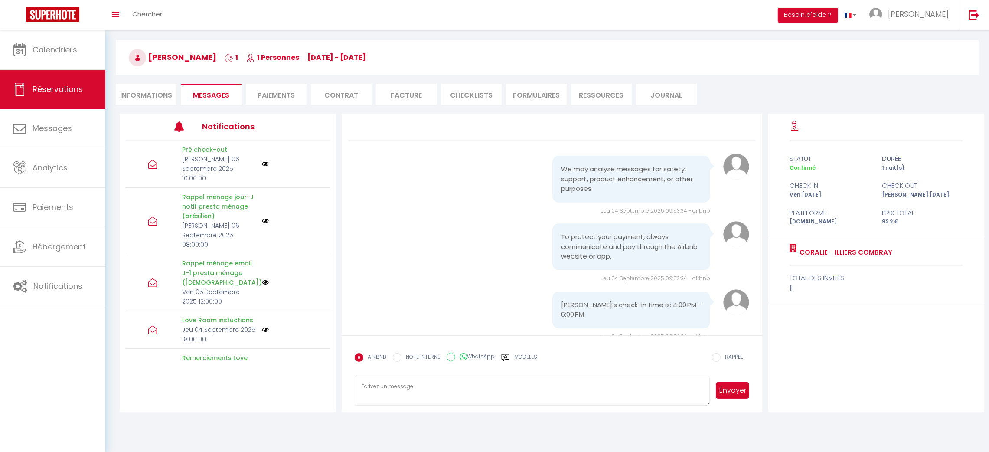
scroll to position [346, 0]
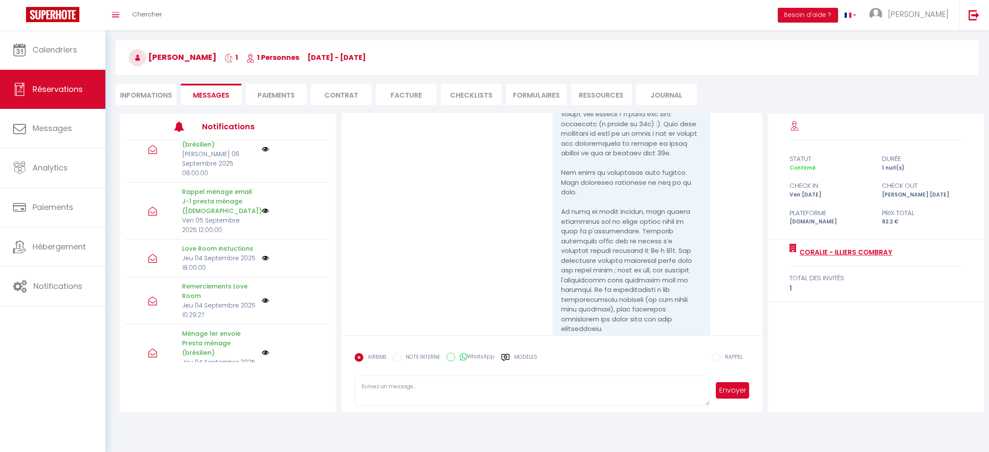
drag, startPoint x: 900, startPoint y: 254, endPoint x: 799, endPoint y: 253, distance: 100.6
click at [799, 253] on div "Coralie - Illiers Combray" at bounding box center [876, 252] width 173 height 27
copy link "Coralie - Illiers Combray"
